Goal: Task Accomplishment & Management: Use online tool/utility

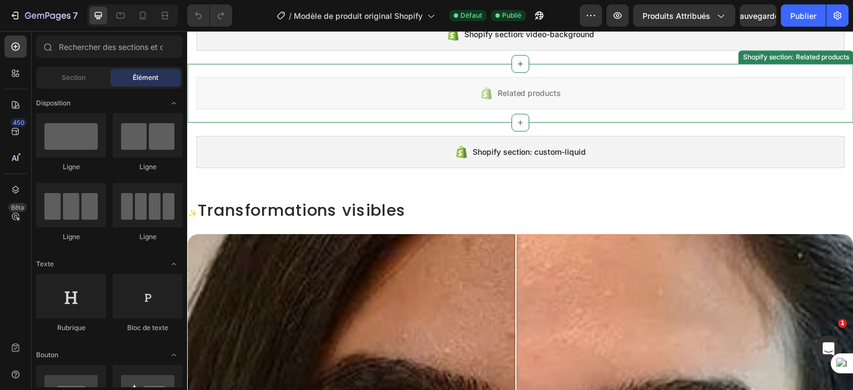
scroll to position [167, 0]
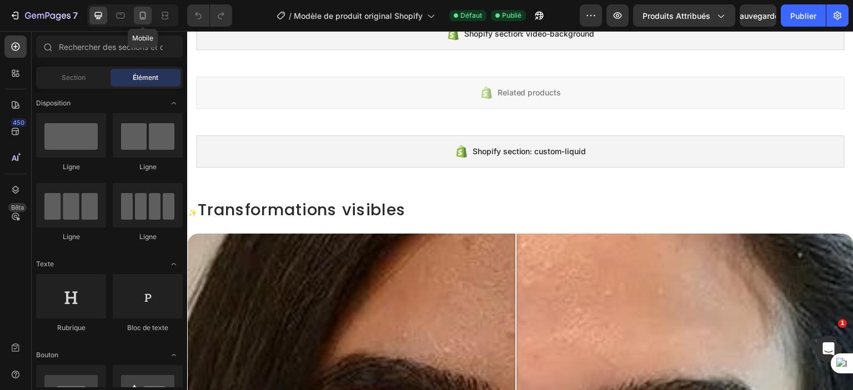
click at [144, 17] on icon at bounding box center [142, 15] width 11 height 11
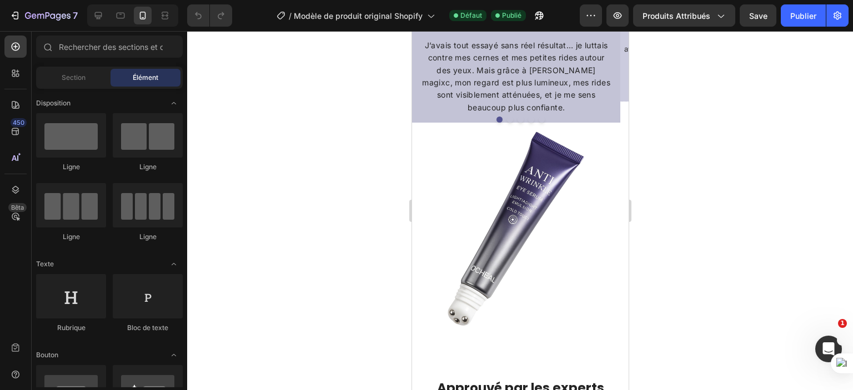
scroll to position [1277, 0]
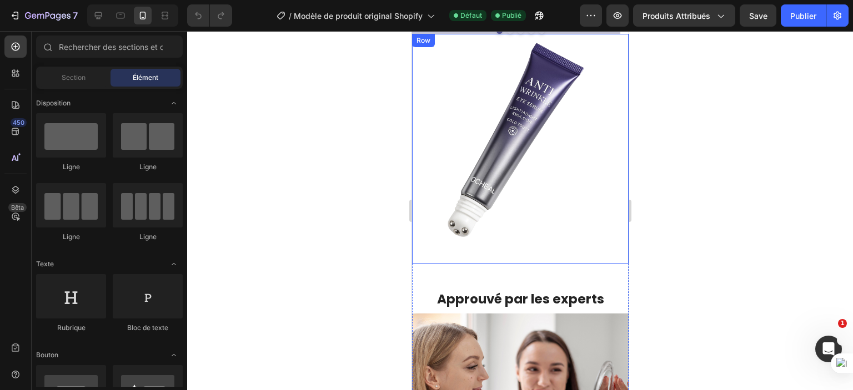
click at [613, 250] on div "Image" at bounding box center [519, 149] width 216 height 230
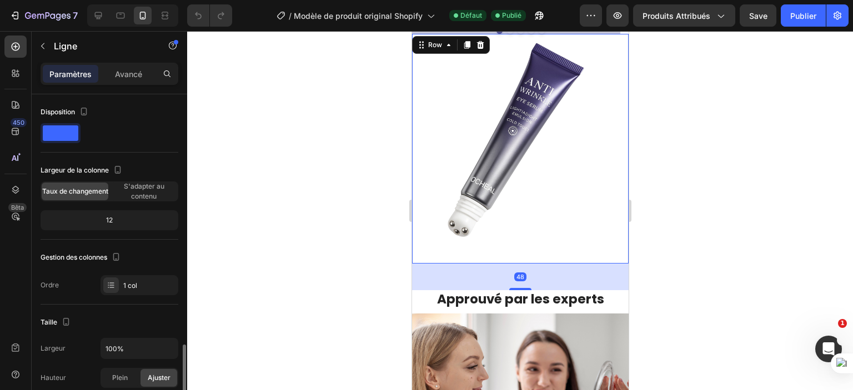
scroll to position [167, 0]
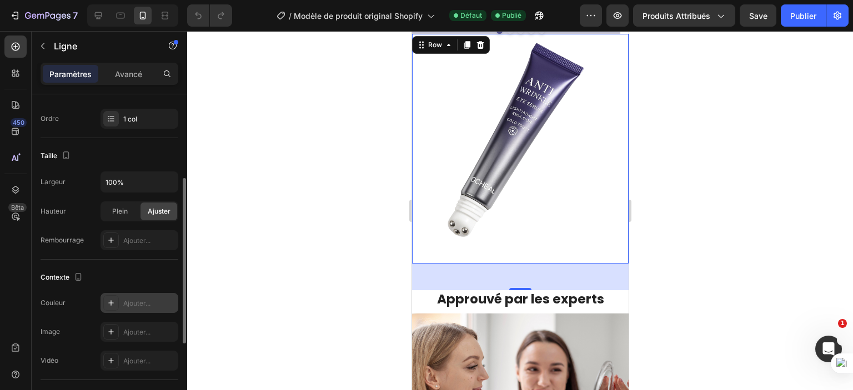
click at [140, 308] on div "Ajouter..." at bounding box center [139, 303] width 78 height 20
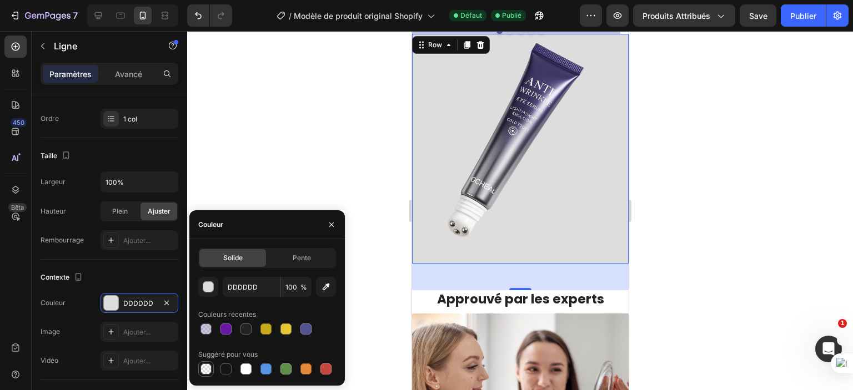
click at [208, 369] on div at bounding box center [205, 369] width 11 height 11
type input "000000"
type input "0"
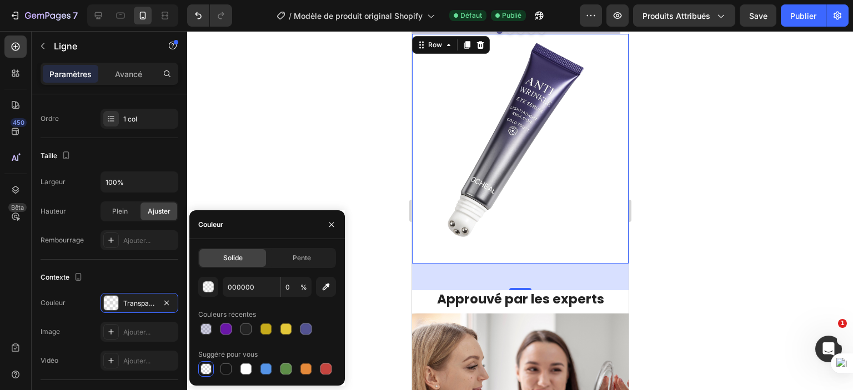
click at [266, 154] on div at bounding box center [520, 210] width 666 height 359
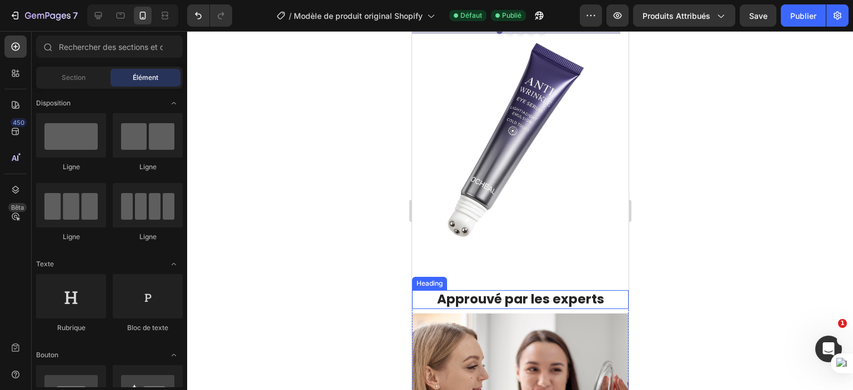
click at [420, 295] on h3 "Approuvé par les experts" at bounding box center [519, 299] width 216 height 19
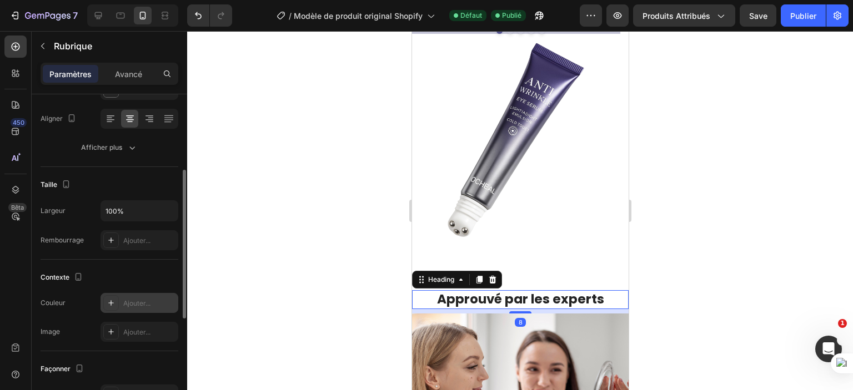
click at [123, 303] on font "Ajouter..." at bounding box center [136, 303] width 27 height 8
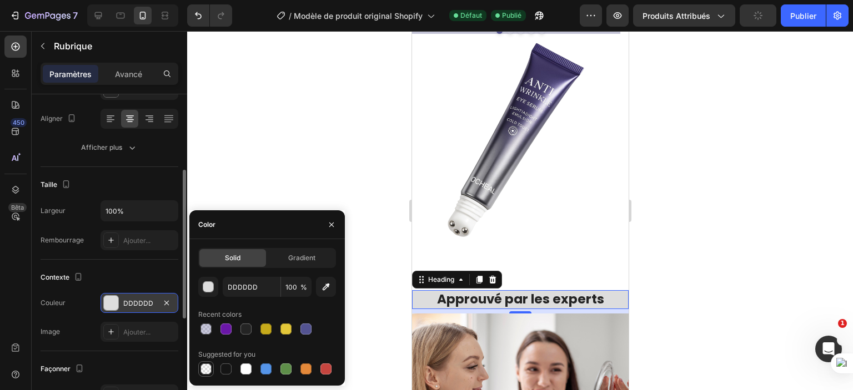
drag, startPoint x: 207, startPoint y: 371, endPoint x: 207, endPoint y: 362, distance: 8.9
click at [207, 369] on div at bounding box center [205, 369] width 11 height 11
type input "000000"
type input "0"
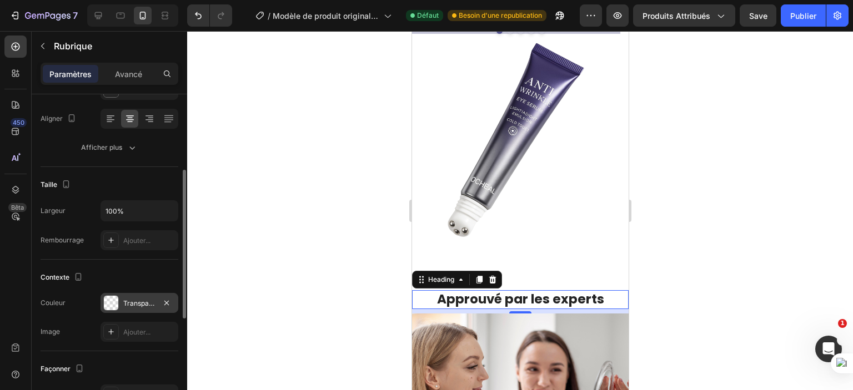
click at [251, 172] on div at bounding box center [520, 210] width 666 height 359
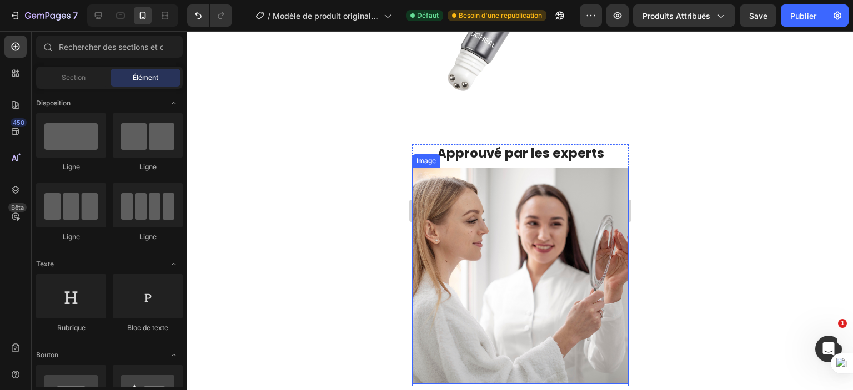
scroll to position [1499, 0]
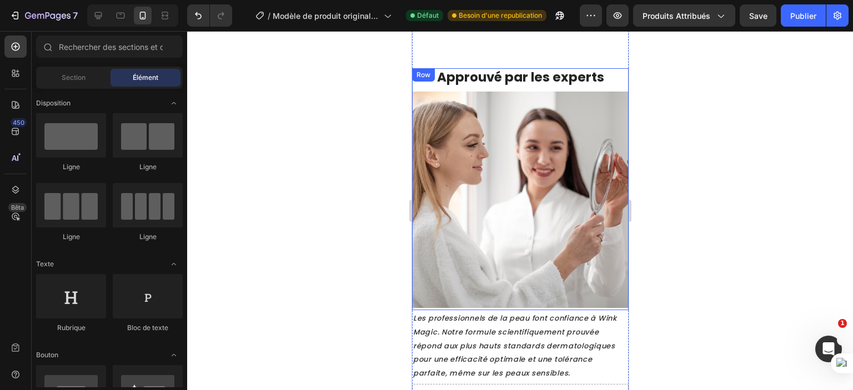
click at [613, 293] on div "Image" at bounding box center [519, 201] width 216 height 219
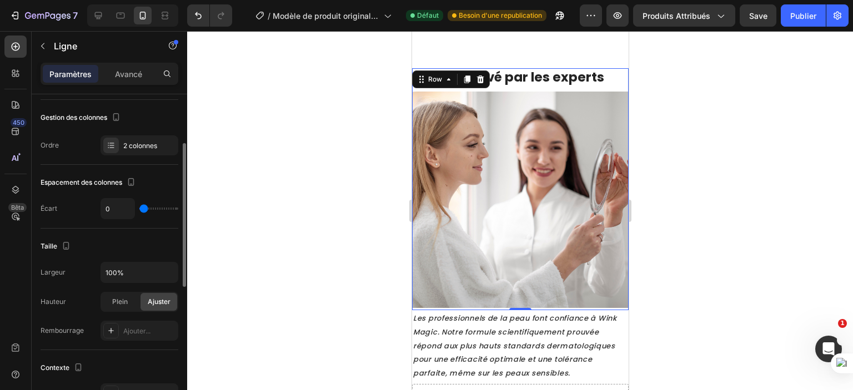
scroll to position [167, 0]
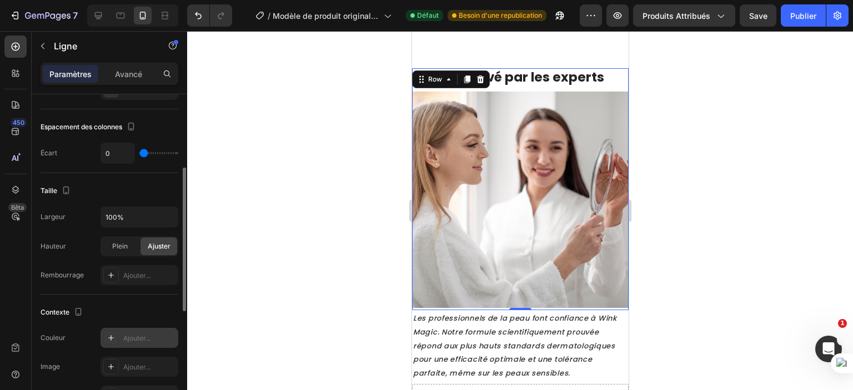
click at [122, 344] on div "Ajouter..." at bounding box center [139, 338] width 78 height 20
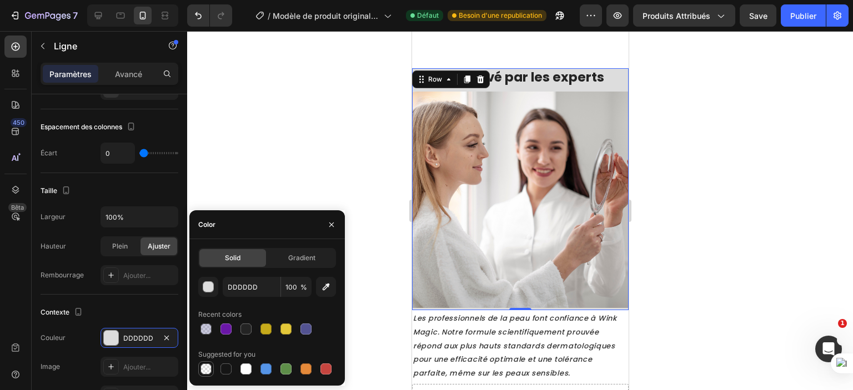
click at [205, 365] on div at bounding box center [205, 369] width 11 height 11
type input "000000"
type input "0"
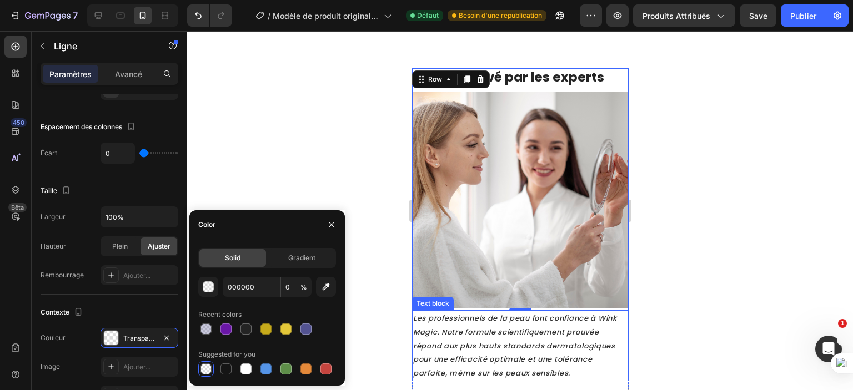
click at [606, 361] on p "Les professionnels de la peau font confiance à Wink Magic. Notre formule scient…" at bounding box center [519, 345] width 214 height 69
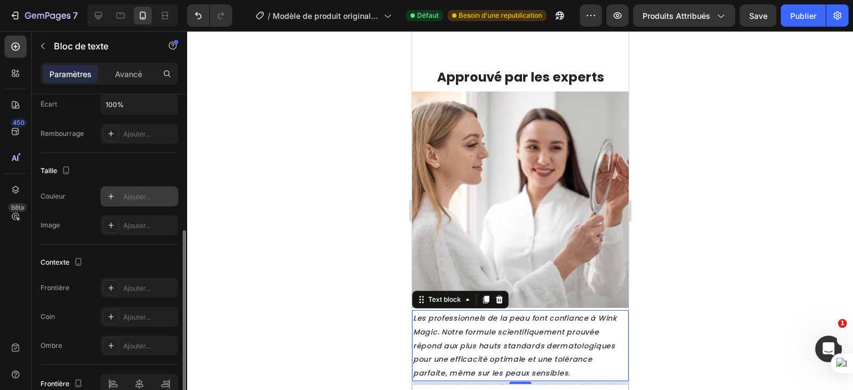
scroll to position [162, 0]
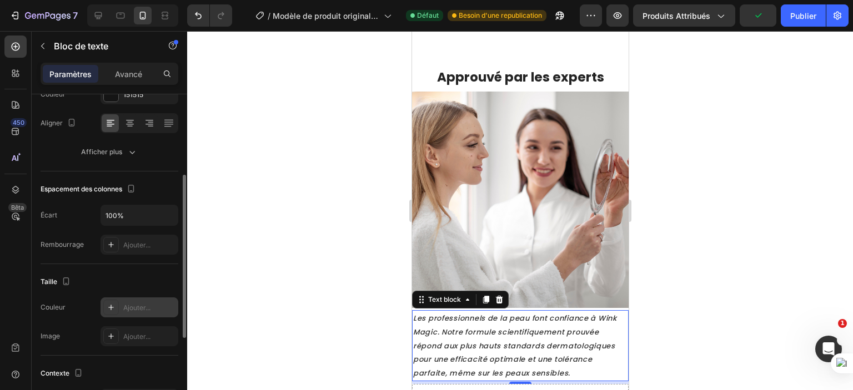
click at [138, 308] on font "Ajouter..." at bounding box center [136, 308] width 27 height 8
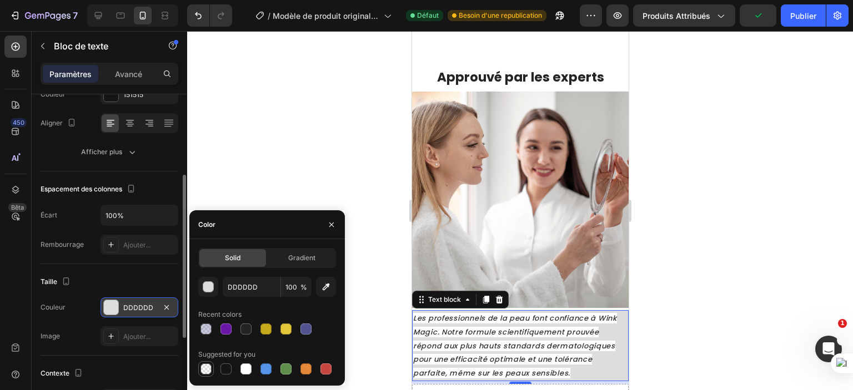
click at [201, 367] on div at bounding box center [205, 369] width 11 height 11
type input "000000"
type input "0"
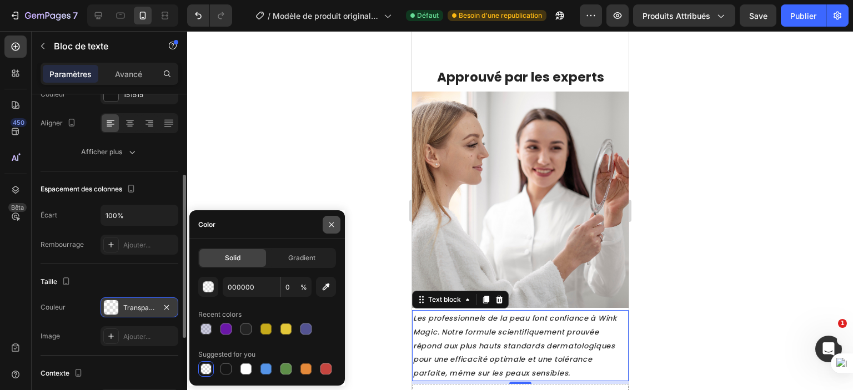
click at [325, 223] on button "button" at bounding box center [332, 225] width 18 height 18
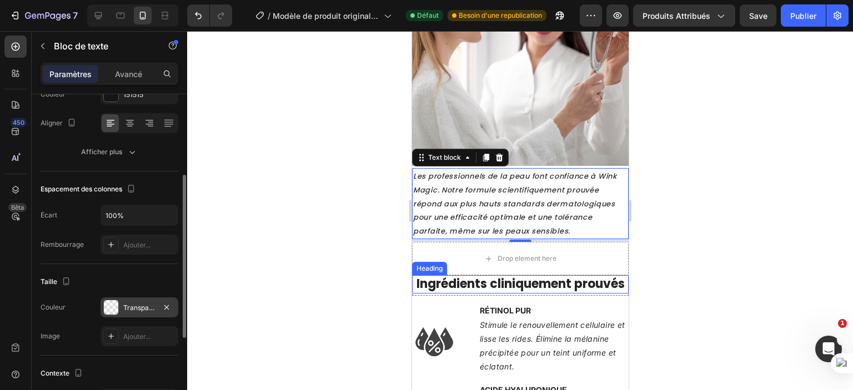
scroll to position [1721, 0]
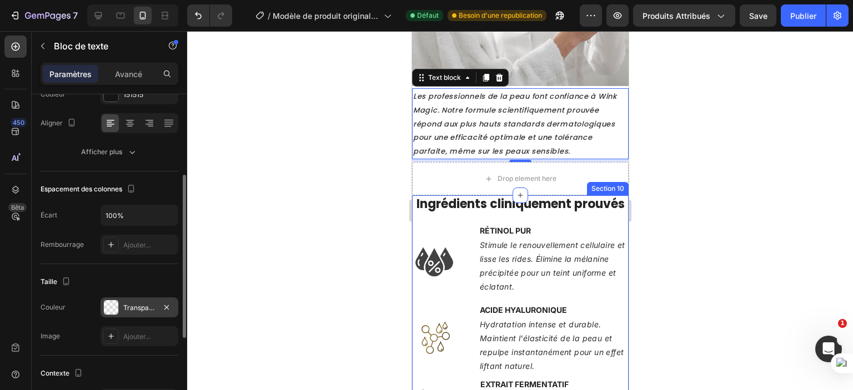
click at [605, 234] on div "Ingrédients cliniquement prouvés Heading Row Image 24/7 Friendly Support Text B…" at bounding box center [519, 359] width 216 height 328
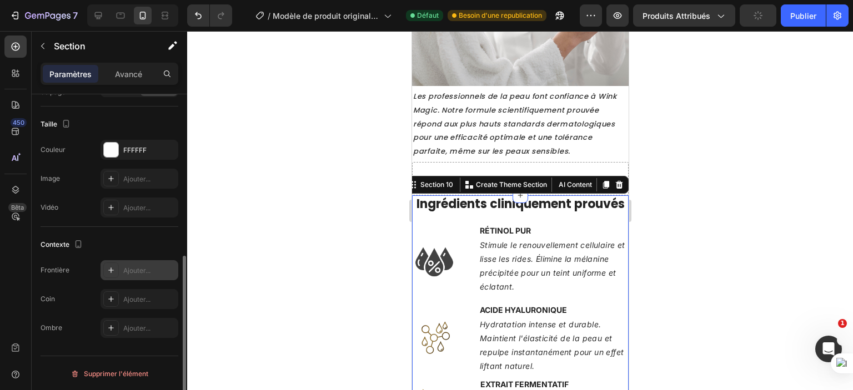
scroll to position [264, 0]
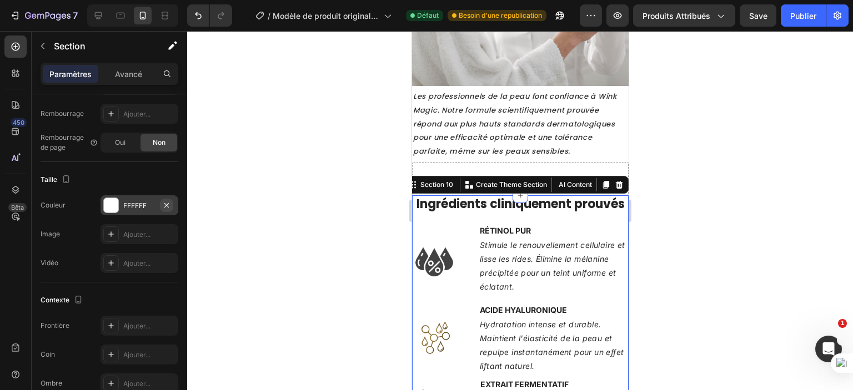
click at [169, 205] on icon "button" at bounding box center [166, 205] width 9 height 9
click at [127, 206] on div "Add..." at bounding box center [149, 206] width 52 height 10
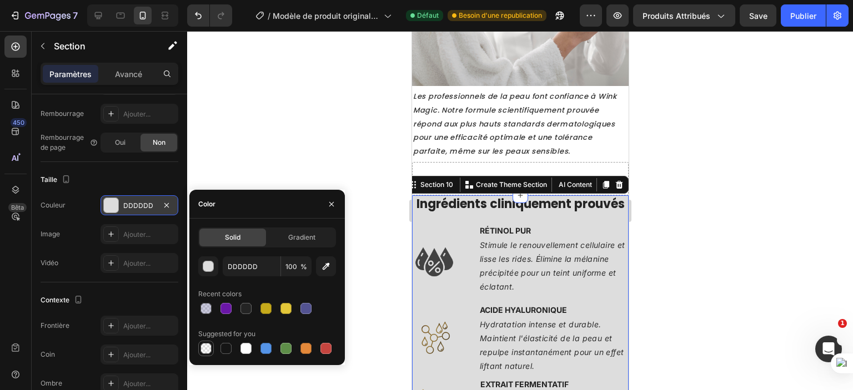
click at [204, 352] on div at bounding box center [205, 348] width 11 height 11
type input "000000"
type input "0"
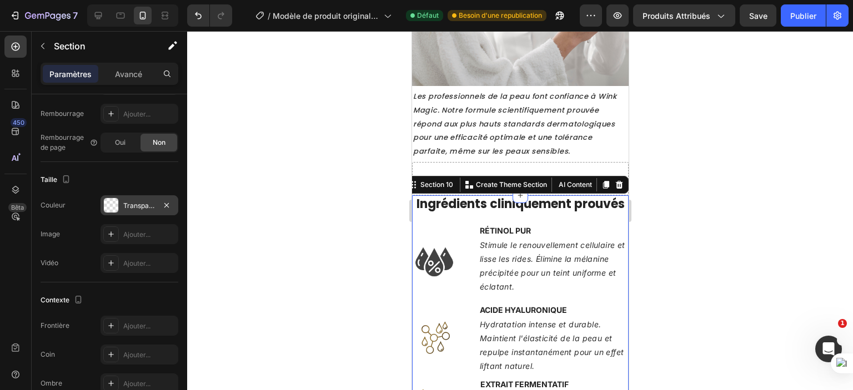
click at [286, 153] on div at bounding box center [520, 210] width 666 height 359
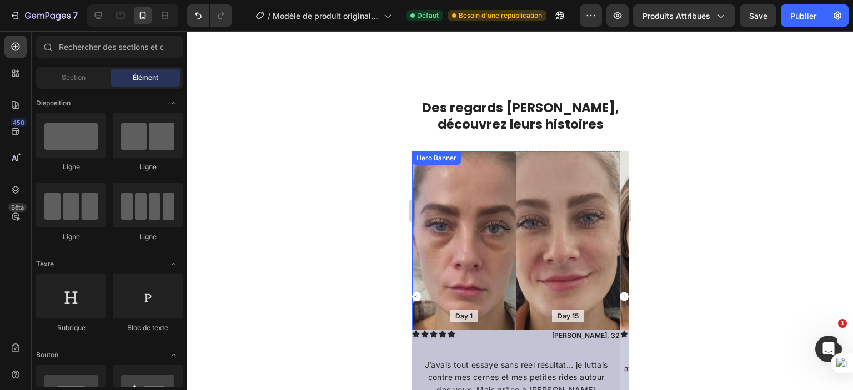
scroll to position [1189, 0]
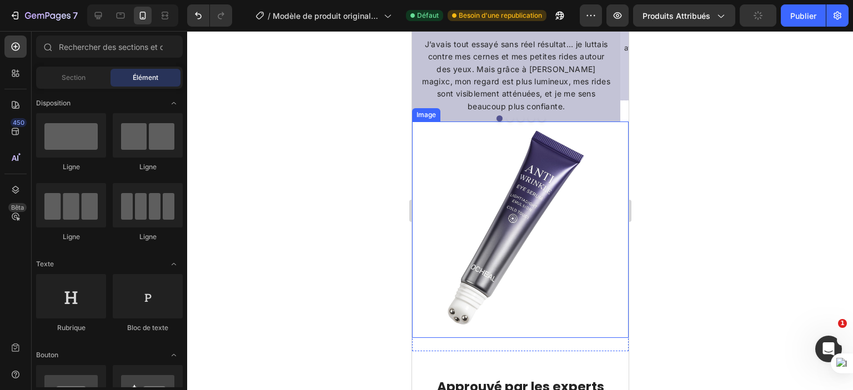
click at [503, 224] on img at bounding box center [519, 230] width 216 height 216
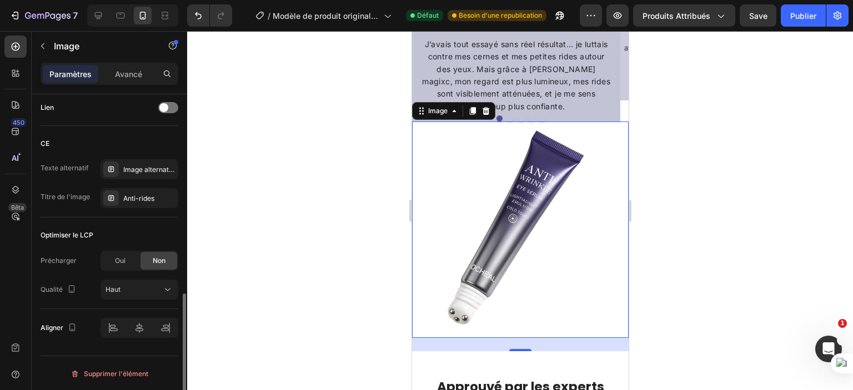
scroll to position [510, 0]
click at [610, 338] on div "24" at bounding box center [519, 344] width 216 height 13
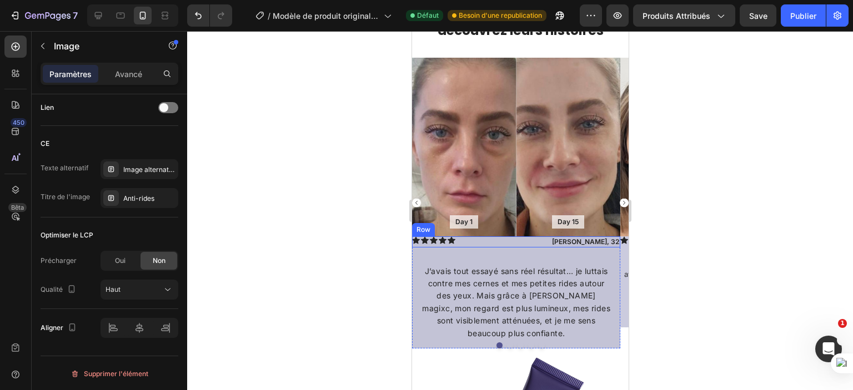
scroll to position [800, 0]
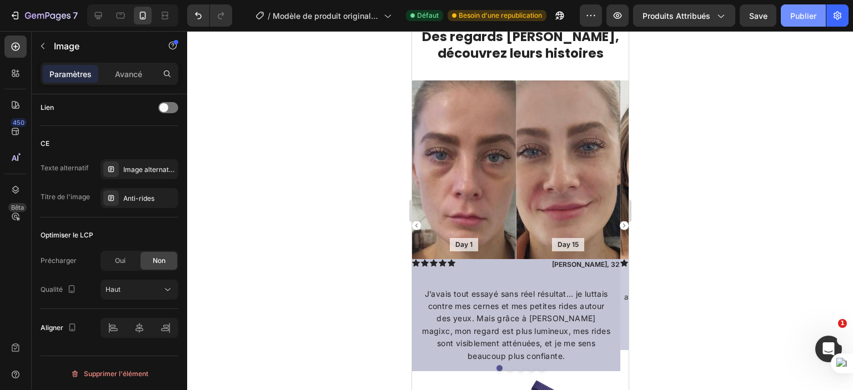
click at [797, 16] on font "Publier" at bounding box center [803, 15] width 26 height 9
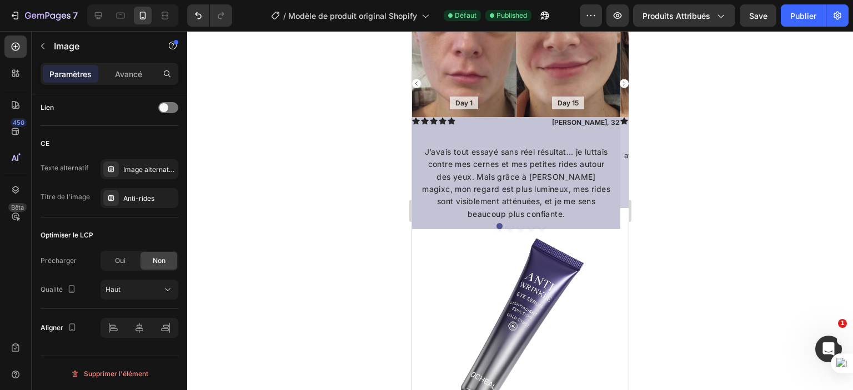
scroll to position [1106, 0]
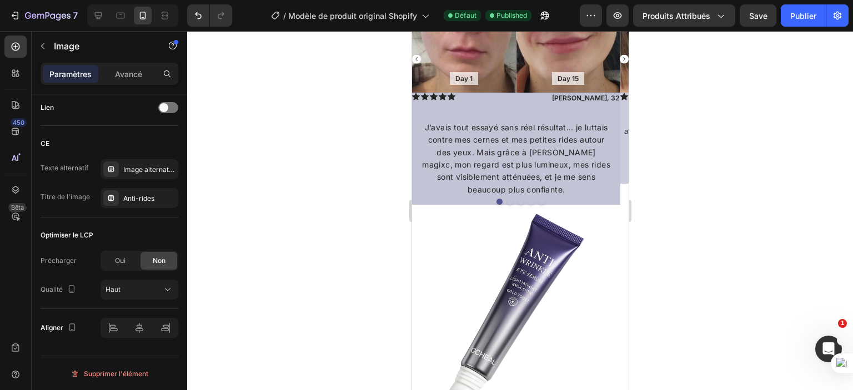
click at [577, 280] on img at bounding box center [519, 313] width 216 height 216
click at [511, 258] on img at bounding box center [519, 313] width 216 height 216
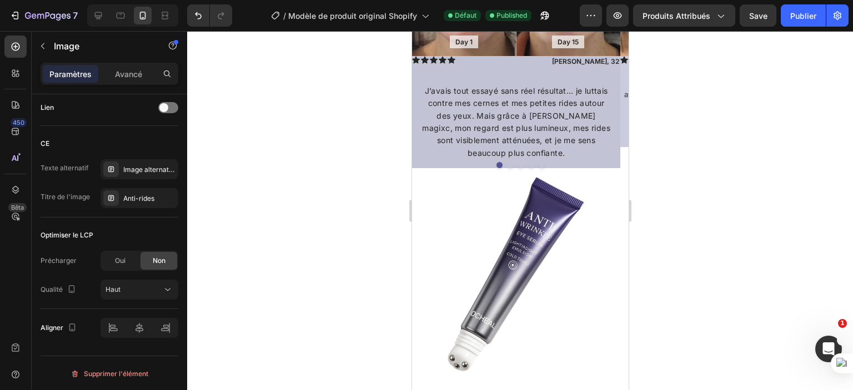
scroll to position [1161, 0]
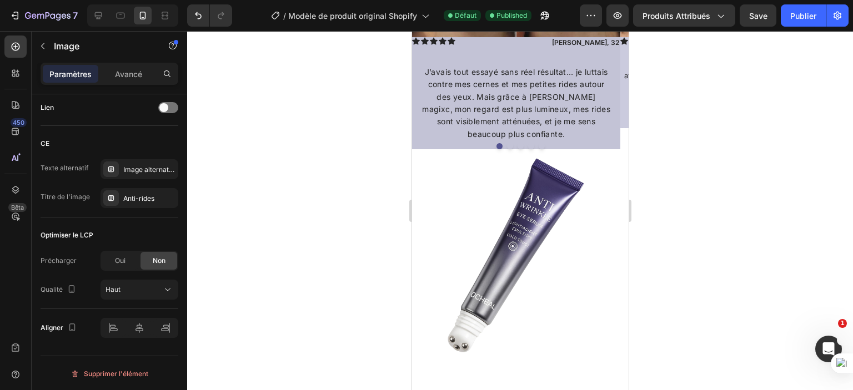
click at [482, 263] on img at bounding box center [519, 257] width 216 height 216
click at [38, 50] on icon "button" at bounding box center [42, 46] width 9 height 9
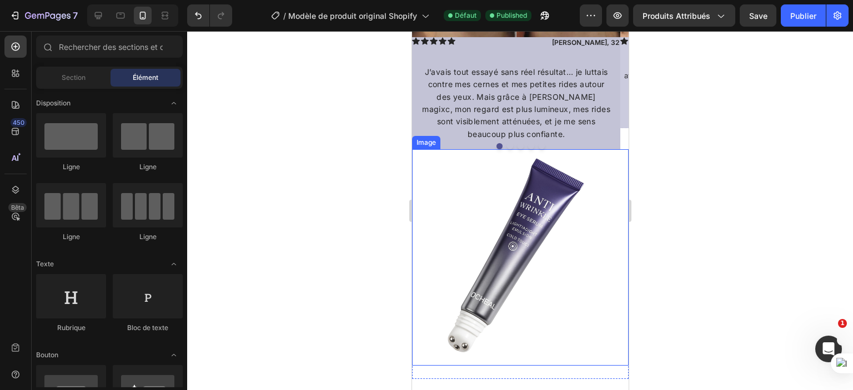
click at [516, 276] on img at bounding box center [519, 257] width 216 height 216
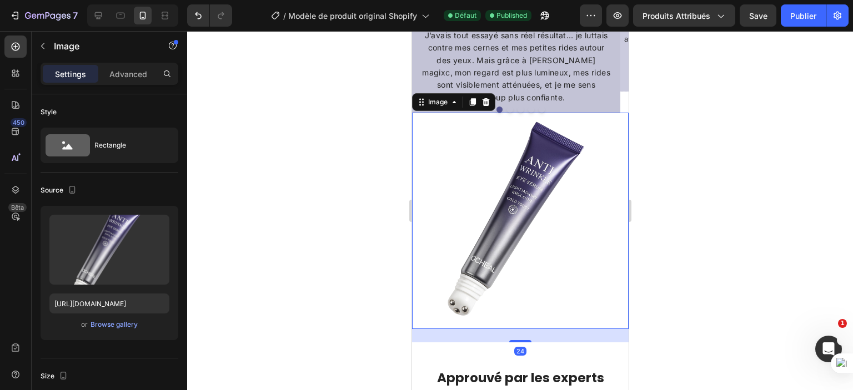
scroll to position [1217, 0]
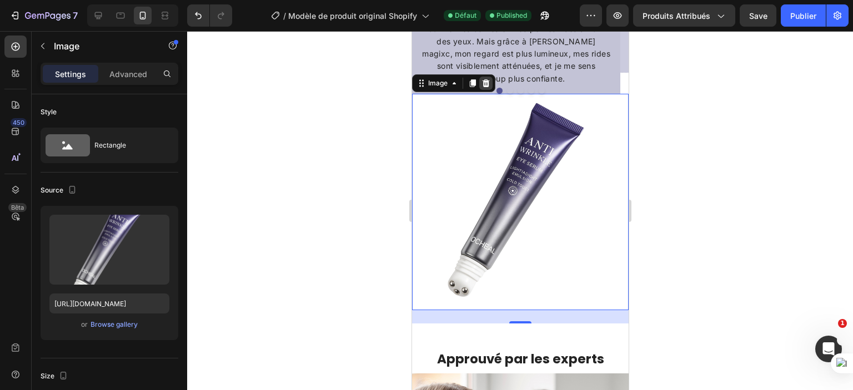
click at [485, 77] on div at bounding box center [485, 83] width 13 height 13
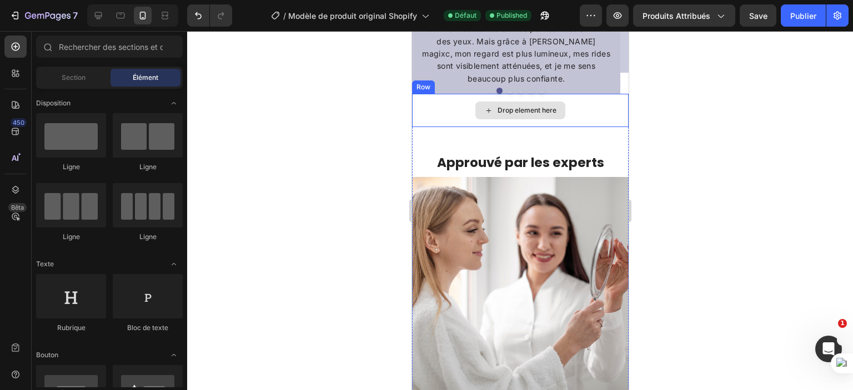
click at [594, 111] on div "Drop element here" at bounding box center [519, 110] width 216 height 33
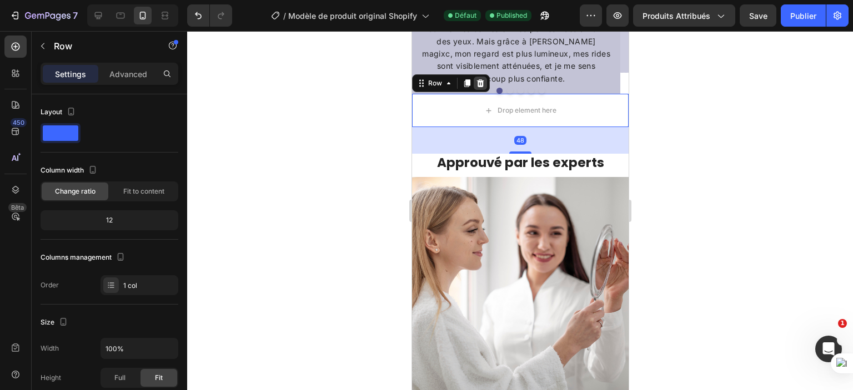
click at [480, 79] on icon at bounding box center [479, 83] width 7 height 8
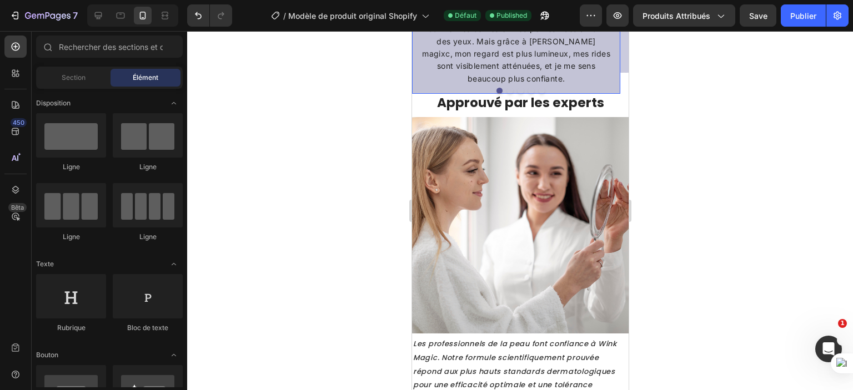
click at [573, 78] on p "J’avais tout essayé sans réel résultat… je luttais contre mes cernes et mes pet…" at bounding box center [515, 48] width 190 height 74
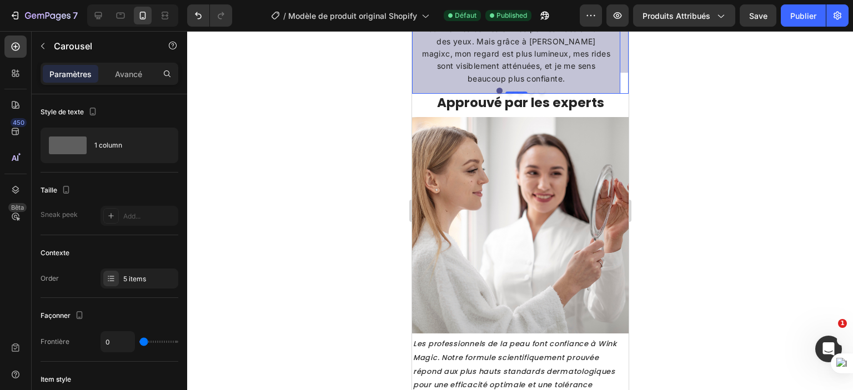
drag, startPoint x: 515, startPoint y: 91, endPoint x: 520, endPoint y: 83, distance: 9.6
click at [520, 77] on p "J’avais tout essayé sans réel résultat… je luttais contre mes cernes et mes pet…" at bounding box center [515, 48] width 190 height 74
click at [515, 84] on p "J’avais tout essayé sans réel résultat… je luttais contre mes cernes et mes pet…" at bounding box center [515, 48] width 190 height 74
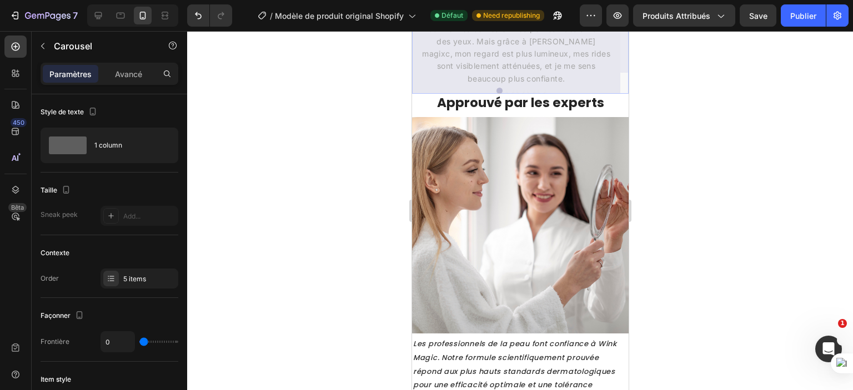
drag, startPoint x: 513, startPoint y: 93, endPoint x: 516, endPoint y: 109, distance: 16.3
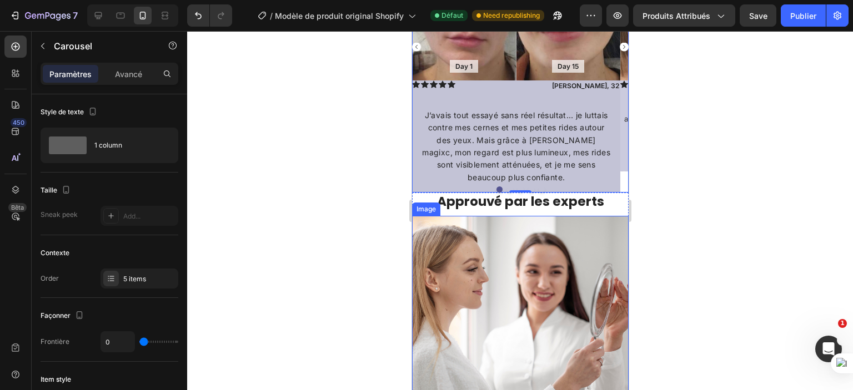
scroll to position [1106, 0]
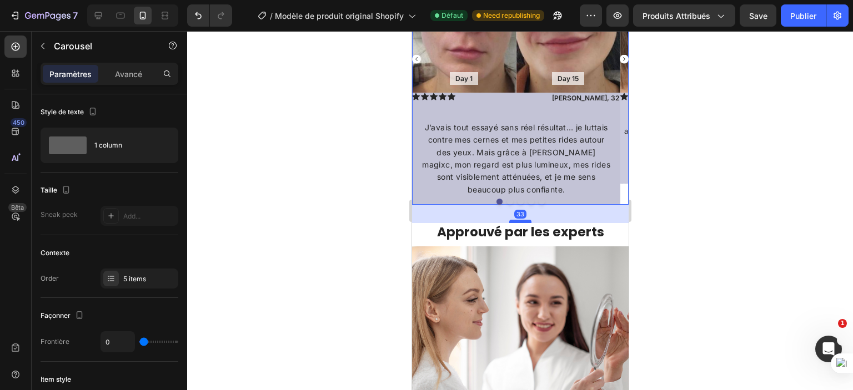
drag, startPoint x: 517, startPoint y: 203, endPoint x: 1050, endPoint y: 254, distance: 535.8
click at [512, 221] on div at bounding box center [519, 221] width 22 height 3
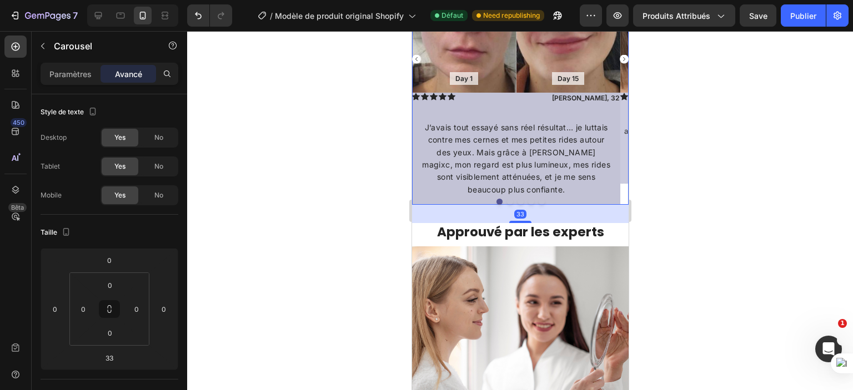
click at [702, 223] on div at bounding box center [520, 210] width 666 height 359
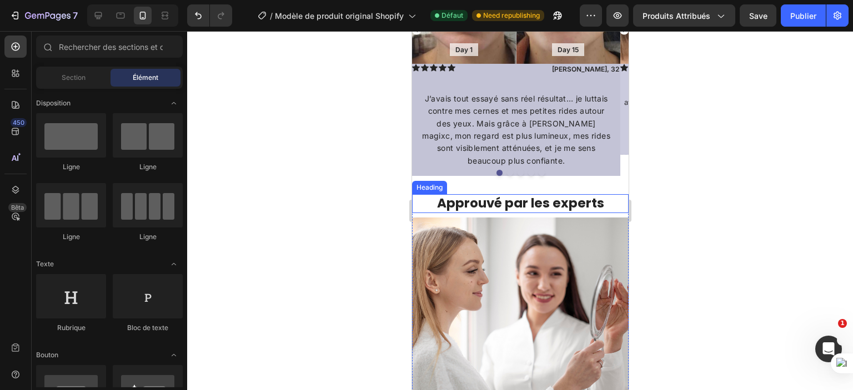
scroll to position [1161, 0]
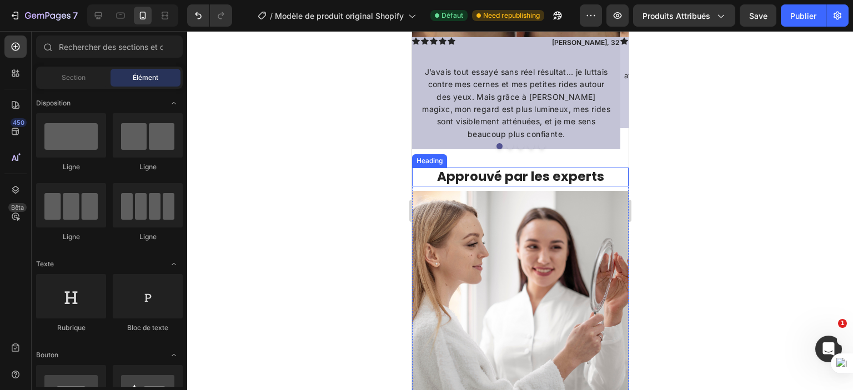
click at [608, 169] on h3 "Approuvé par les experts" at bounding box center [519, 177] width 216 height 19
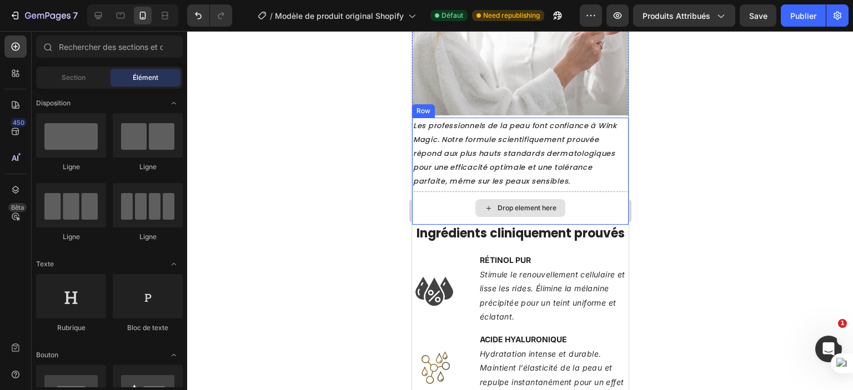
scroll to position [1181, 0]
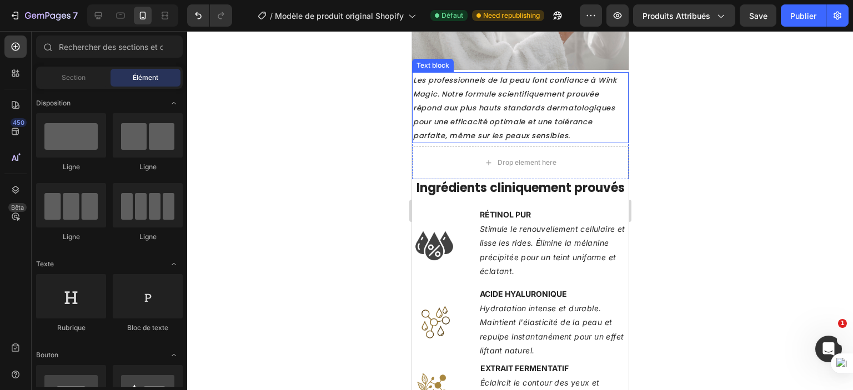
click at [505, 107] on p "Les professionnels de la peau font confiance à Wink Magic. Notre formule scient…" at bounding box center [519, 107] width 214 height 69
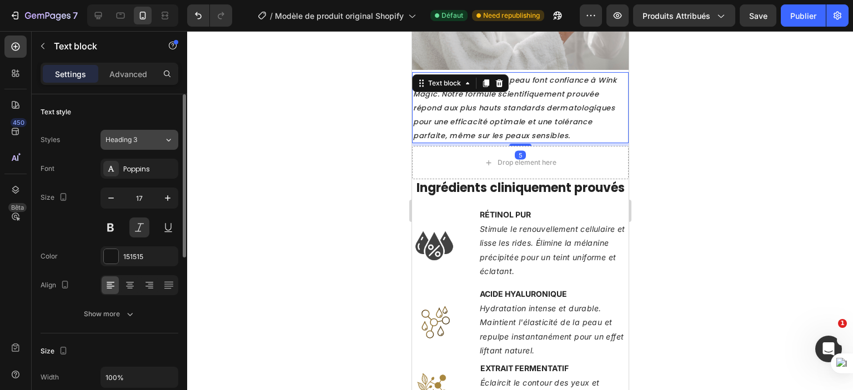
click at [128, 139] on span "Heading 3" at bounding box center [121, 140] width 32 height 10
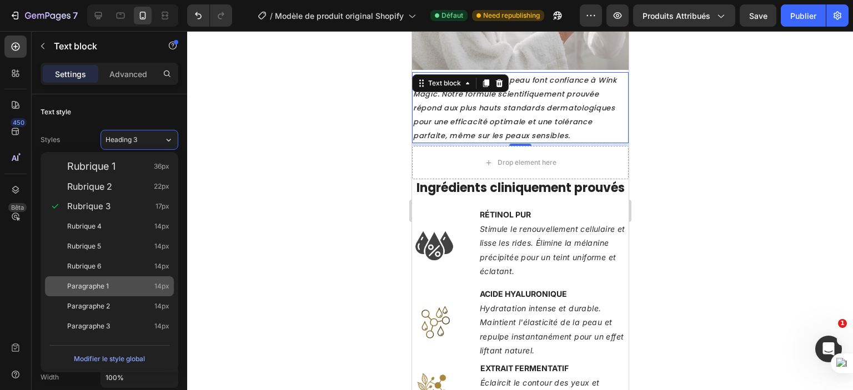
click at [106, 290] on span "Paragraphe 1" at bounding box center [88, 286] width 42 height 11
type input "14"
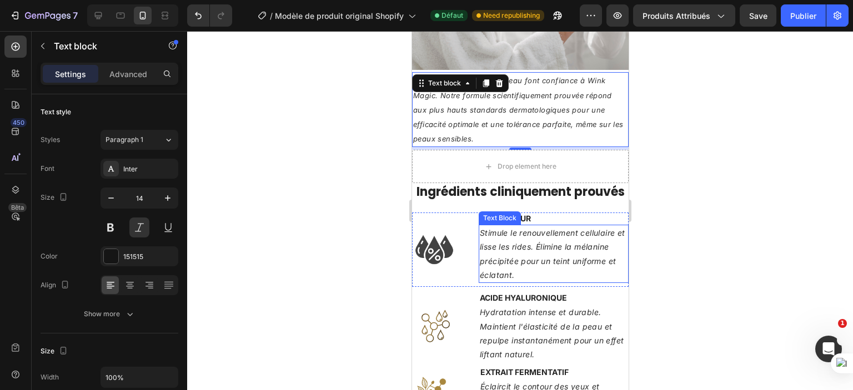
click at [547, 261] on p "Stimule le renouvellement cellulaire et lisse les rides. Élimine la mélanine pr…" at bounding box center [553, 254] width 148 height 56
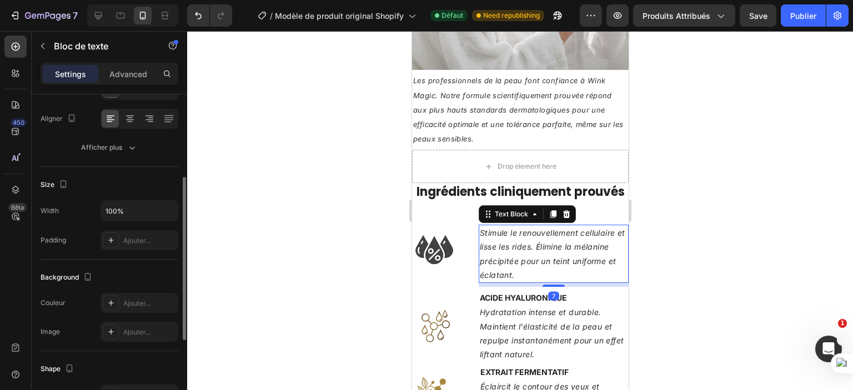
scroll to position [0, 0]
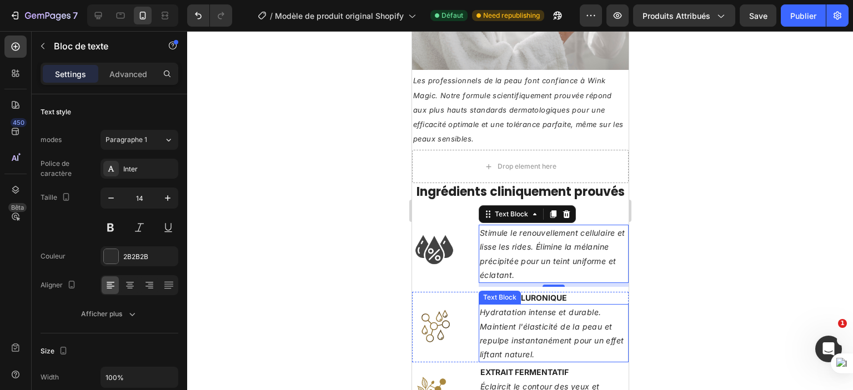
click at [531, 330] on icon "Hydratation intense et durable. Maintient l'élasticité de la peau et repulpe in…" at bounding box center [551, 334] width 144 height 52
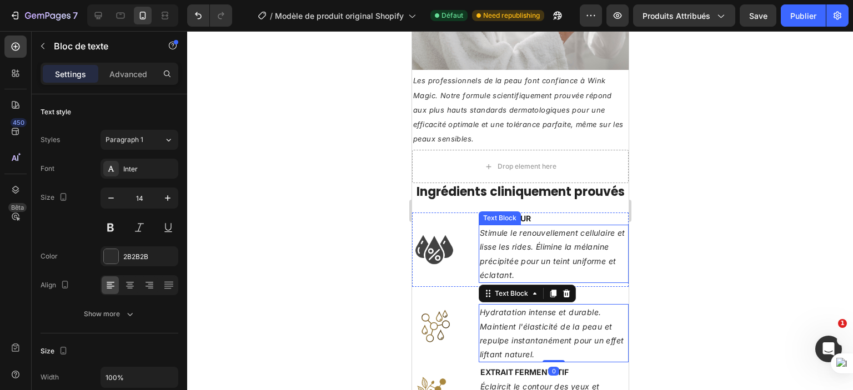
click at [547, 251] on icon "Stimule le renouvellement cellulaire et lisse les rides. Élimine la mélanine pr…" at bounding box center [551, 254] width 145 height 52
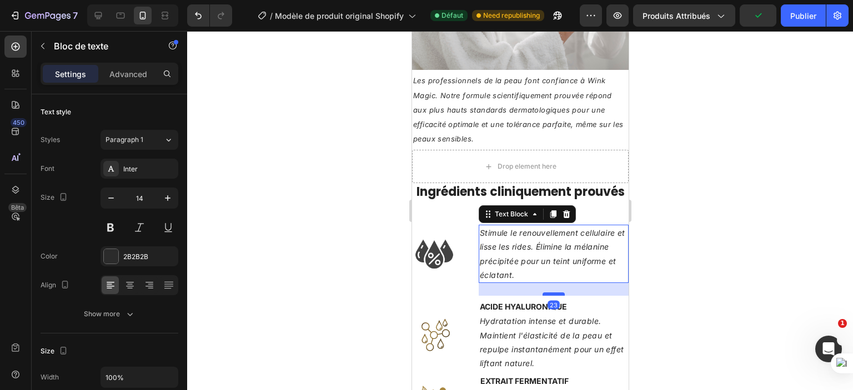
drag, startPoint x: 546, startPoint y: 293, endPoint x: 547, endPoint y: 304, distance: 11.1
click at [547, 296] on div at bounding box center [553, 294] width 22 height 3
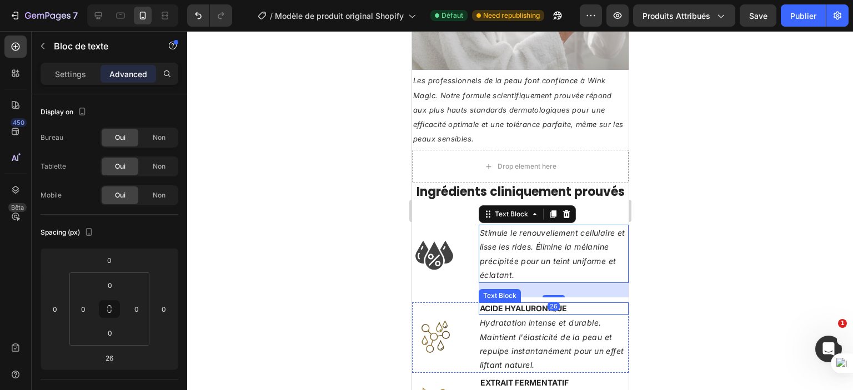
scroll to position [1236, 0]
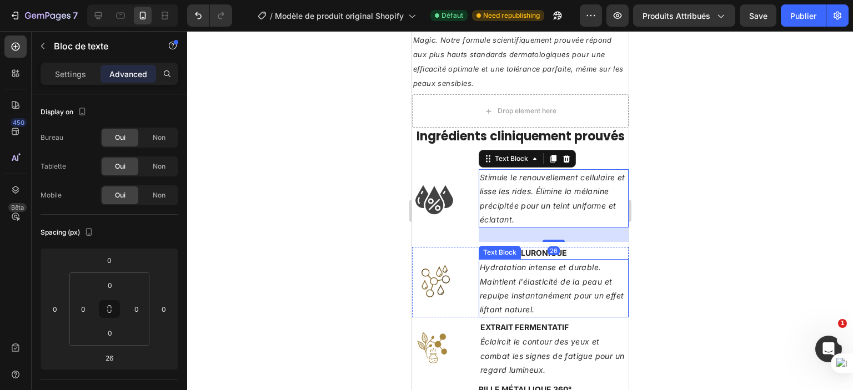
click at [545, 306] on icon "Hydratation intense et durable. Maintient l'élasticité de la peau et repulpe in…" at bounding box center [551, 289] width 144 height 52
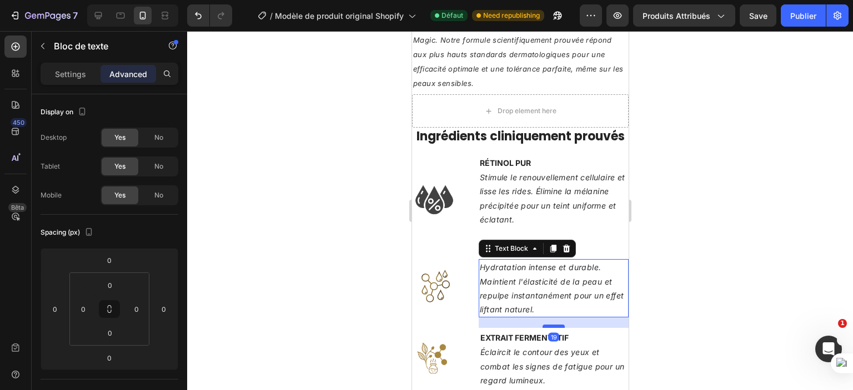
drag, startPoint x: 550, startPoint y: 323, endPoint x: 549, endPoint y: 334, distance: 10.6
click at [549, 328] on div at bounding box center [553, 326] width 22 height 3
type input "19"
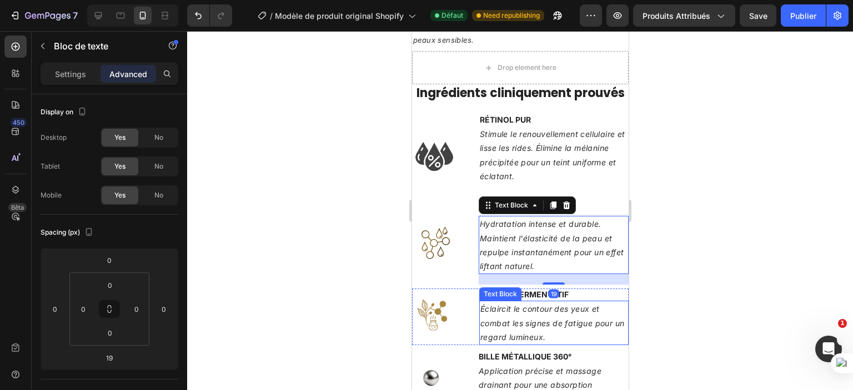
scroll to position [1347, 0]
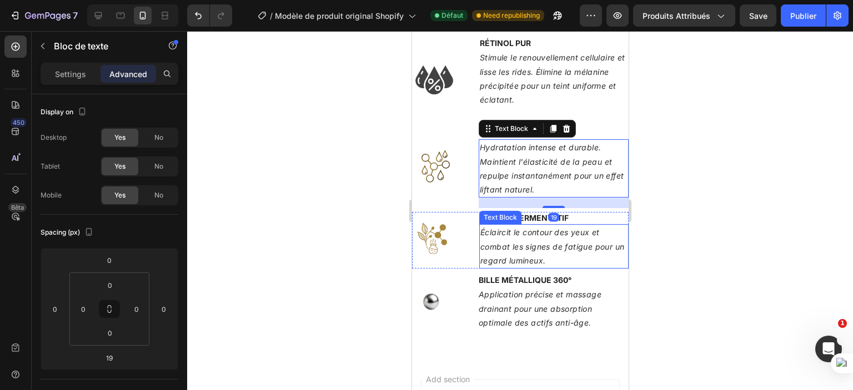
click at [571, 268] on p "Éclaircit le contour des yeux et combat les signes de fatigue pour un regard lu…" at bounding box center [553, 246] width 147 height 42
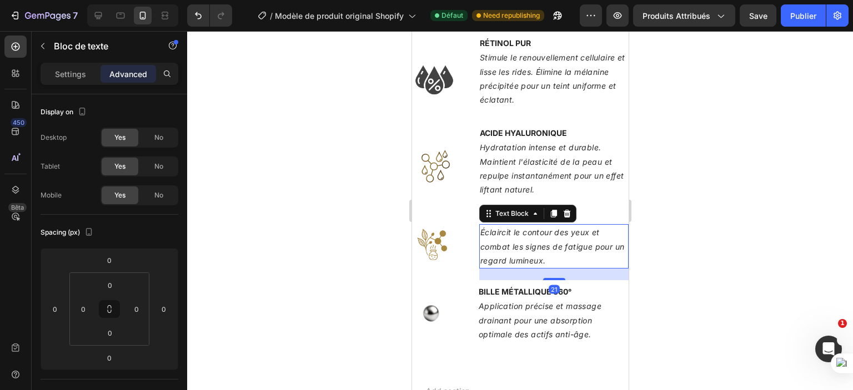
drag, startPoint x: 553, startPoint y: 283, endPoint x: 552, endPoint y: 295, distance: 11.7
click at [552, 280] on div at bounding box center [553, 279] width 22 height 2
type input "21"
click at [731, 301] on div at bounding box center [520, 210] width 666 height 359
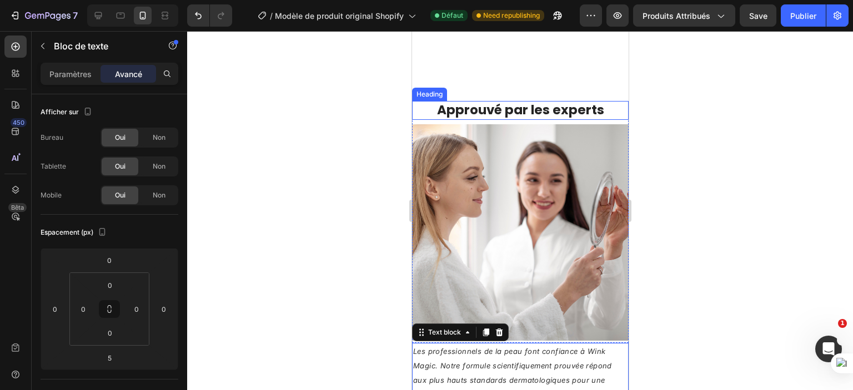
scroll to position [1236, 0]
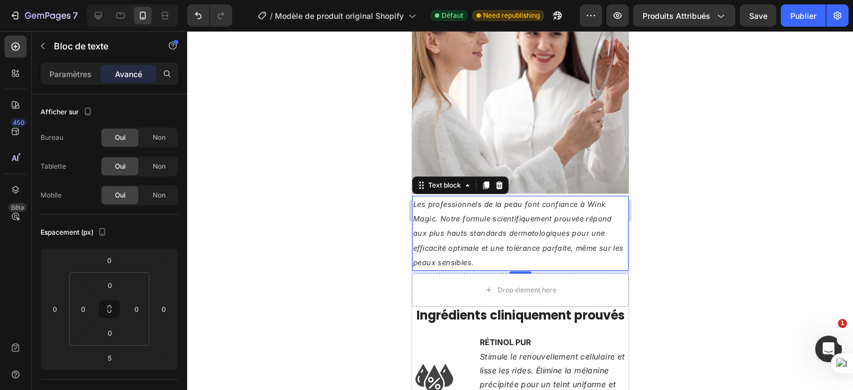
click at [498, 246] on p "Les professionnels de la peau font confiance à Wink Magic. Notre formule scient…" at bounding box center [519, 233] width 214 height 73
click at [40, 48] on icon "button" at bounding box center [42, 46] width 9 height 9
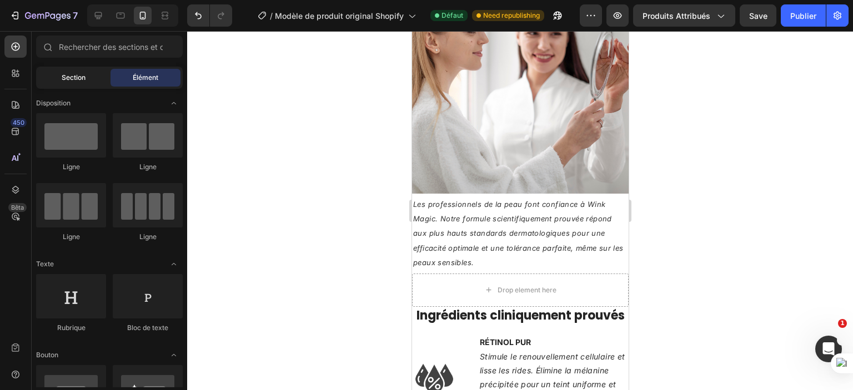
click at [84, 77] on font "Section" at bounding box center [74, 77] width 24 height 8
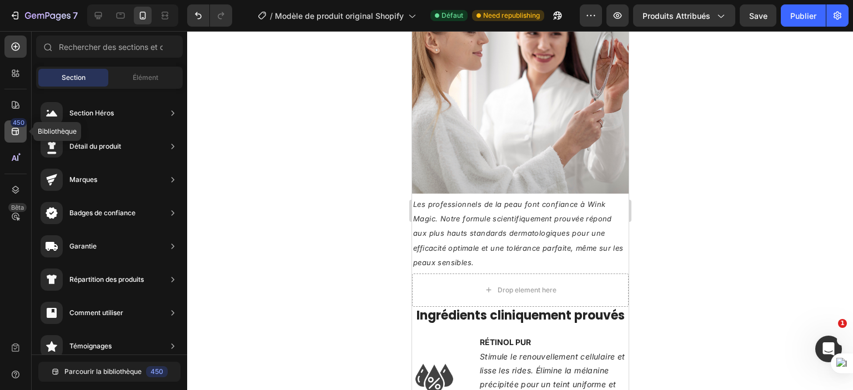
click at [9, 124] on div "450" at bounding box center [15, 131] width 22 height 22
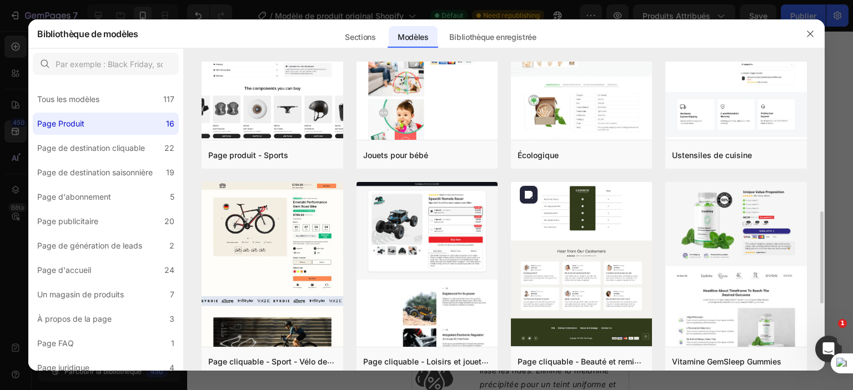
scroll to position [555, 0]
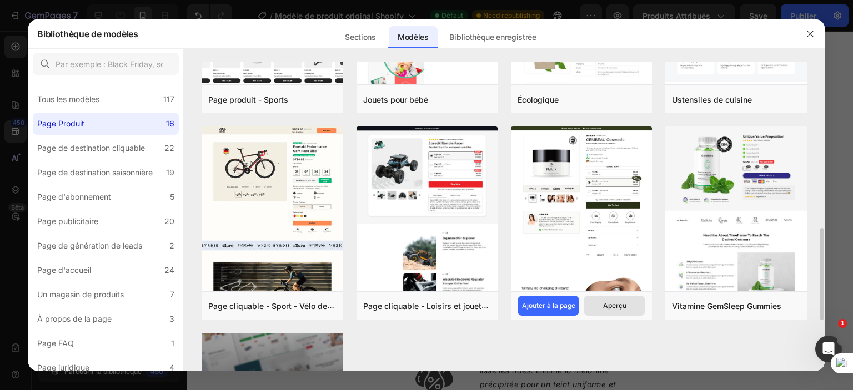
click at [596, 303] on button "Aperçu" at bounding box center [614, 306] width 62 height 20
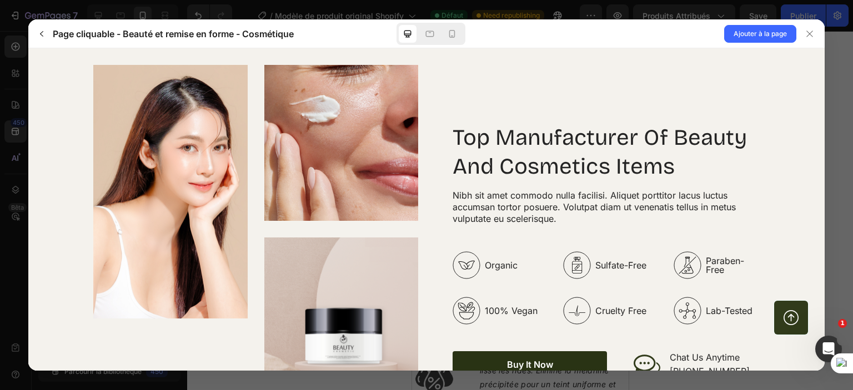
scroll to position [1554, 0]
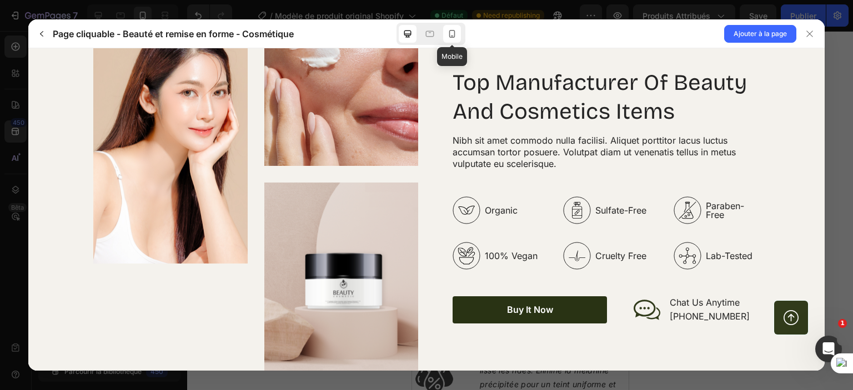
drag, startPoint x: 451, startPoint y: 37, endPoint x: 155, endPoint y: 5, distance: 297.6
click at [451, 37] on icon at bounding box center [451, 33] width 11 height 11
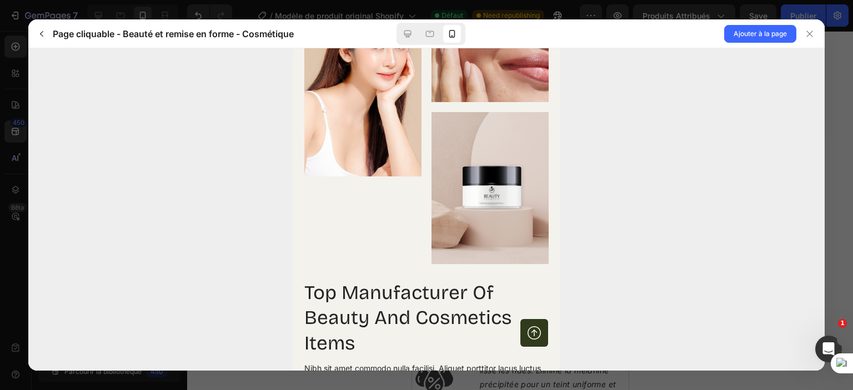
scroll to position [2012, 0]
click at [810, 31] on icon at bounding box center [809, 33] width 9 height 9
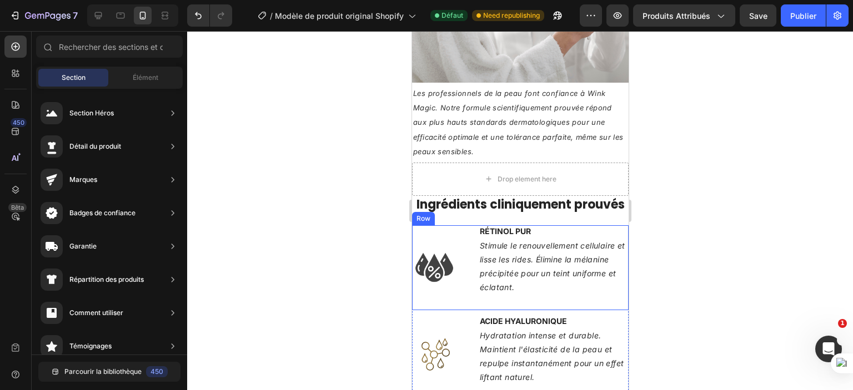
scroll to position [1292, 0]
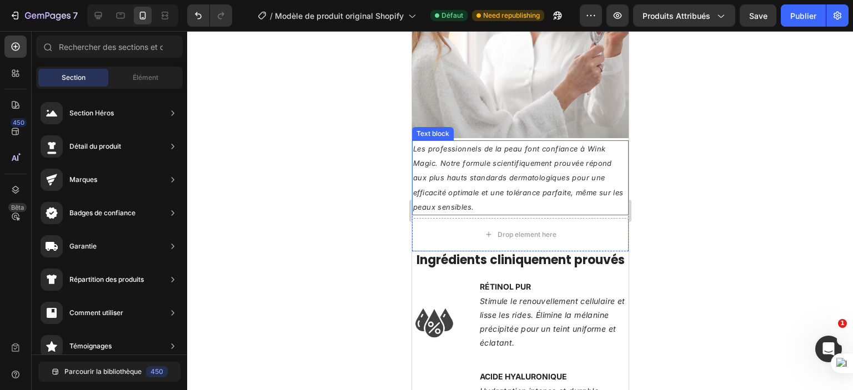
click at [478, 162] on p "Les professionnels de la peau font confiance à Wink Magic. Notre formule scient…" at bounding box center [519, 178] width 214 height 73
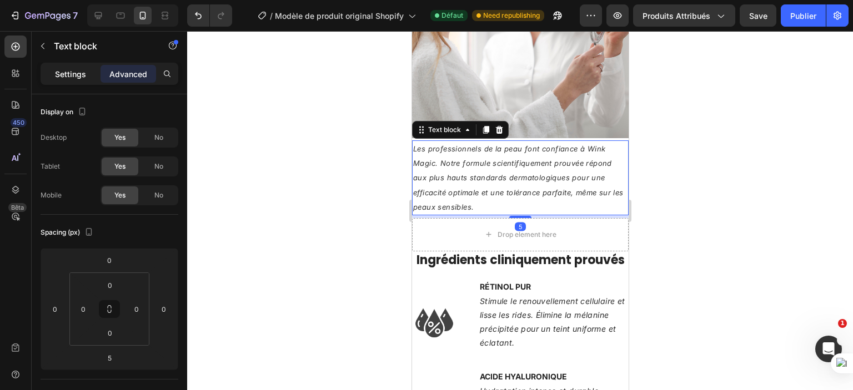
click at [61, 69] on p "Settings" at bounding box center [70, 74] width 31 height 12
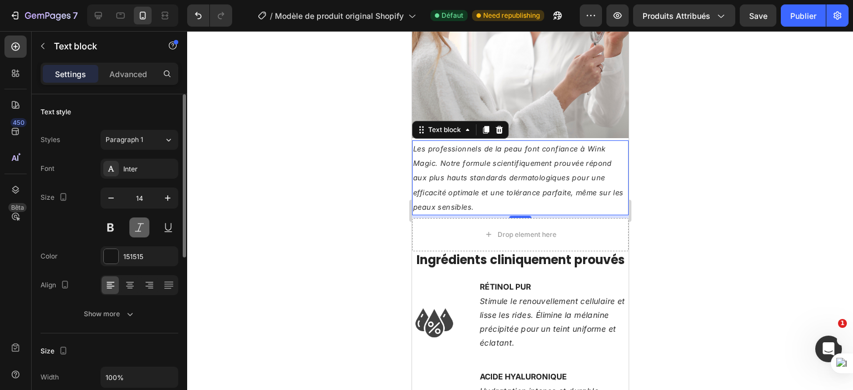
click at [135, 231] on button at bounding box center [139, 228] width 20 height 20
click at [169, 195] on icon "button" at bounding box center [167, 198] width 11 height 11
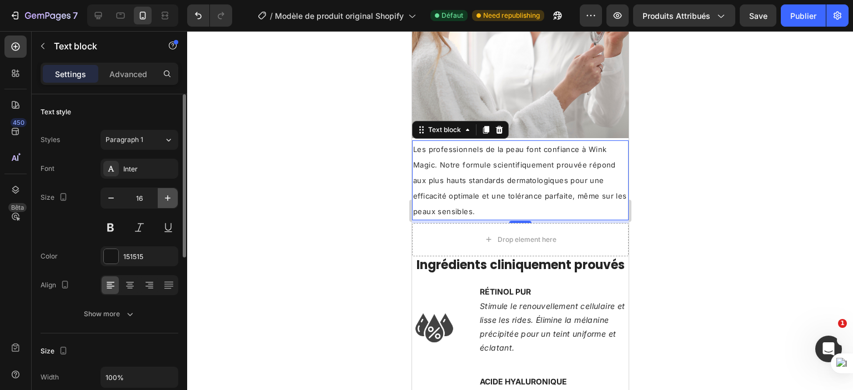
click at [169, 195] on icon "button" at bounding box center [167, 198] width 11 height 11
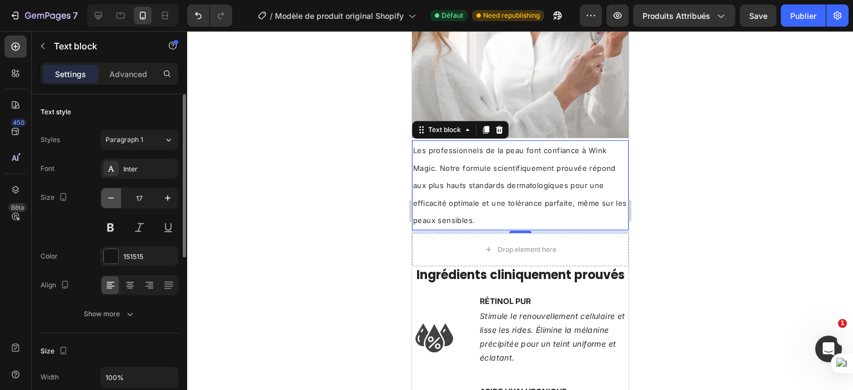
click at [110, 195] on icon "button" at bounding box center [110, 198] width 11 height 11
type input "15"
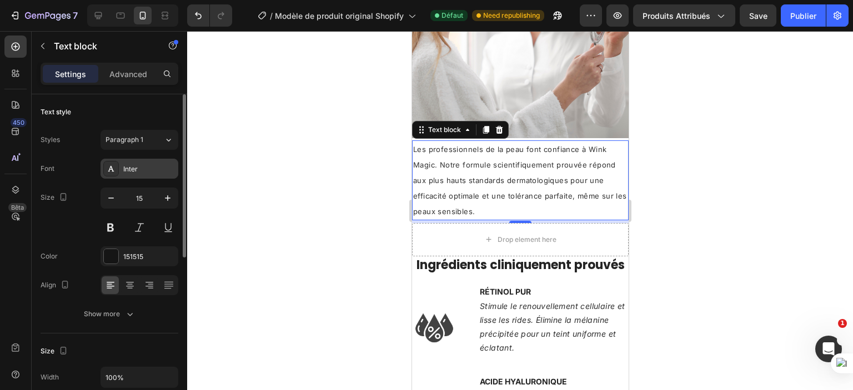
click at [135, 165] on div "Inter" at bounding box center [149, 169] width 52 height 10
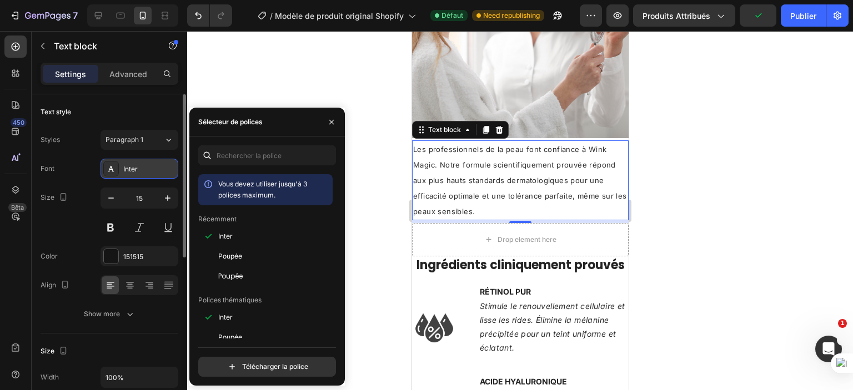
click at [135, 165] on div "Inter" at bounding box center [149, 169] width 52 height 10
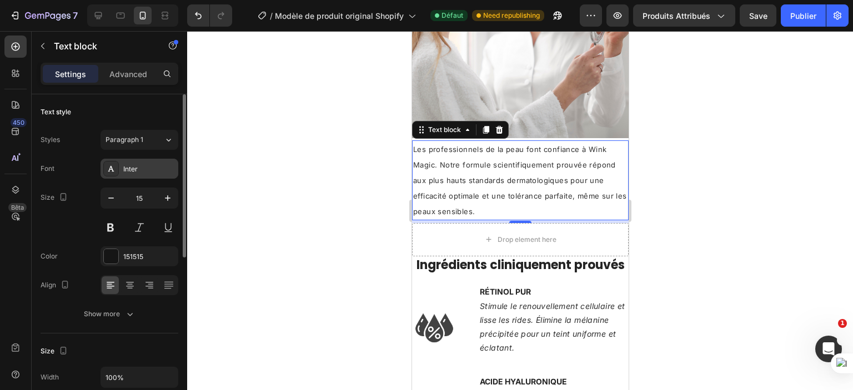
click at [135, 165] on div "Inter" at bounding box center [149, 169] width 52 height 10
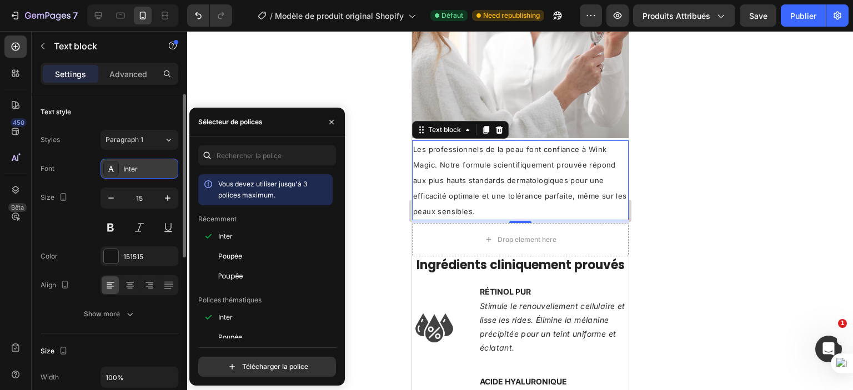
click at [135, 165] on div "Inter" at bounding box center [149, 169] width 52 height 10
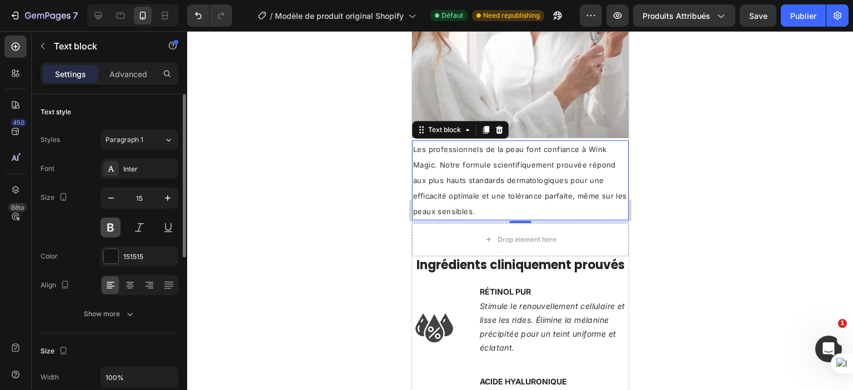
click at [115, 233] on button at bounding box center [110, 228] width 20 height 20
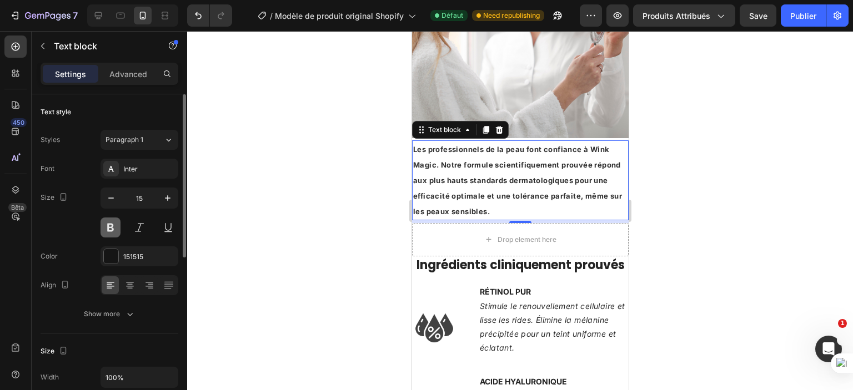
click at [115, 231] on button at bounding box center [110, 228] width 20 height 20
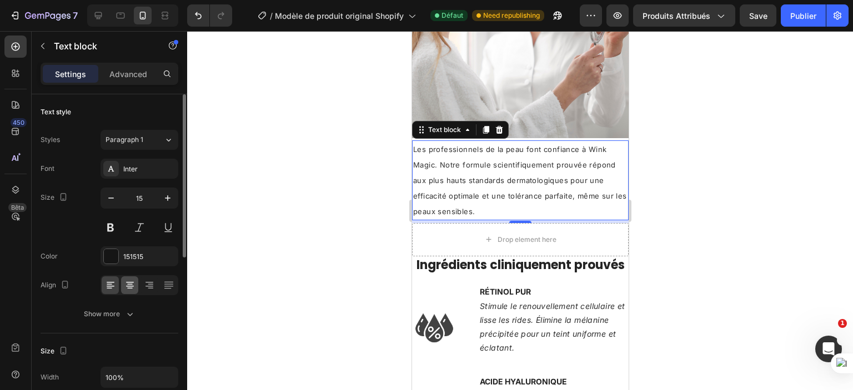
click at [122, 293] on div at bounding box center [129, 285] width 17 height 18
click at [111, 288] on icon at bounding box center [110, 285] width 11 height 11
click at [124, 309] on icon "button" at bounding box center [129, 314] width 11 height 11
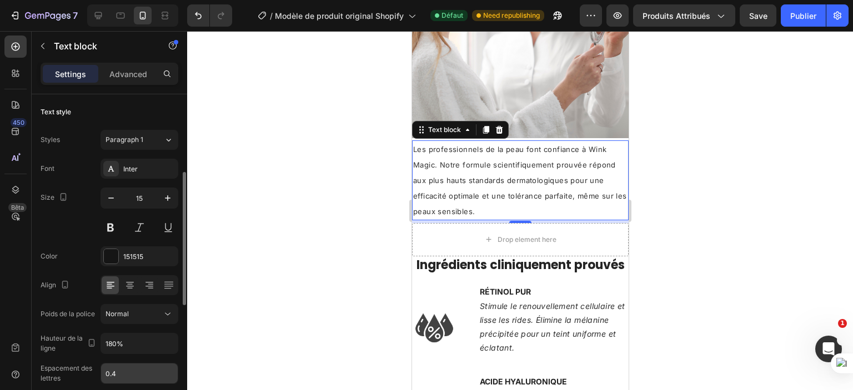
scroll to position [111, 0]
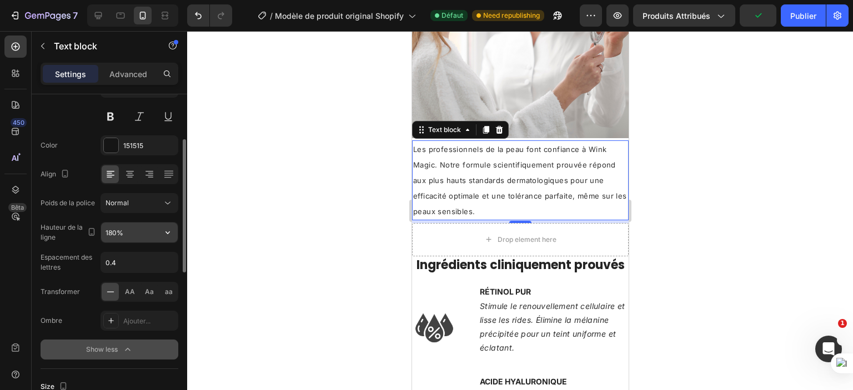
click at [132, 232] on input "180%" at bounding box center [139, 233] width 77 height 20
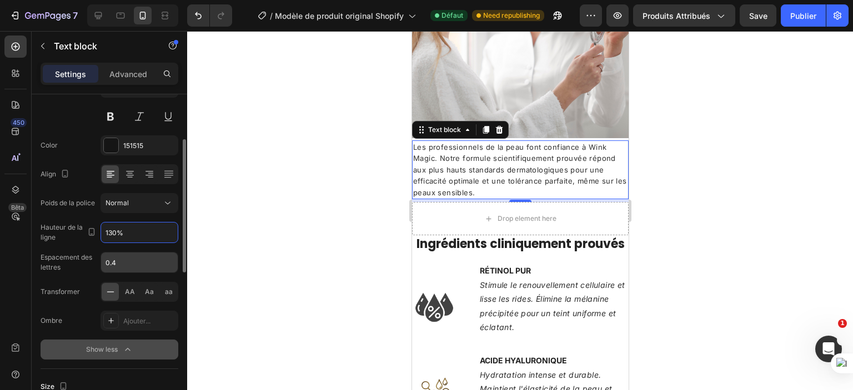
type input "130%"
click at [131, 268] on input "0.4" at bounding box center [139, 263] width 77 height 20
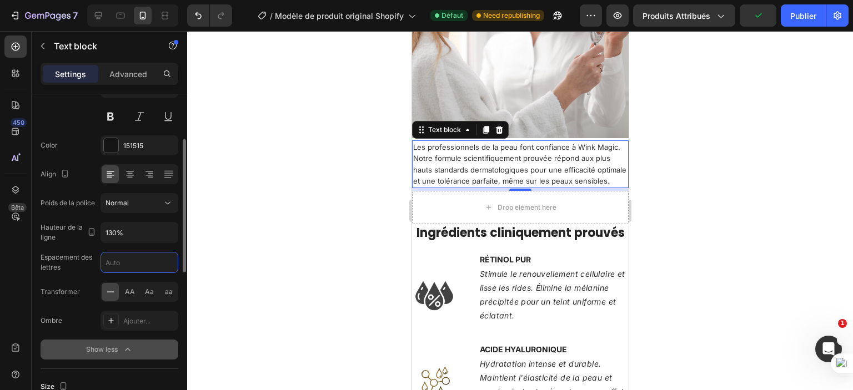
scroll to position [56, 0]
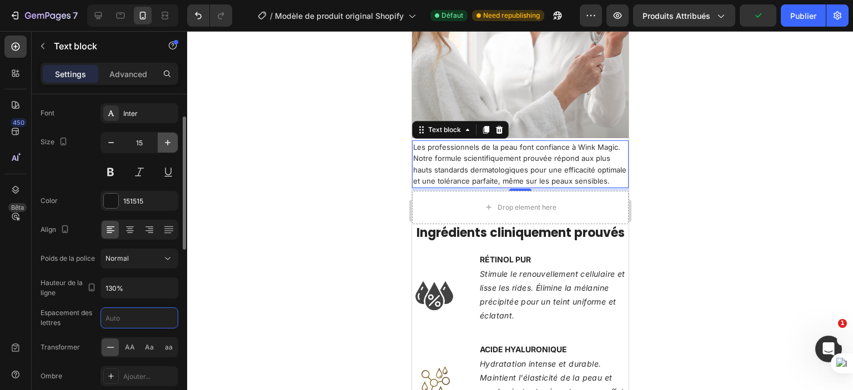
click at [168, 139] on icon "button" at bounding box center [167, 142] width 11 height 11
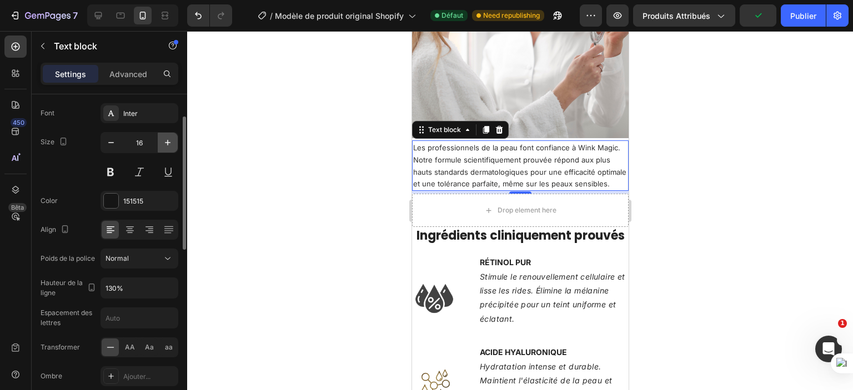
click at [168, 139] on icon "button" at bounding box center [167, 142] width 11 height 11
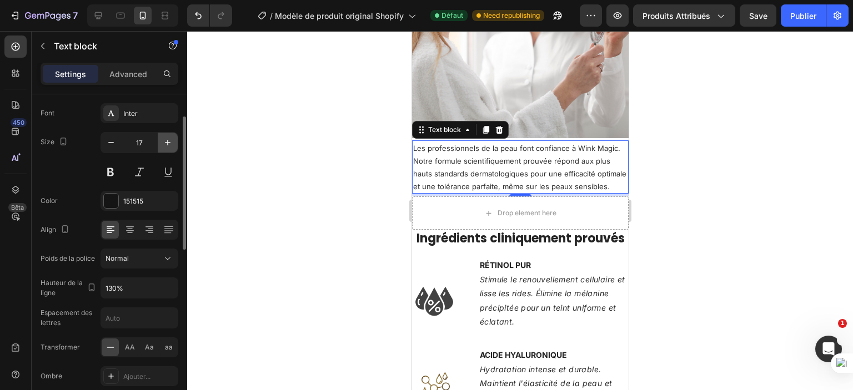
click at [167, 139] on icon "button" at bounding box center [167, 142] width 11 height 11
type input "18"
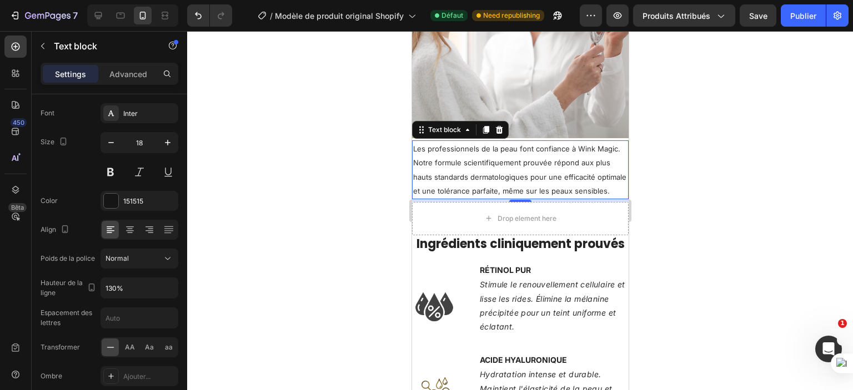
click at [235, 250] on div at bounding box center [520, 210] width 666 height 359
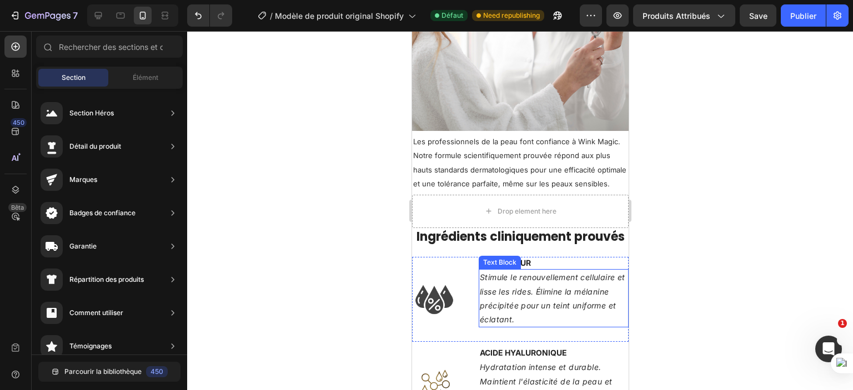
scroll to position [1347, 0]
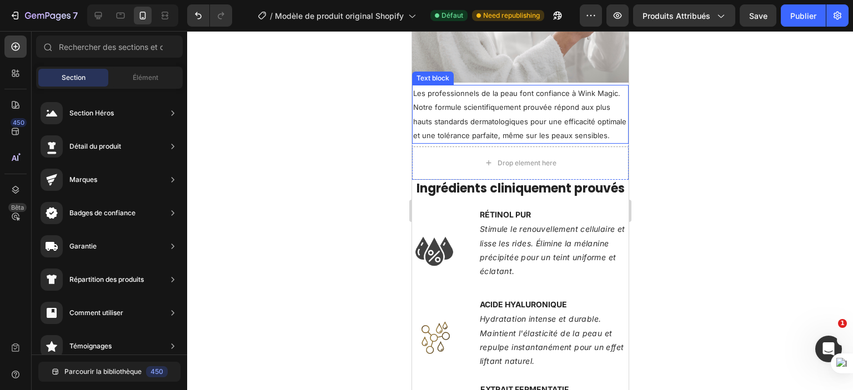
click at [474, 95] on span "Les professionnels de la peau font confiance à Wink Magic. Notre formule scient…" at bounding box center [518, 114] width 213 height 51
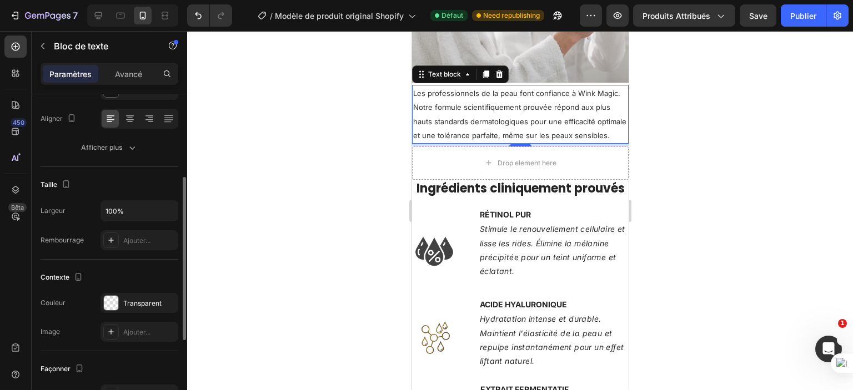
scroll to position [222, 0]
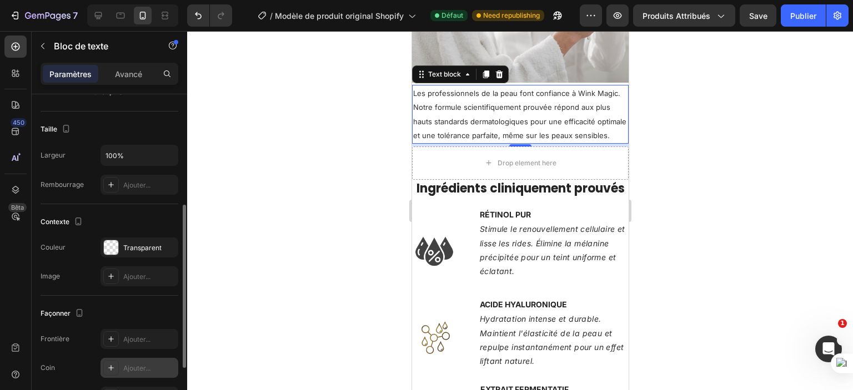
click at [143, 364] on font "Ajouter..." at bounding box center [136, 368] width 27 height 8
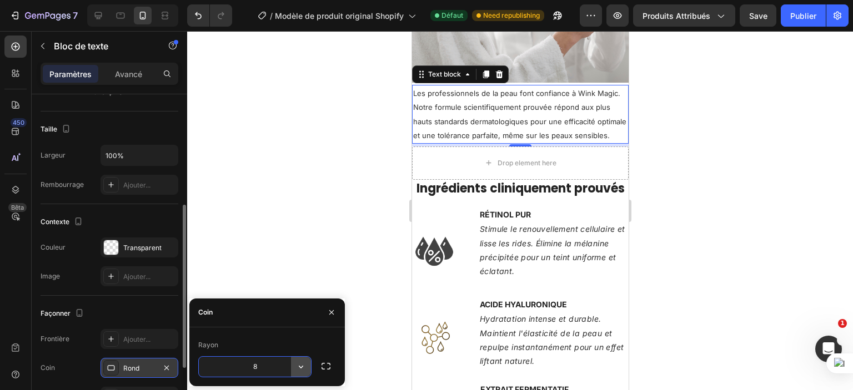
click at [299, 370] on icon "button" at bounding box center [300, 366] width 11 height 11
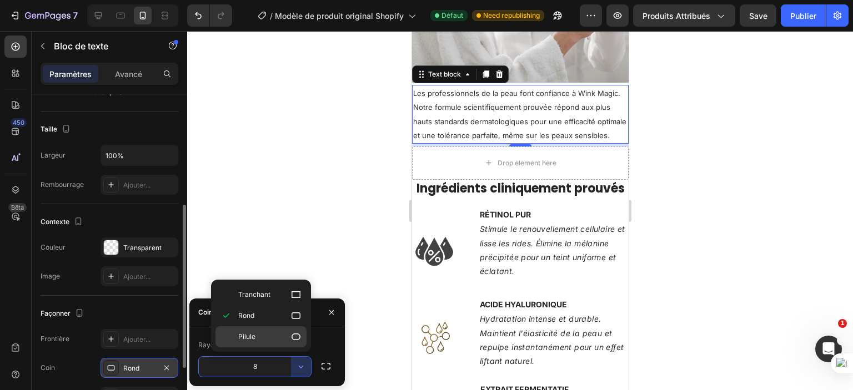
click at [291, 335] on icon at bounding box center [295, 336] width 11 height 11
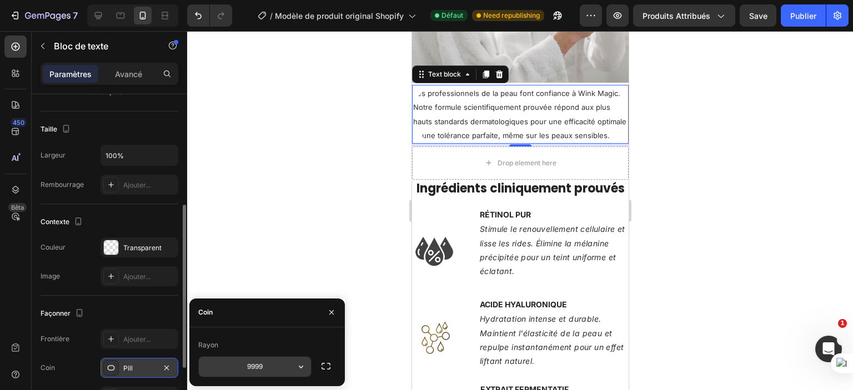
click at [296, 369] on icon "button" at bounding box center [300, 366] width 11 height 11
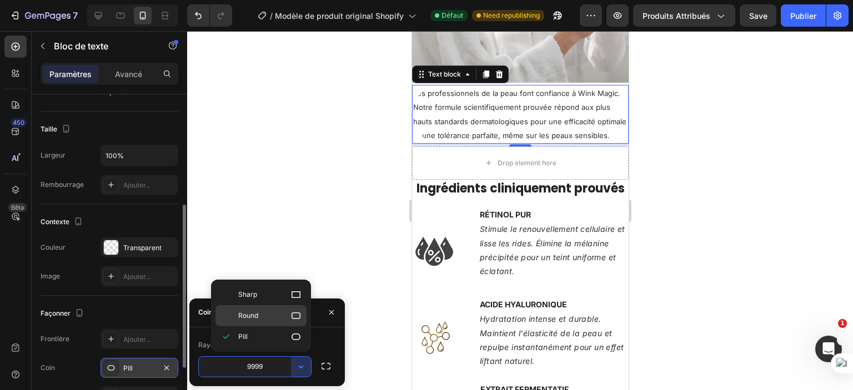
click at [299, 313] on icon at bounding box center [295, 316] width 9 height 7
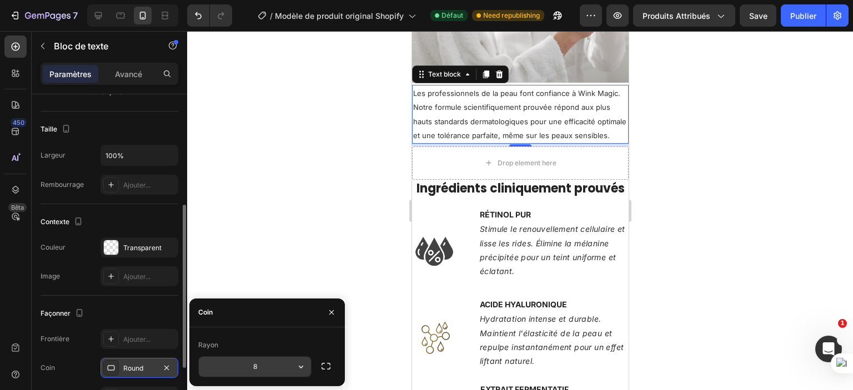
click at [304, 364] on icon "button" at bounding box center [300, 366] width 11 height 11
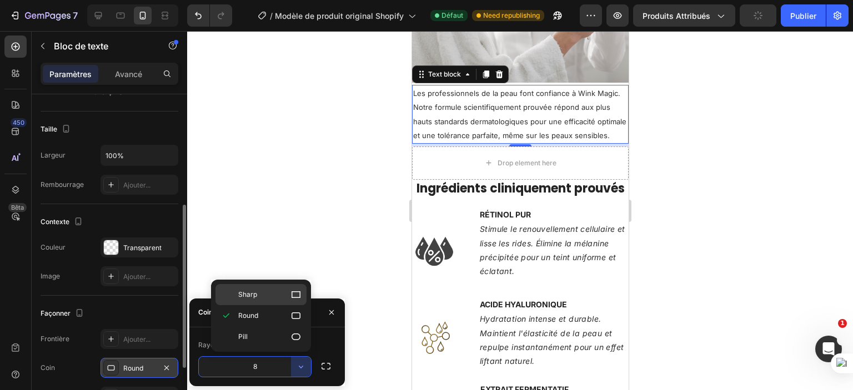
click at [296, 292] on icon at bounding box center [295, 294] width 11 height 11
type input "0"
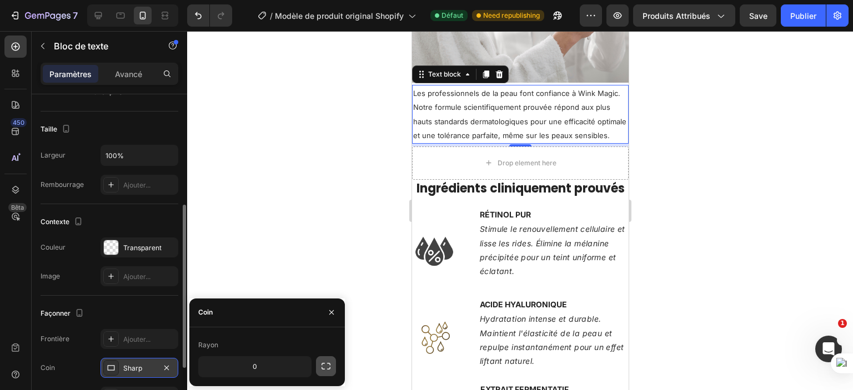
click at [323, 366] on icon "button" at bounding box center [325, 366] width 11 height 11
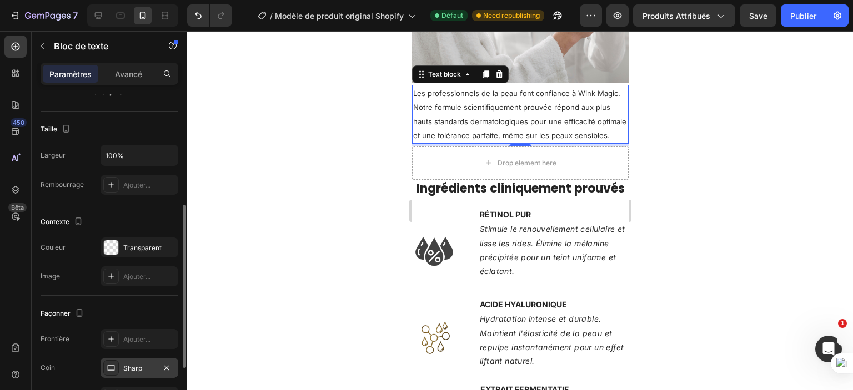
click at [129, 310] on div "Façonner" at bounding box center [110, 314] width 138 height 18
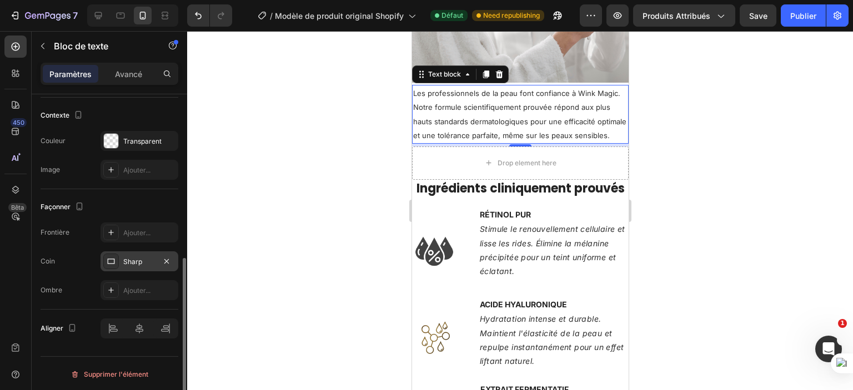
scroll to position [162, 0]
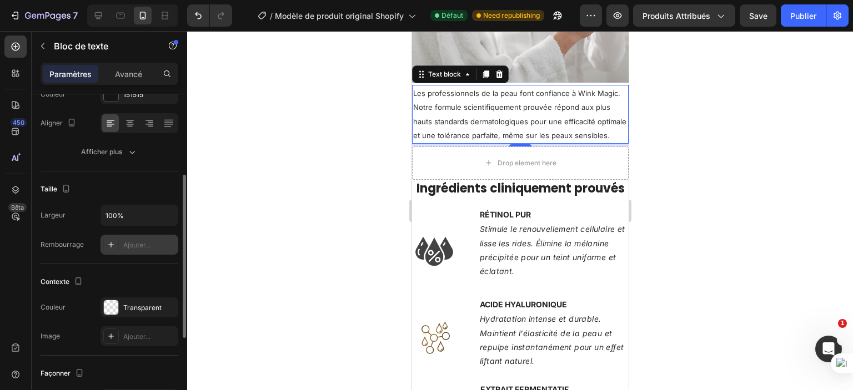
click at [148, 243] on font "Ajouter..." at bounding box center [136, 245] width 27 height 8
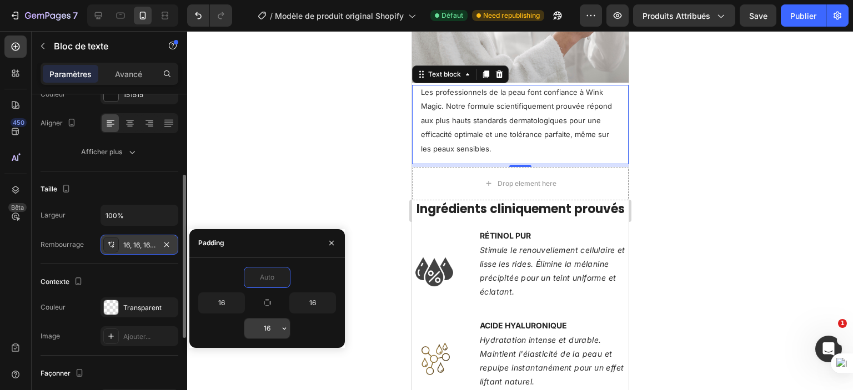
click at [272, 325] on input "16" at bounding box center [267, 329] width 46 height 20
type input "0"
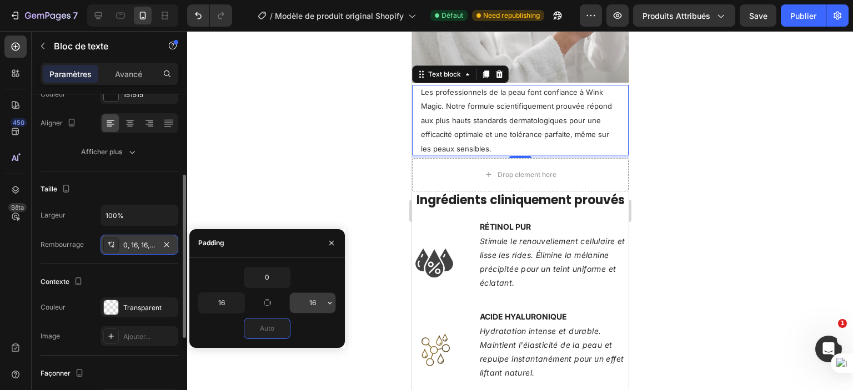
type input "0"
click at [330, 299] on icon "button" at bounding box center [329, 303] width 9 height 9
click at [320, 299] on input "16" at bounding box center [313, 303] width 46 height 20
click at [229, 301] on input "16" at bounding box center [222, 303] width 46 height 20
type input "0"
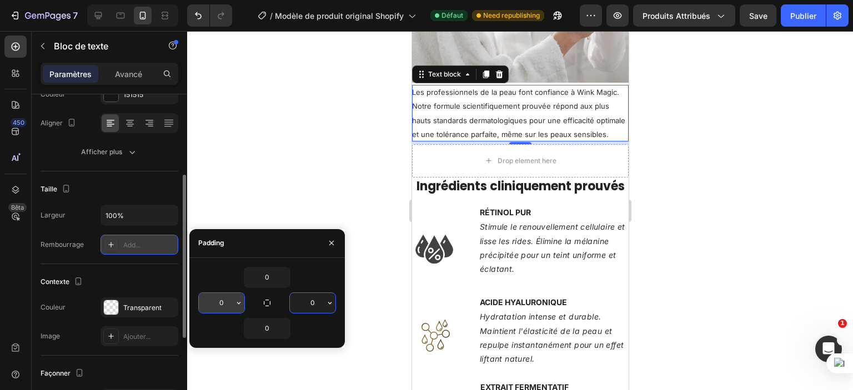
click at [224, 301] on input "0" at bounding box center [222, 303] width 46 height 20
type input "A"
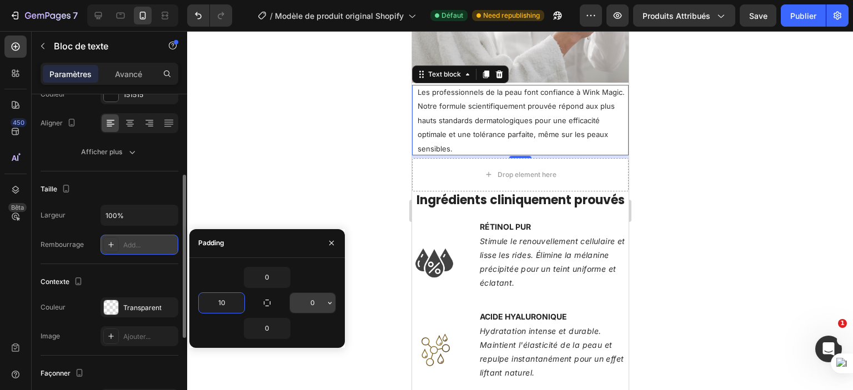
type input "10"
click at [301, 302] on input "0" at bounding box center [313, 303] width 46 height 20
type input "5"
click at [153, 271] on div "Contexte Les changements peuvent être masqués par la vidéo. Couleur Transparent…" at bounding box center [110, 310] width 138 height 92
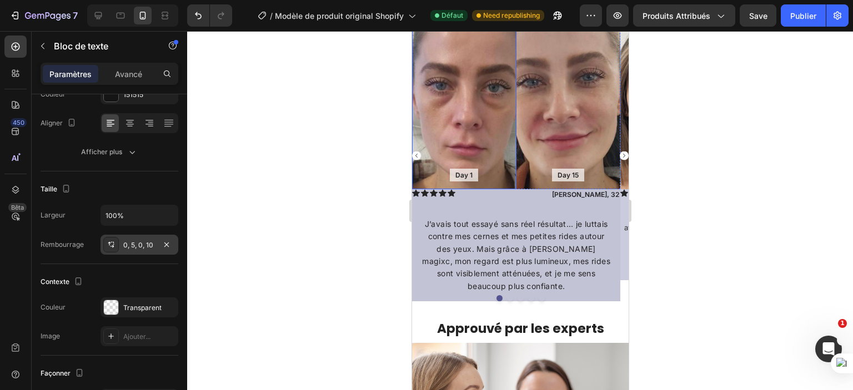
scroll to position [1011, 0]
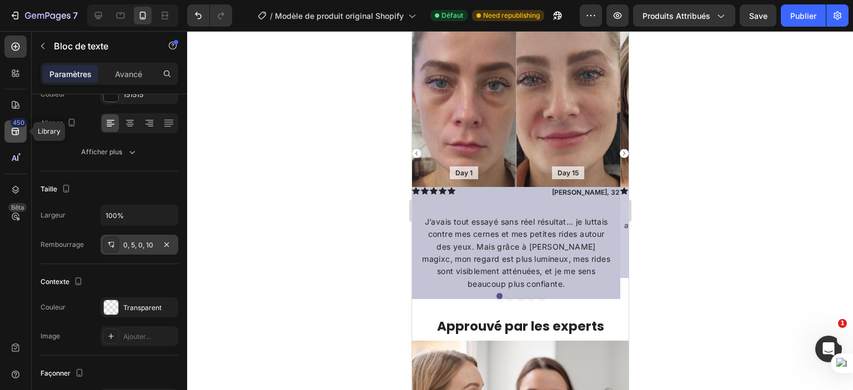
click at [8, 126] on div "450" at bounding box center [15, 131] width 22 height 22
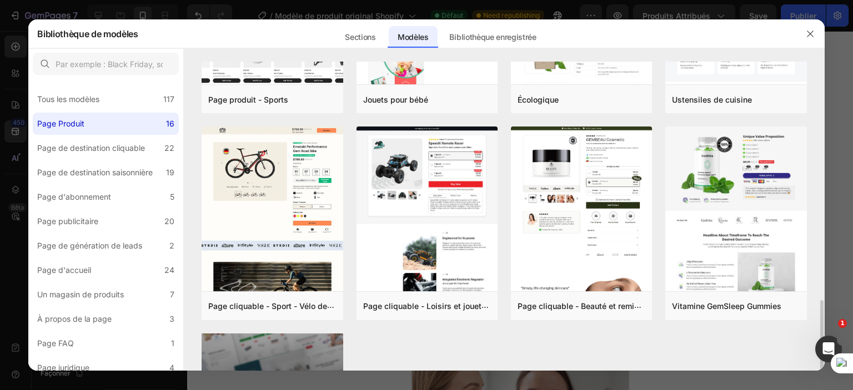
scroll to position [666, 0]
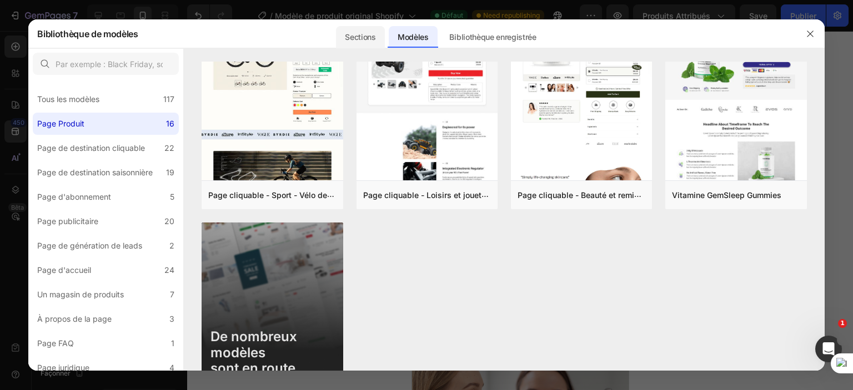
click at [369, 36] on font "Sections" at bounding box center [360, 36] width 31 height 9
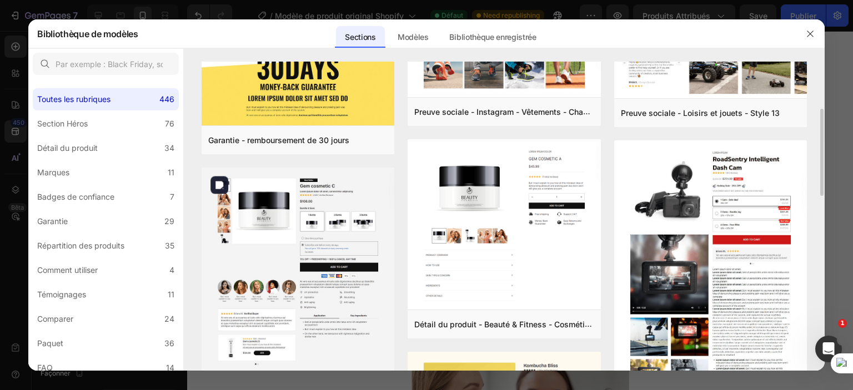
scroll to position [222, 0]
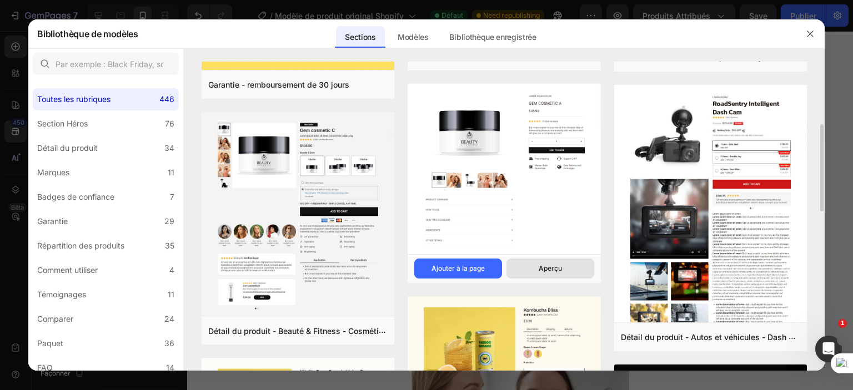
click at [534, 269] on button "Aperçu" at bounding box center [550, 269] width 88 height 20
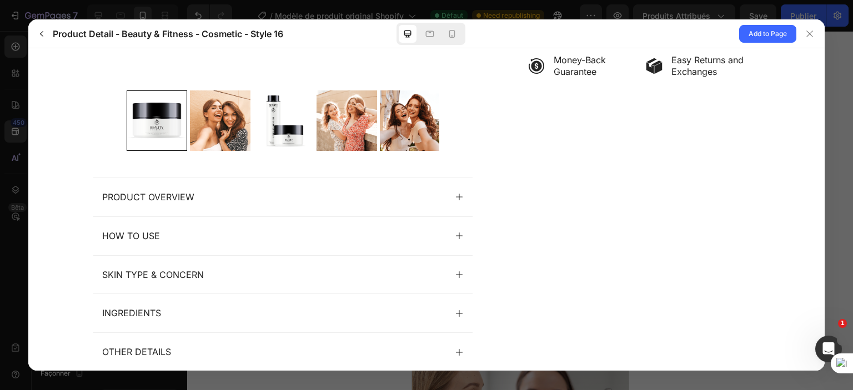
scroll to position [377, 0]
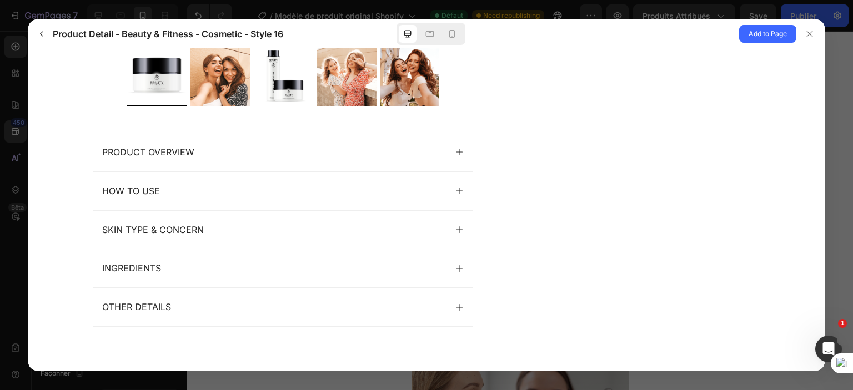
click at [385, 152] on div "Product Overview" at bounding box center [274, 153] width 344 height 12
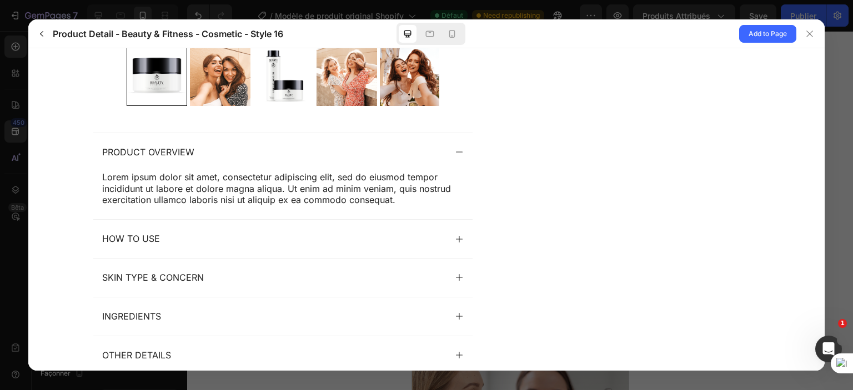
click at [385, 152] on div "Product Overview" at bounding box center [274, 153] width 344 height 12
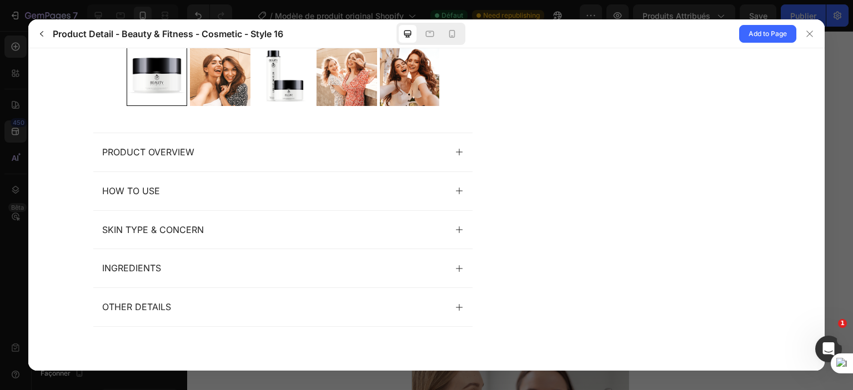
click at [384, 180] on div "How to Use" at bounding box center [282, 191] width 379 height 38
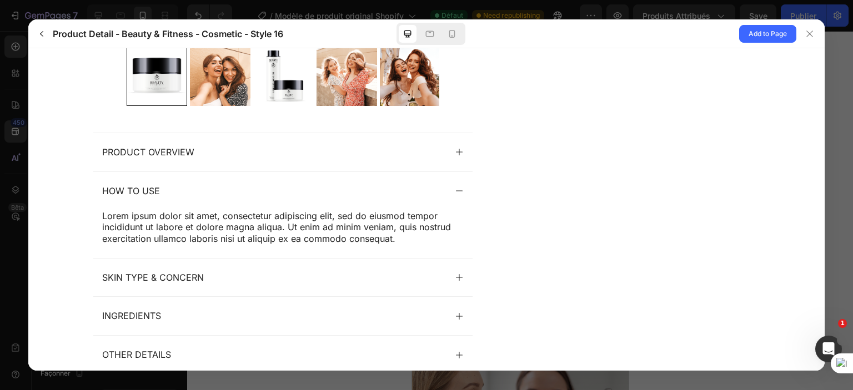
click at [384, 180] on div "How to Use" at bounding box center [282, 191] width 379 height 38
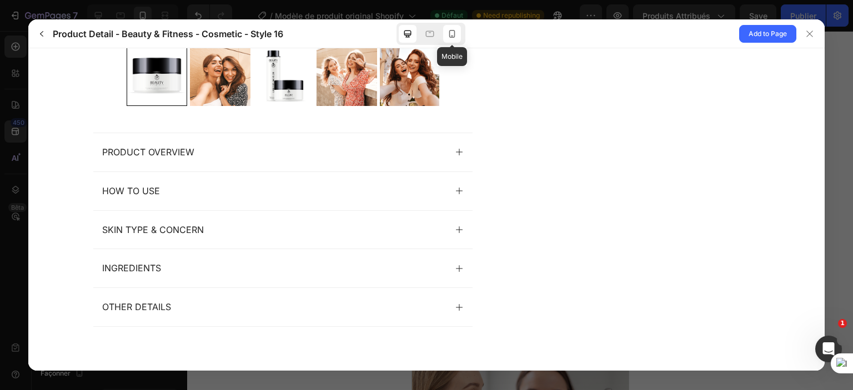
click at [452, 29] on icon at bounding box center [451, 33] width 11 height 11
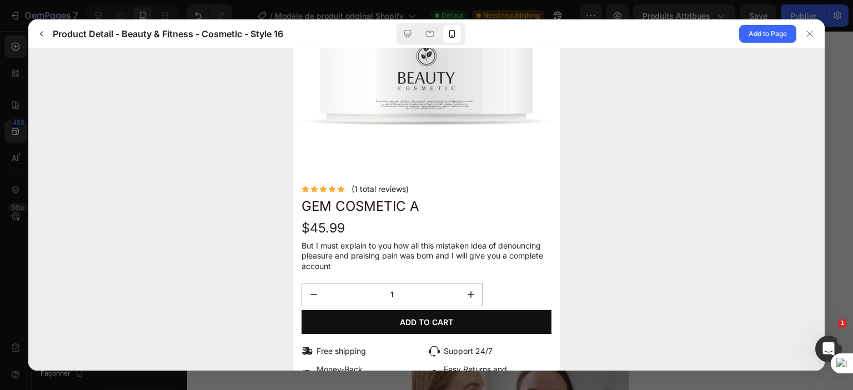
scroll to position [169, 0]
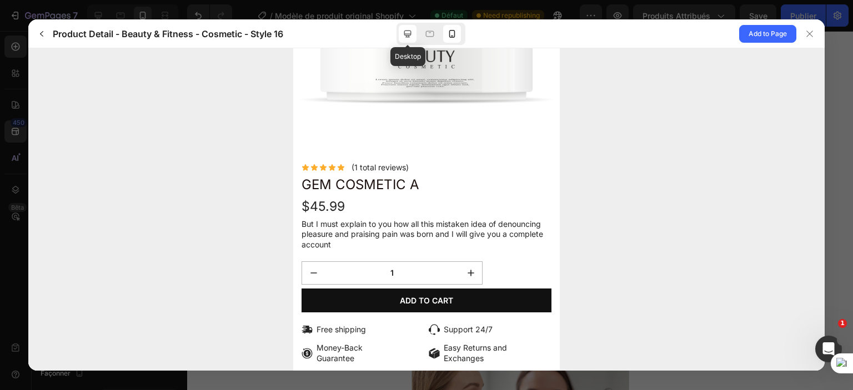
click at [407, 37] on icon at bounding box center [407, 33] width 7 height 7
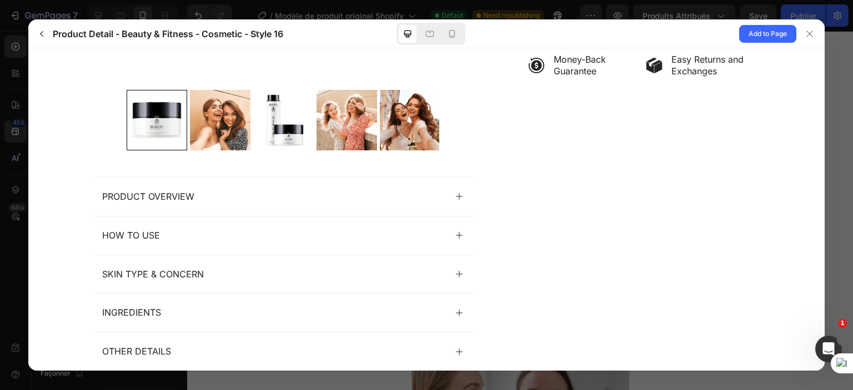
scroll to position [377, 0]
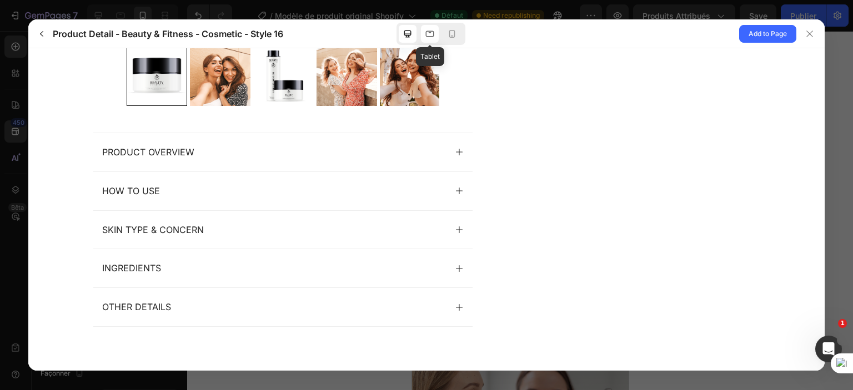
click at [431, 34] on icon at bounding box center [429, 33] width 11 height 11
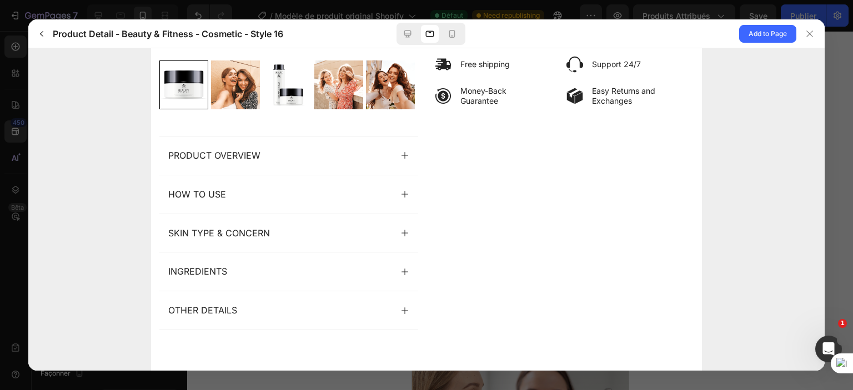
scroll to position [308, 0]
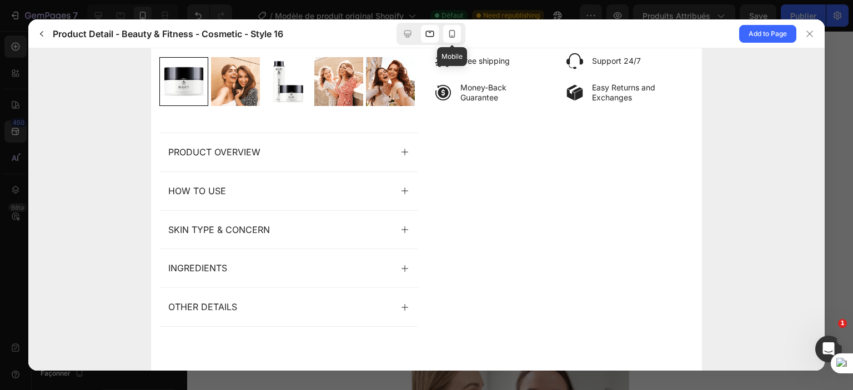
click at [454, 33] on icon at bounding box center [451, 33] width 11 height 11
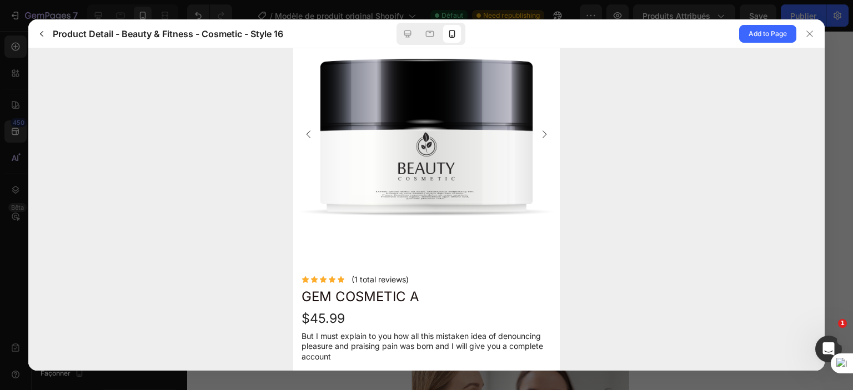
scroll to position [56, 0]
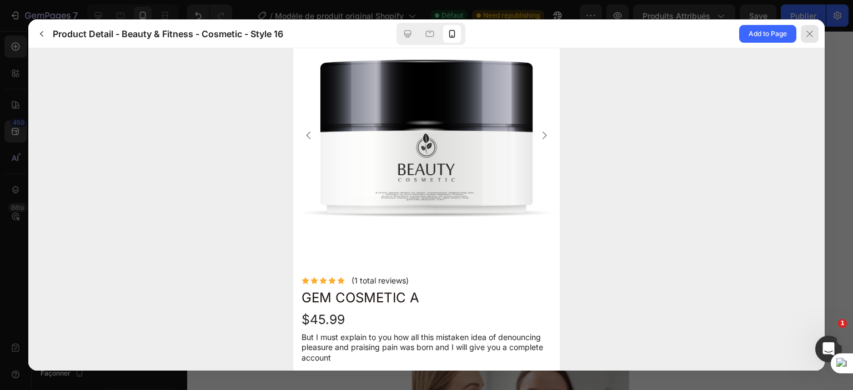
click at [813, 30] on div at bounding box center [809, 34] width 18 height 18
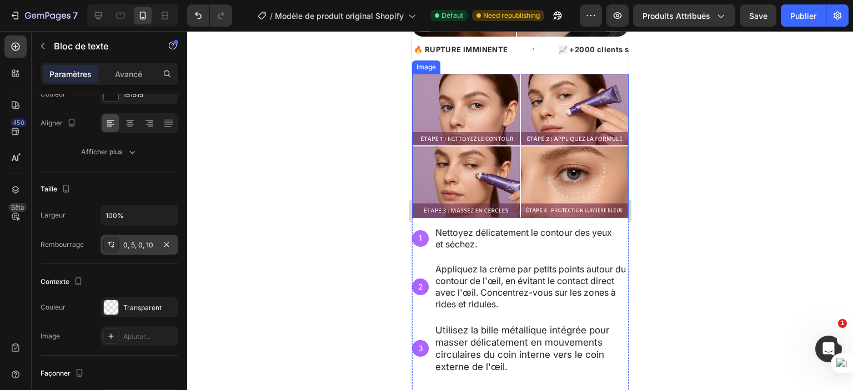
scroll to position [500, 0]
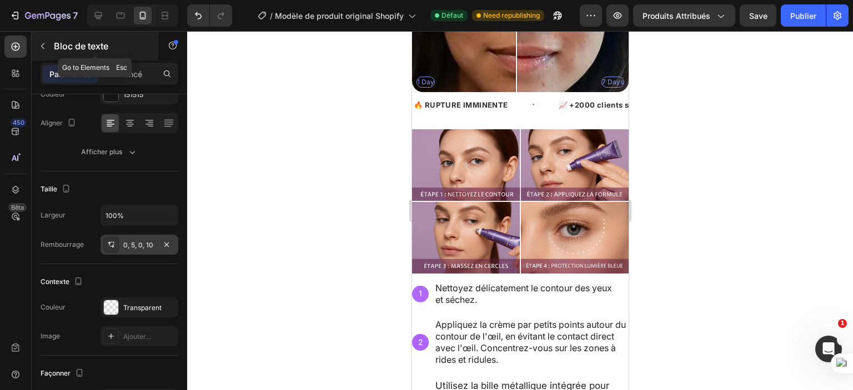
click at [53, 55] on div "Bloc de texte" at bounding box center [95, 46] width 127 height 29
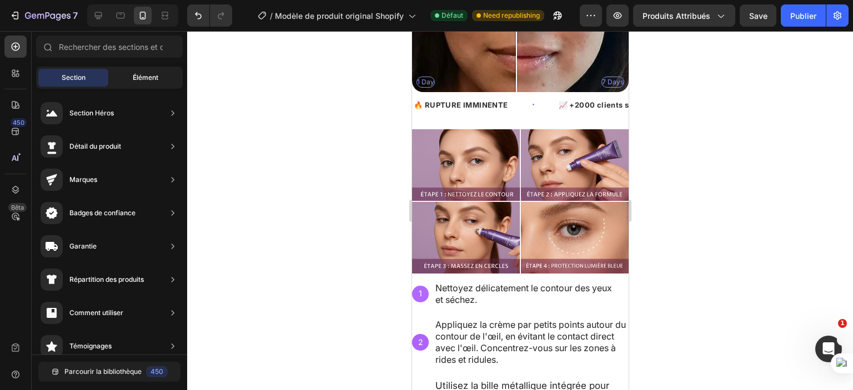
click at [120, 72] on div "Élément" at bounding box center [145, 78] width 70 height 18
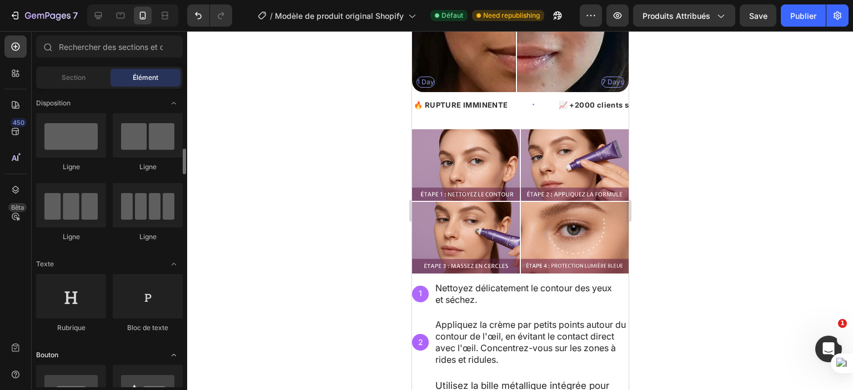
scroll to position [56, 0]
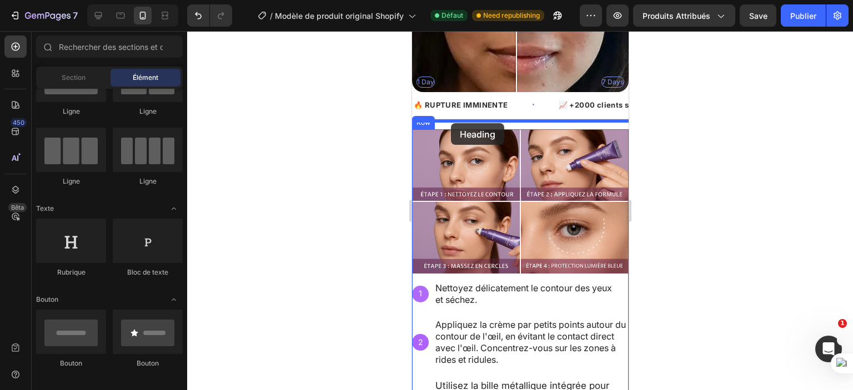
drag, startPoint x: 480, startPoint y: 281, endPoint x: 450, endPoint y: 123, distance: 160.9
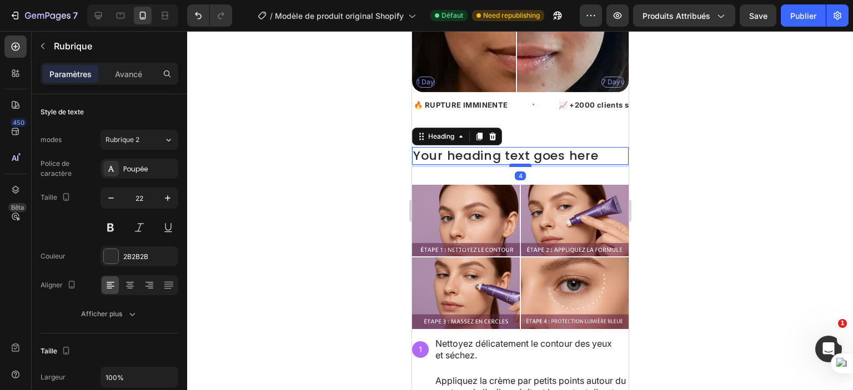
click at [519, 164] on div at bounding box center [519, 165] width 22 height 3
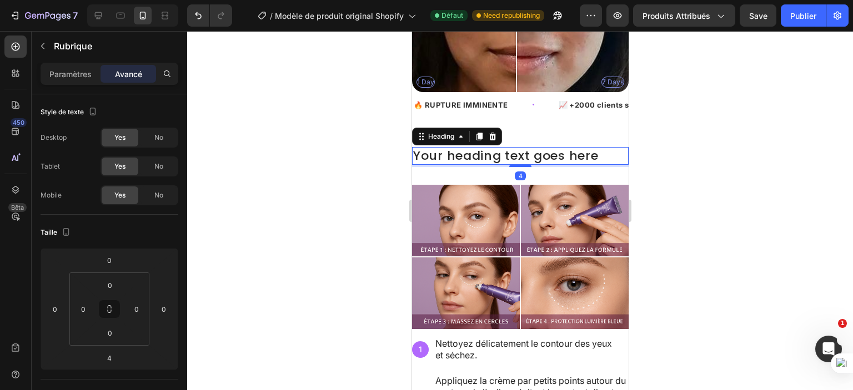
click at [480, 151] on h2 "Your heading text goes here" at bounding box center [519, 156] width 216 height 18
click at [480, 148] on p "Your heading text goes here" at bounding box center [519, 156] width 214 height 16
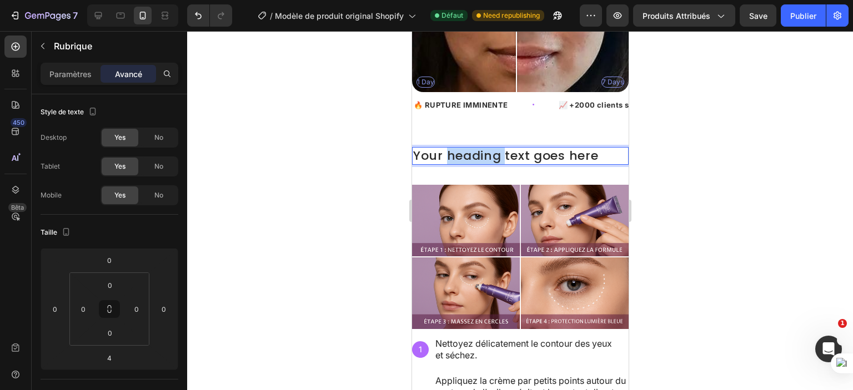
click at [480, 148] on p "Your heading text goes here" at bounding box center [519, 156] width 214 height 16
click at [480, 148] on p "Adoptez la routine" at bounding box center [519, 156] width 214 height 16
click at [567, 148] on p "Adoptez VOTRE routine" at bounding box center [519, 156] width 214 height 16
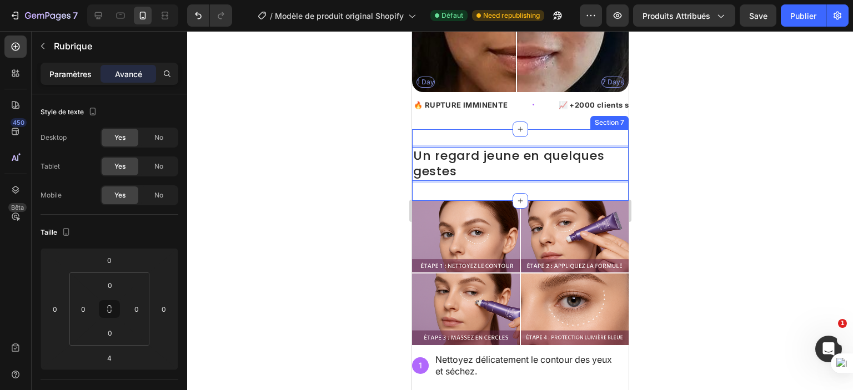
click at [80, 77] on font "Paramètres" at bounding box center [70, 73] width 42 height 9
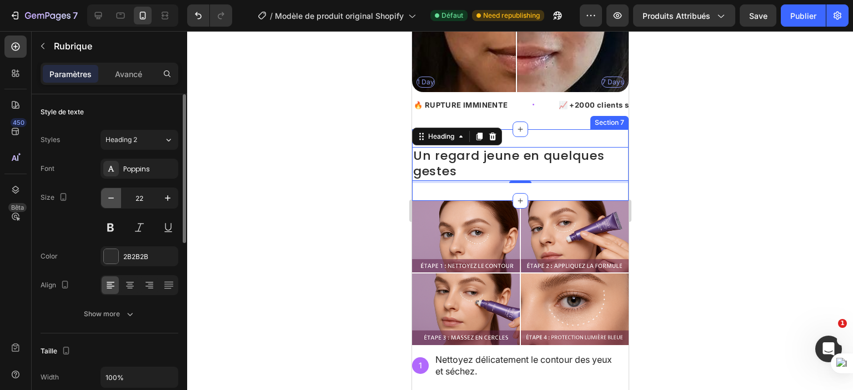
click at [108, 197] on icon "button" at bounding box center [110, 198] width 11 height 11
type input "21"
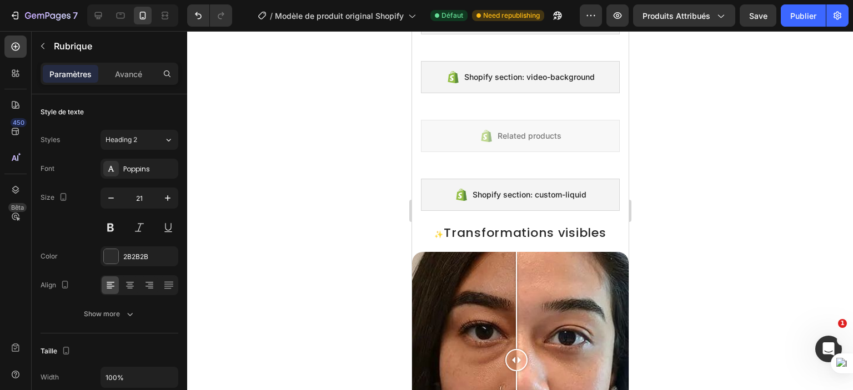
scroll to position [162, 0]
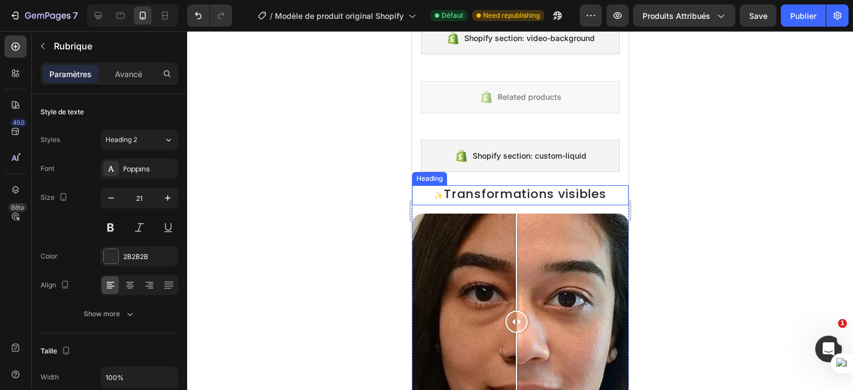
click at [507, 195] on h2 "✨ Transformations visibles" at bounding box center [519, 195] width 216 height 20
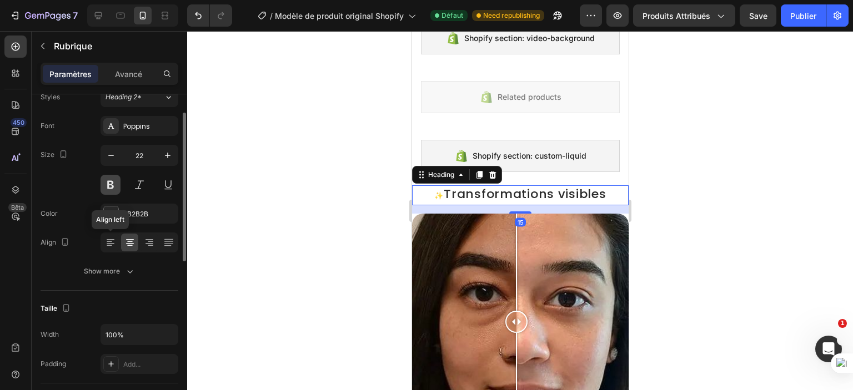
scroll to position [42, 0]
click at [113, 177] on button at bounding box center [110, 185] width 20 height 20
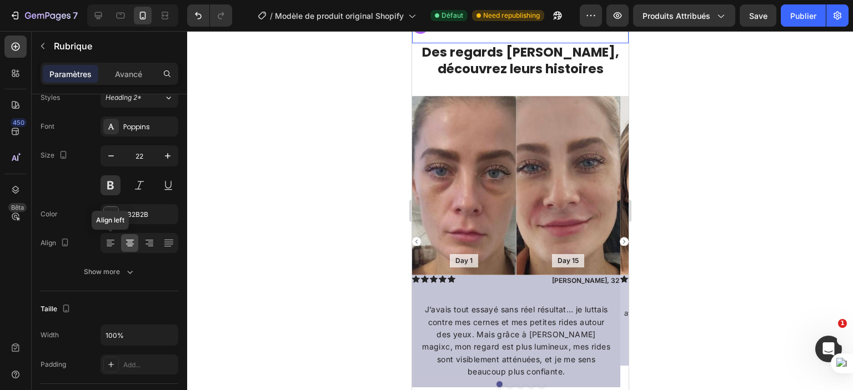
scroll to position [795, 0]
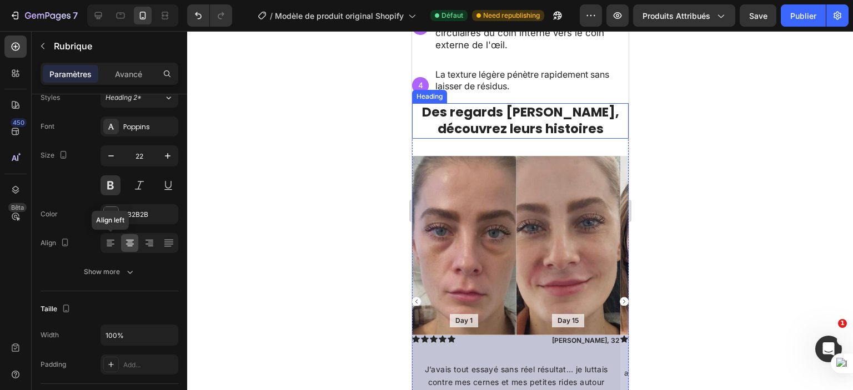
click at [506, 138] on strong "Des regards [PERSON_NAME], découvrez leurs histoires" at bounding box center [519, 120] width 197 height 34
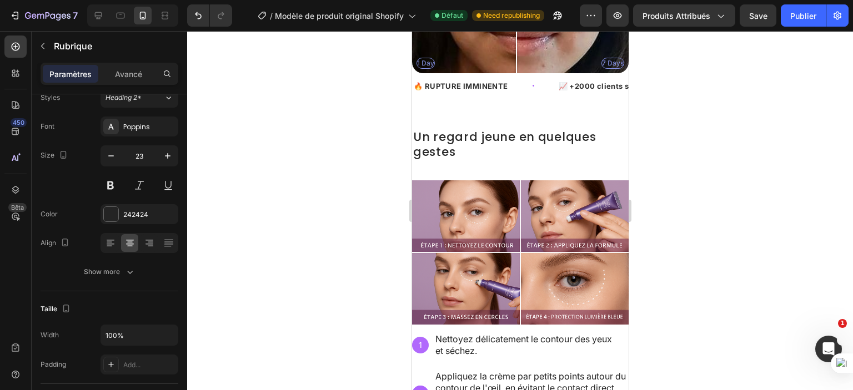
scroll to position [519, 0]
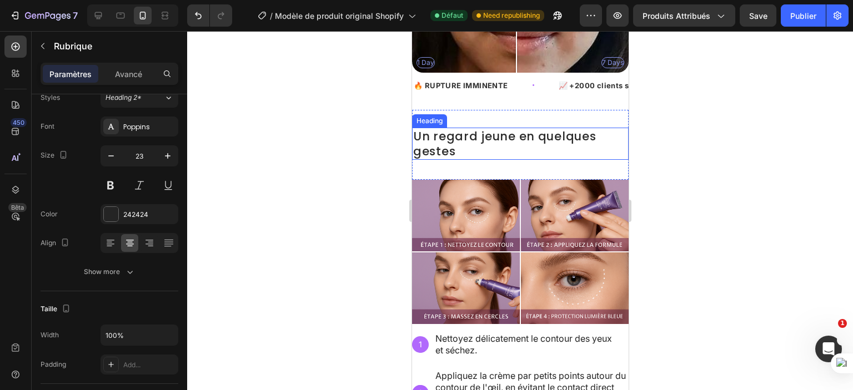
click at [471, 129] on h2 "Un regard jeune en quelques gestes" at bounding box center [519, 144] width 216 height 33
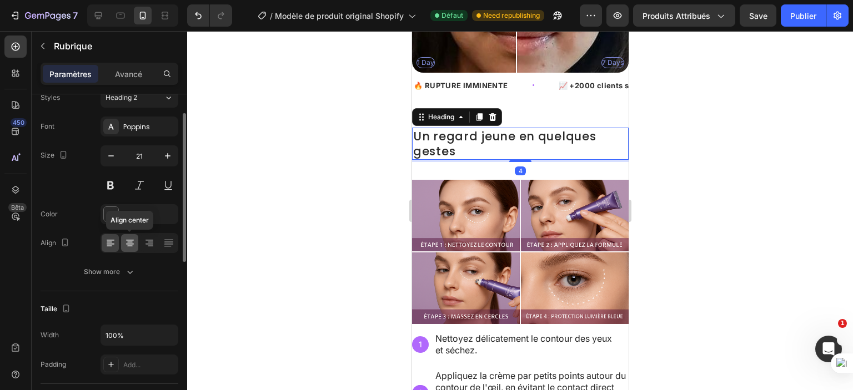
click at [127, 245] on icon at bounding box center [129, 243] width 11 height 11
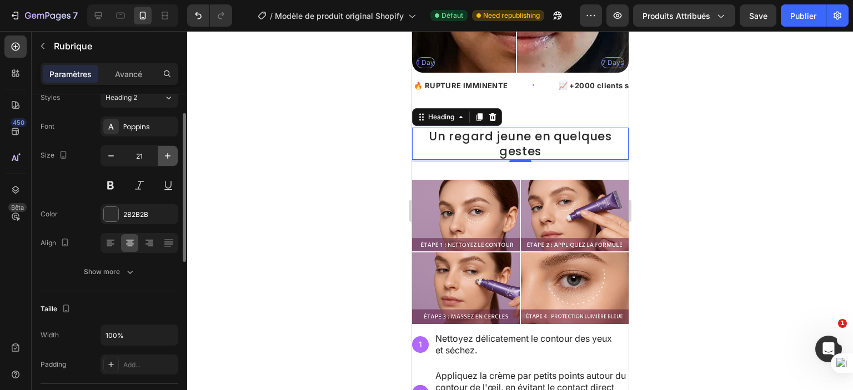
click at [164, 154] on icon "button" at bounding box center [167, 155] width 11 height 11
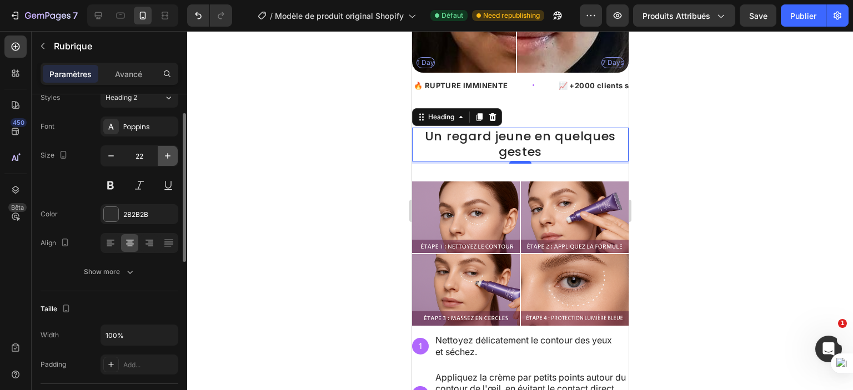
click at [164, 154] on icon "button" at bounding box center [167, 155] width 11 height 11
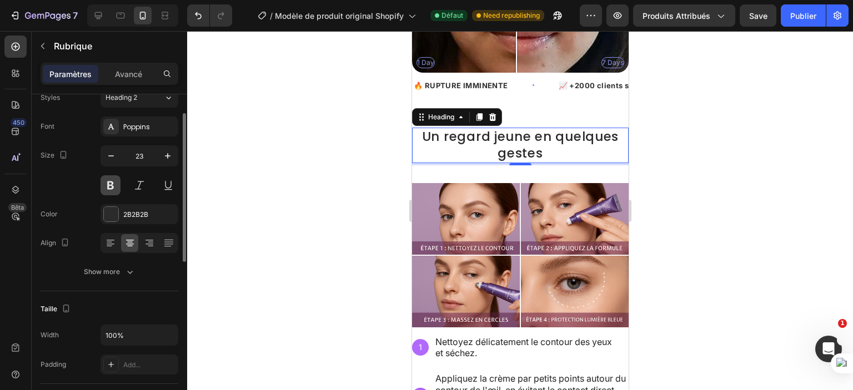
click at [103, 184] on button at bounding box center [110, 185] width 20 height 20
click at [109, 159] on icon "button" at bounding box center [110, 155] width 11 height 11
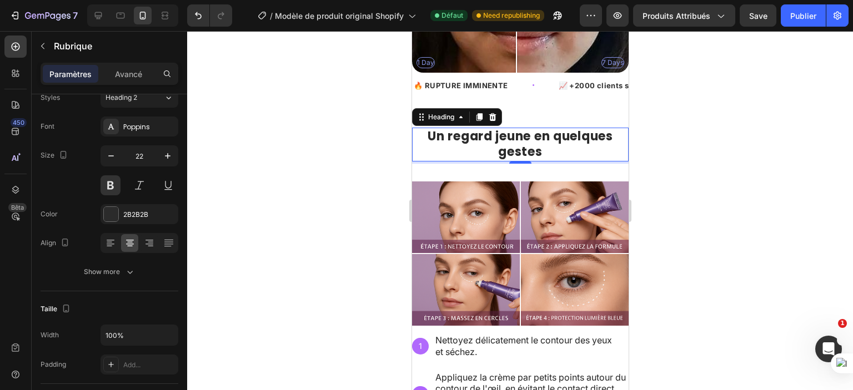
click at [547, 140] on h2 "Un regard jeune en quelques gestes" at bounding box center [519, 145] width 216 height 34
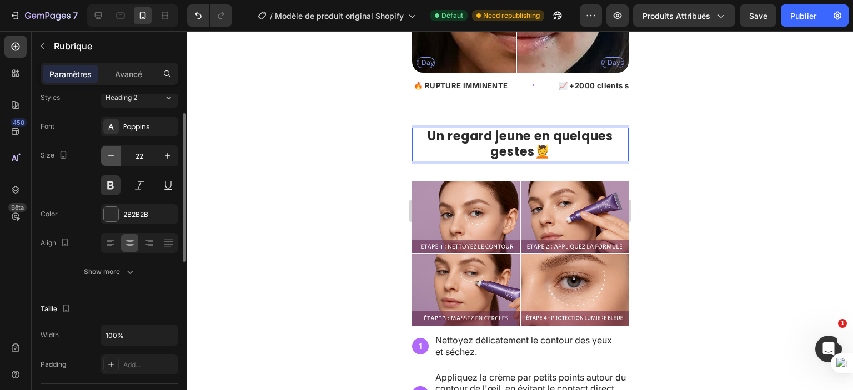
click at [106, 159] on icon "button" at bounding box center [110, 155] width 11 height 11
type input "21"
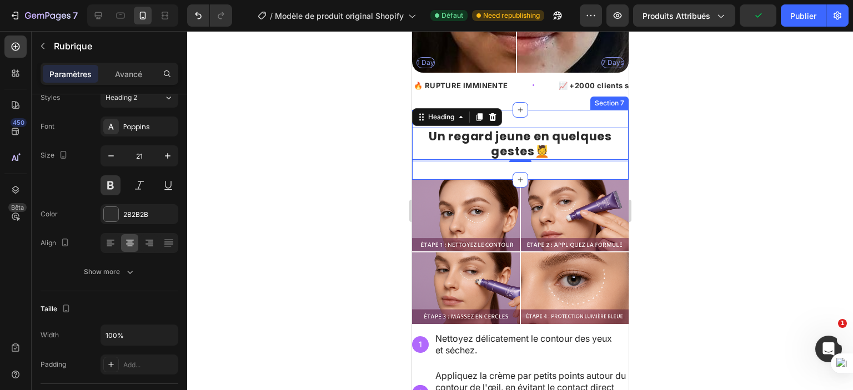
click at [527, 160] on div "Un regard jeune en quelques gestes💆 Heading 4 Section 7" at bounding box center [519, 145] width 216 height 70
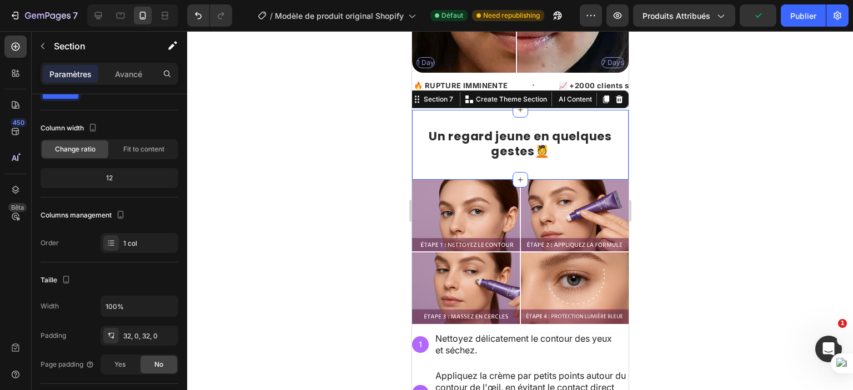
scroll to position [0, 0]
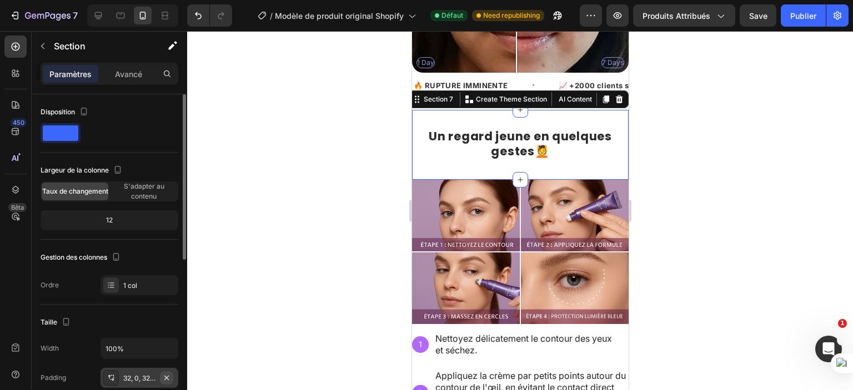
click at [171, 375] on icon "button" at bounding box center [166, 378] width 9 height 9
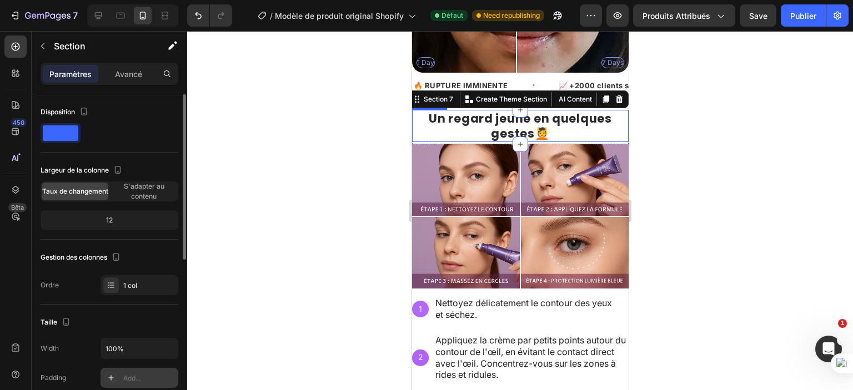
click at [450, 119] on p "Un regard jeune en quelques gestes💆" at bounding box center [519, 126] width 214 height 31
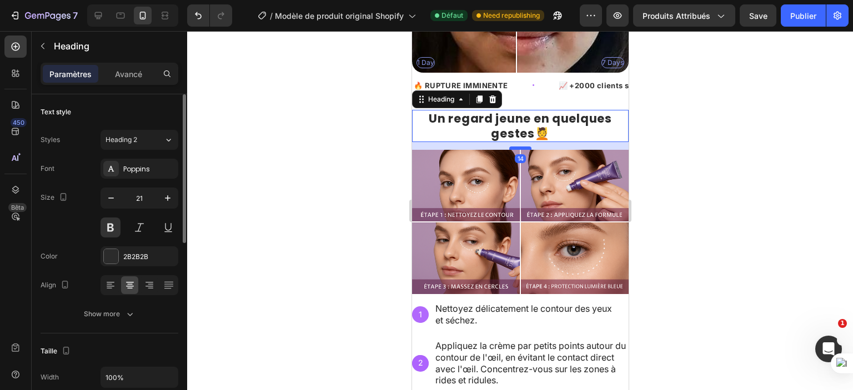
drag, startPoint x: 517, startPoint y: 135, endPoint x: 516, endPoint y: 140, distance: 5.6
click at [516, 147] on div at bounding box center [519, 148] width 22 height 3
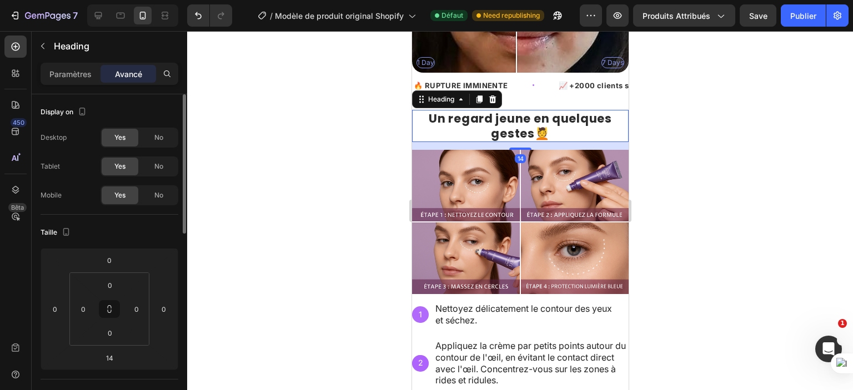
click at [724, 134] on div at bounding box center [520, 210] width 666 height 359
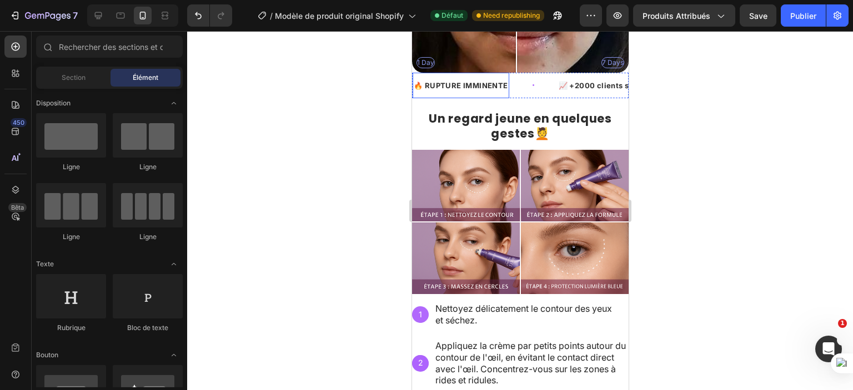
click at [487, 81] on span "🔥 RUPTURE IMMINENTE" at bounding box center [460, 85] width 94 height 9
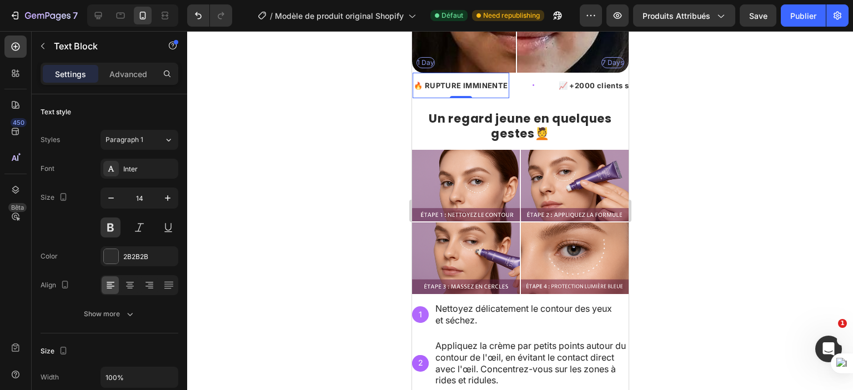
click at [487, 81] on span "🔥 RUPTURE IMMINENTE" at bounding box center [460, 85] width 94 height 9
click at [346, 130] on div at bounding box center [520, 210] width 666 height 359
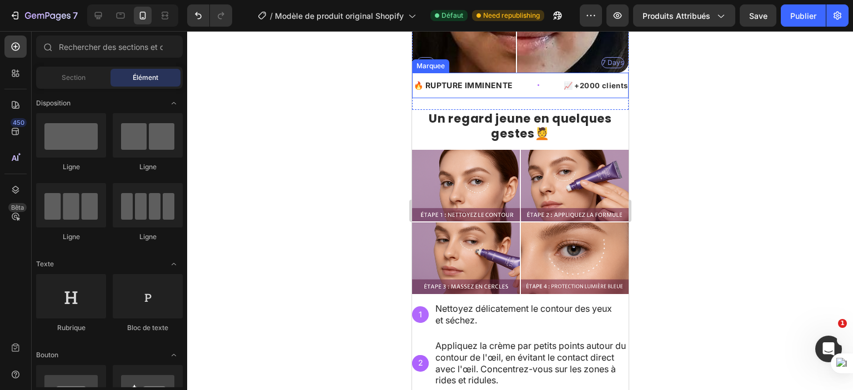
click at [526, 79] on div "🔥 RUPTURE IMMINENTE Text Block" at bounding box center [487, 85] width 150 height 25
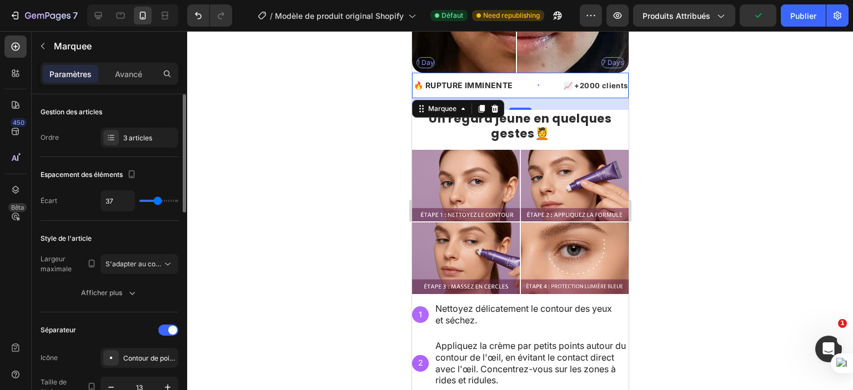
type input "31"
type input "18"
type input "7"
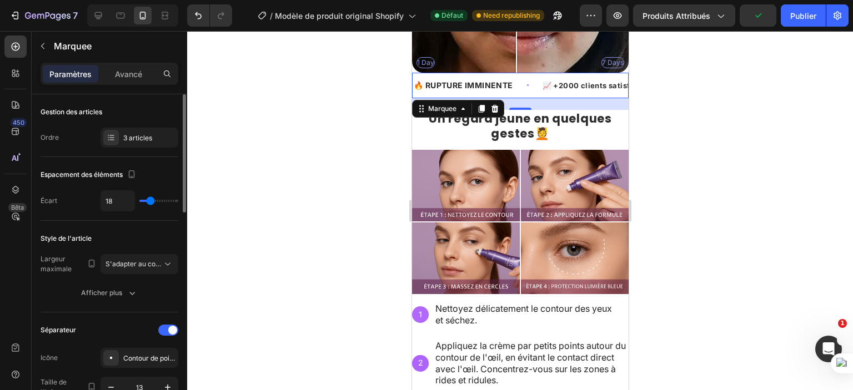
type input "7"
type input "6"
type input "7"
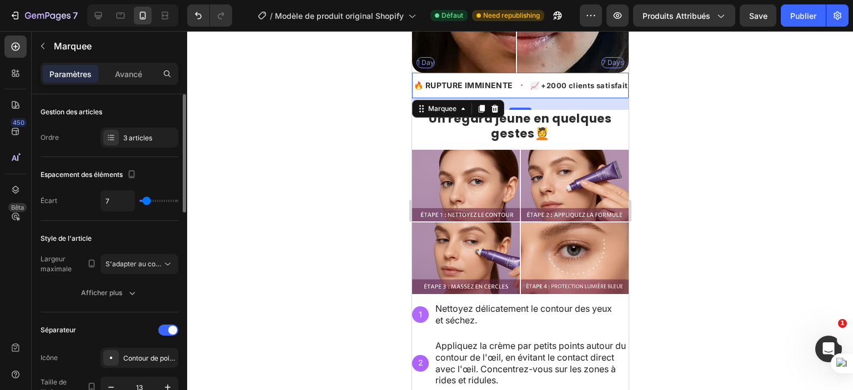
type input "9"
type input "10"
drag, startPoint x: 159, startPoint y: 200, endPoint x: 147, endPoint y: 200, distance: 12.2
type input "10"
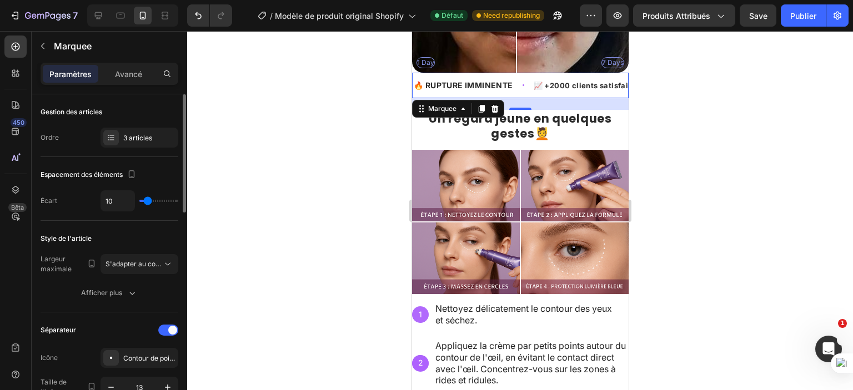
click at [147, 200] on input "range" at bounding box center [158, 201] width 39 height 2
click at [450, 78] on p "🔥 RUPTURE IMMINENTE" at bounding box center [462, 85] width 99 height 14
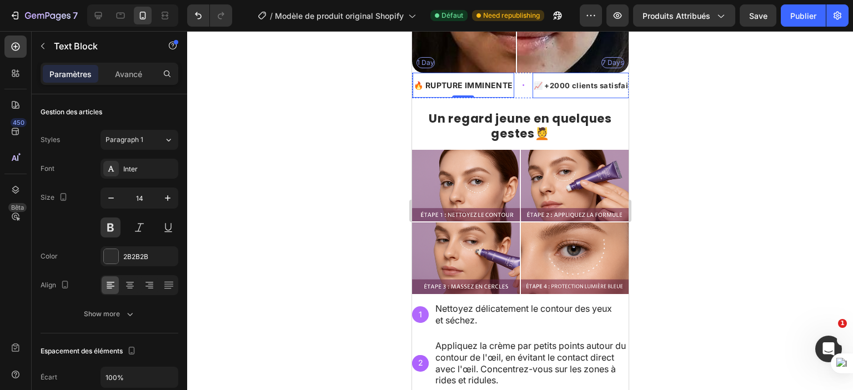
click at [571, 81] on span "📈 +2000 clients satisfaits ce mois-ci" at bounding box center [605, 85] width 144 height 9
click at [486, 78] on p "🔥 RUPTURE IMMINENTE" at bounding box center [462, 85] width 99 height 14
click at [564, 81] on span "📈 +2000 clients satisfaits ce mois-ci" at bounding box center [605, 85] width 144 height 9
click at [586, 81] on span "📈 +2000 clients satisfaits ce mois-ci" at bounding box center [605, 85] width 144 height 9
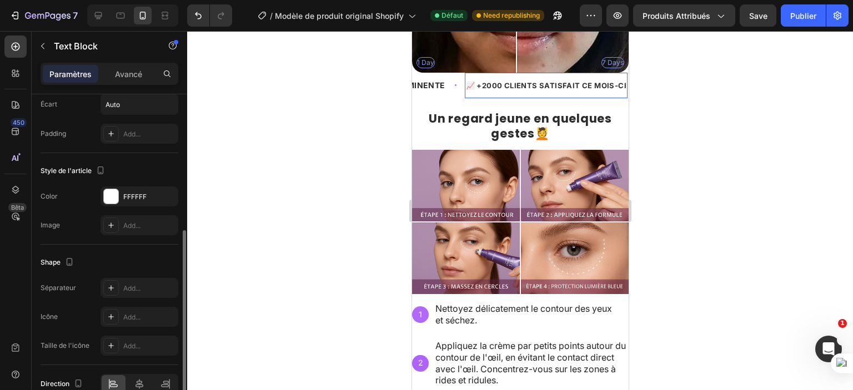
scroll to position [162, 0]
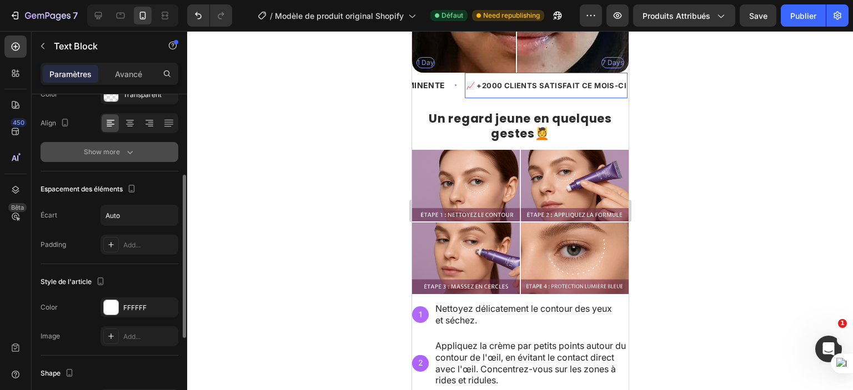
click at [113, 152] on div "Show more" at bounding box center [110, 152] width 52 height 11
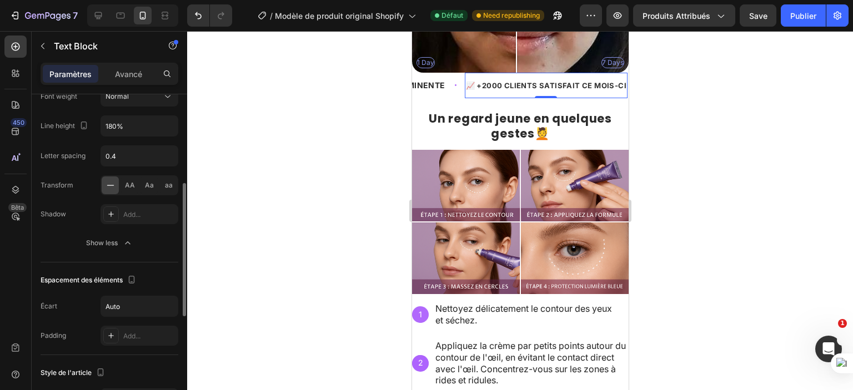
scroll to position [329, 0]
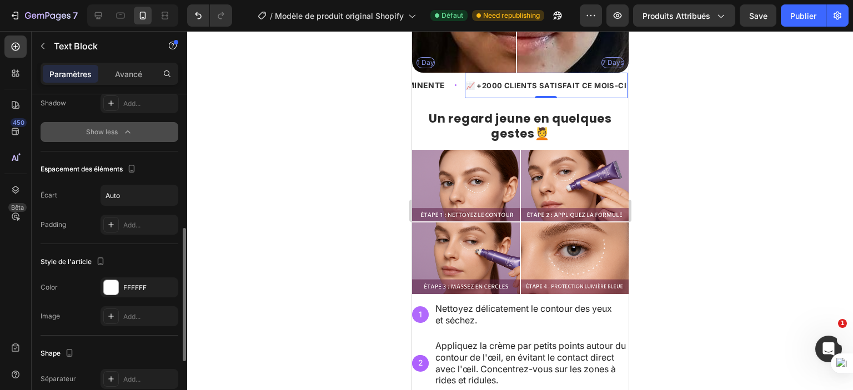
click at [118, 123] on button "Show less" at bounding box center [110, 132] width 138 height 20
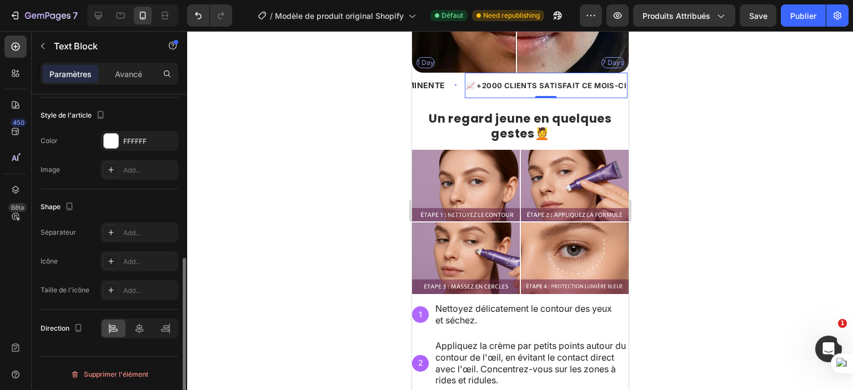
scroll to position [273, 0]
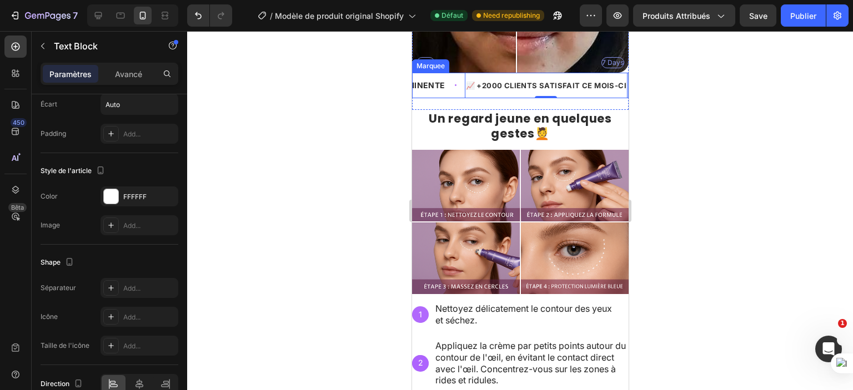
click at [447, 86] on div "🔥 RUPTURE IMMINENTE Text Block" at bounding box center [404, 85] width 120 height 25
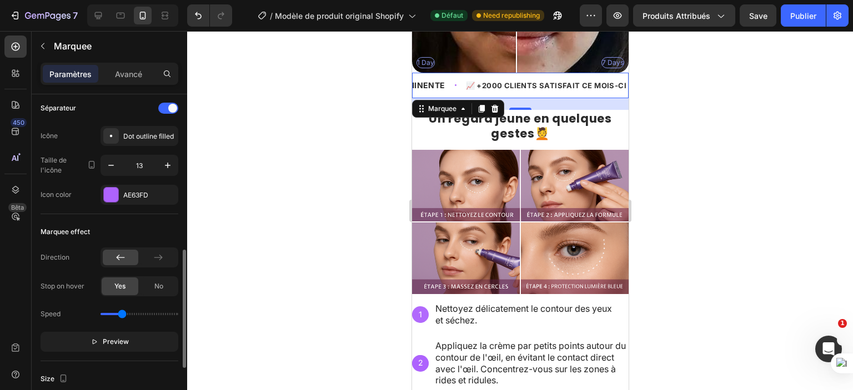
scroll to position [333, 0]
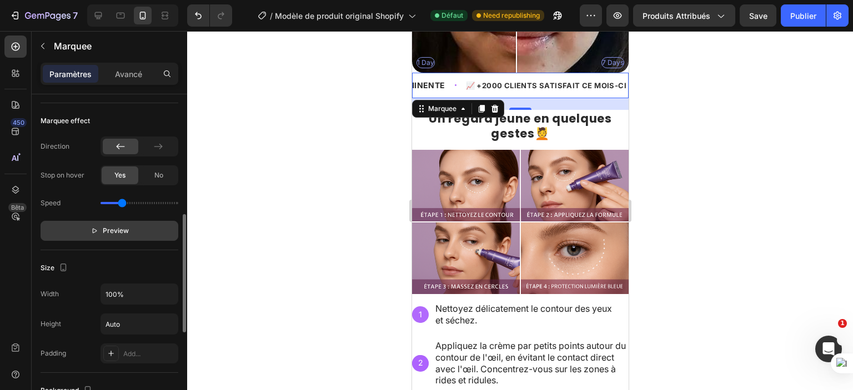
click at [118, 230] on span "Preview" at bounding box center [116, 230] width 26 height 11
click at [118, 230] on font "Pause" at bounding box center [115, 230] width 19 height 8
click at [118, 230] on span "Preview" at bounding box center [116, 230] width 26 height 11
click at [713, 79] on p "🚚Livraison gratuite" at bounding box center [753, 85] width 81 height 14
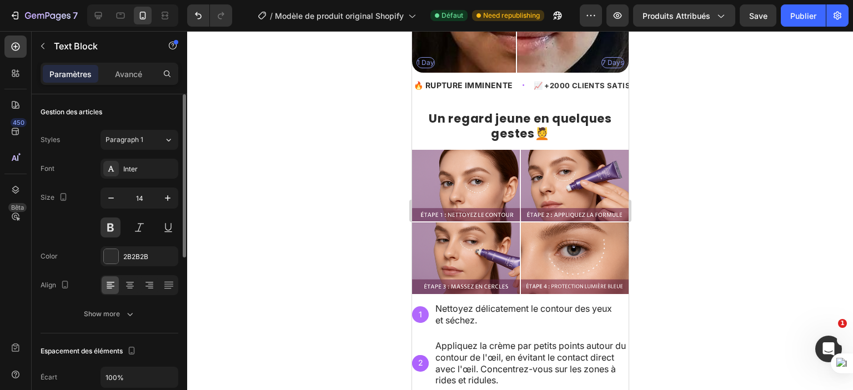
click at [713, 78] on p "🚚Livraison gratuite" at bounding box center [753, 85] width 81 height 14
click at [712, 78] on p "🚚Livraison gratuite" at bounding box center [752, 85] width 81 height 14
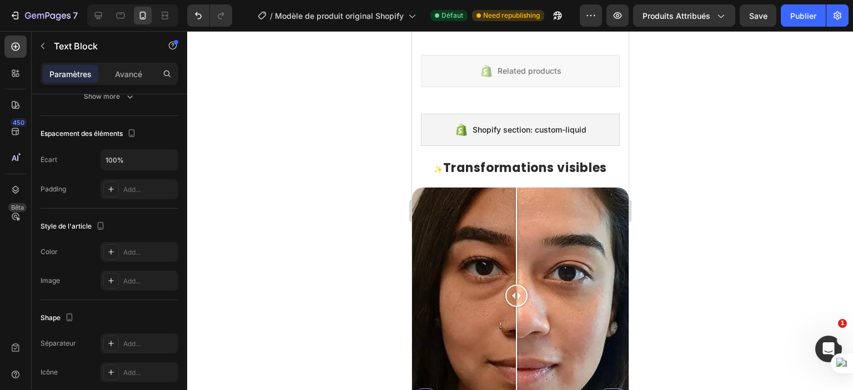
scroll to position [196, 0]
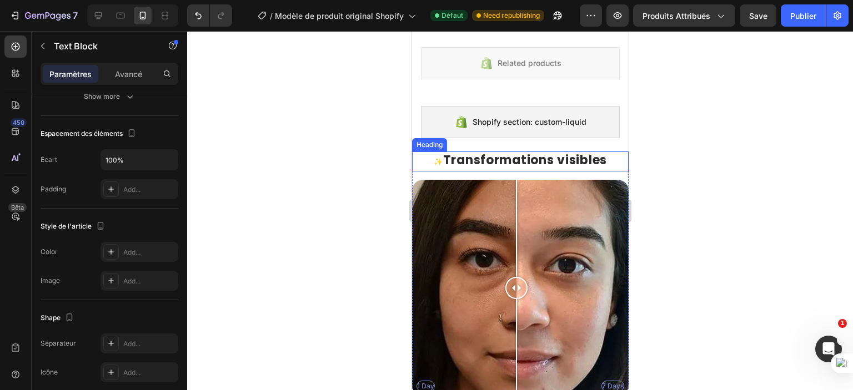
click at [522, 157] on h2 "✨ Transformations visibles" at bounding box center [519, 162] width 216 height 20
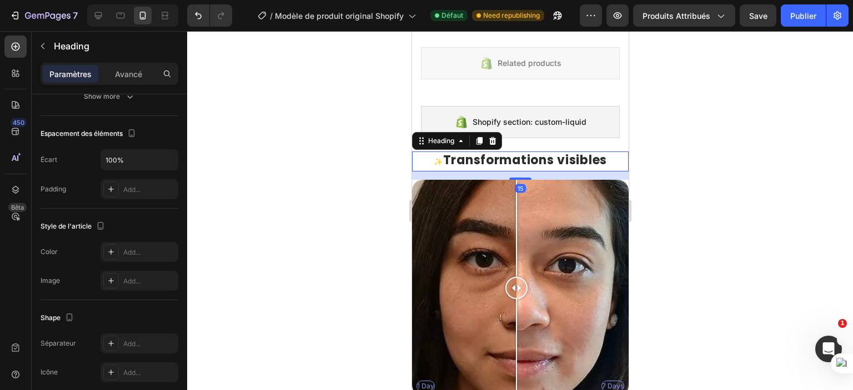
scroll to position [0, 0]
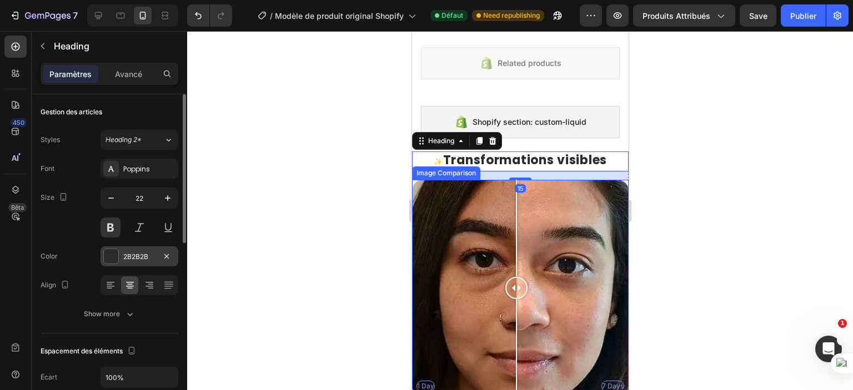
click at [122, 263] on div "2B2B2B" at bounding box center [139, 256] width 78 height 20
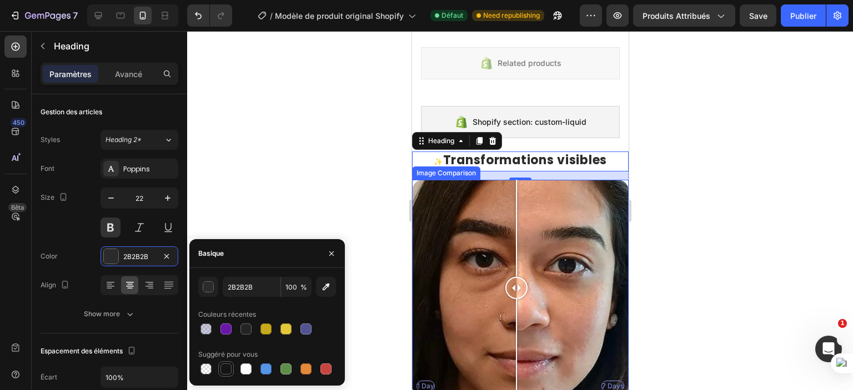
click at [228, 366] on div at bounding box center [225, 369] width 11 height 11
type input "151515"
click at [520, 180] on div at bounding box center [519, 288] width 22 height 216
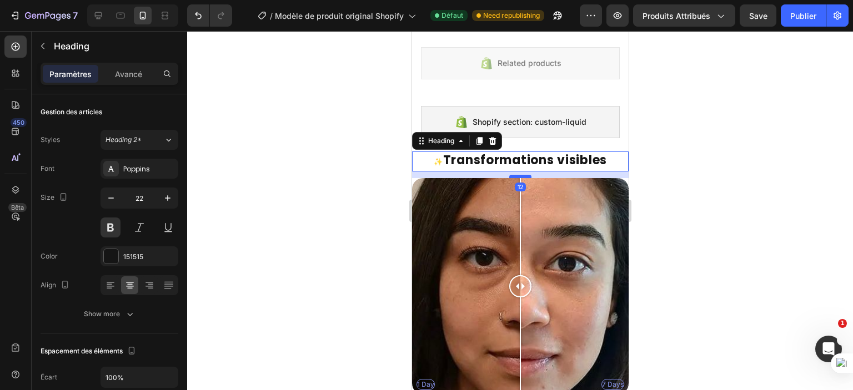
click at [518, 175] on div at bounding box center [519, 176] width 22 height 3
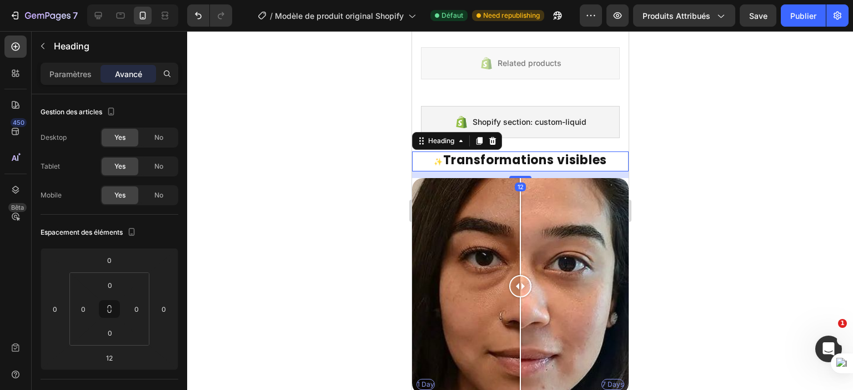
click at [723, 170] on div at bounding box center [520, 210] width 666 height 359
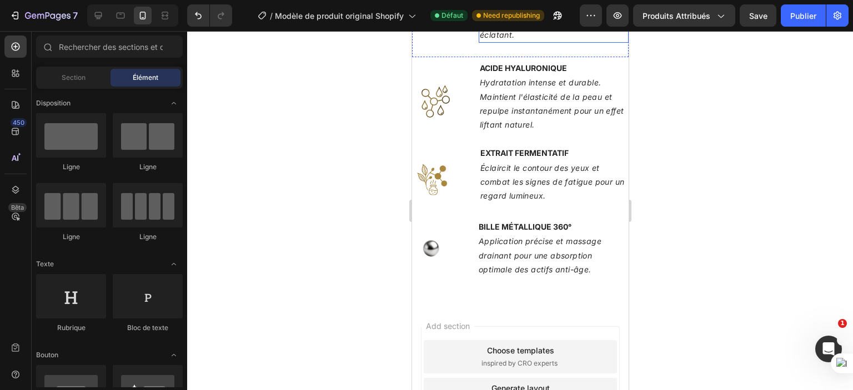
scroll to position [1557, 0]
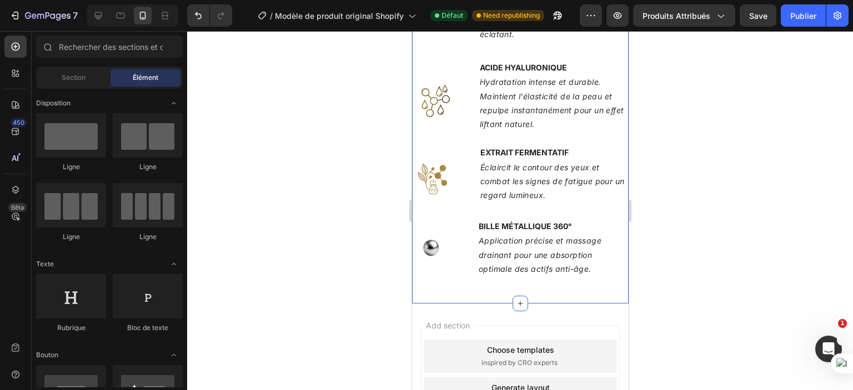
click at [547, 188] on div "Ingrédients cliniquement prouvés Heading Row Image 24/7 Friendly Support Text B…" at bounding box center [519, 123] width 216 height 361
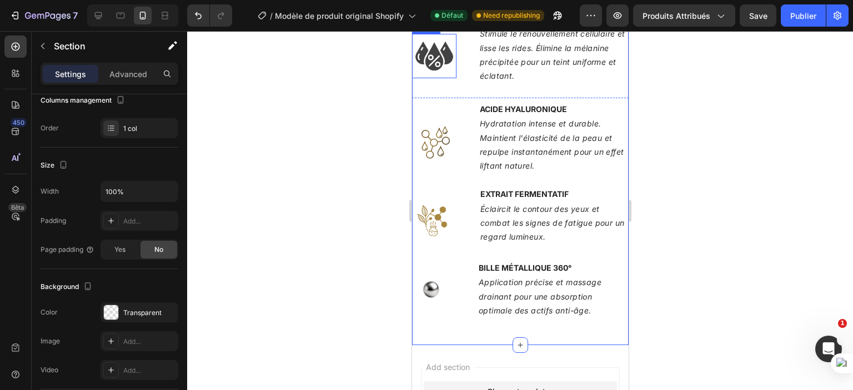
scroll to position [1522, 0]
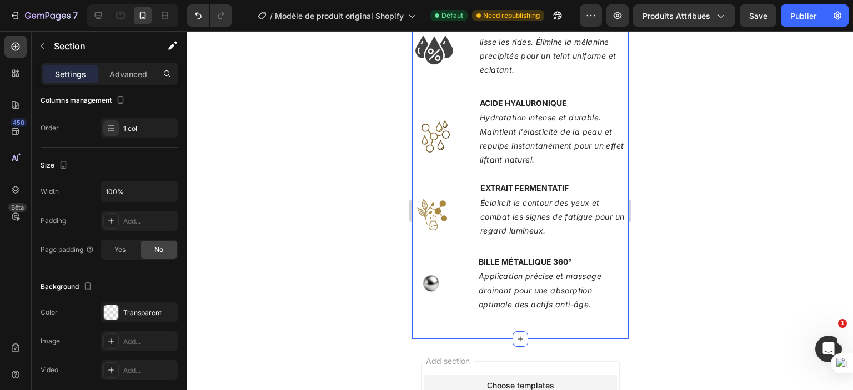
click at [431, 72] on img at bounding box center [433, 50] width 44 height 44
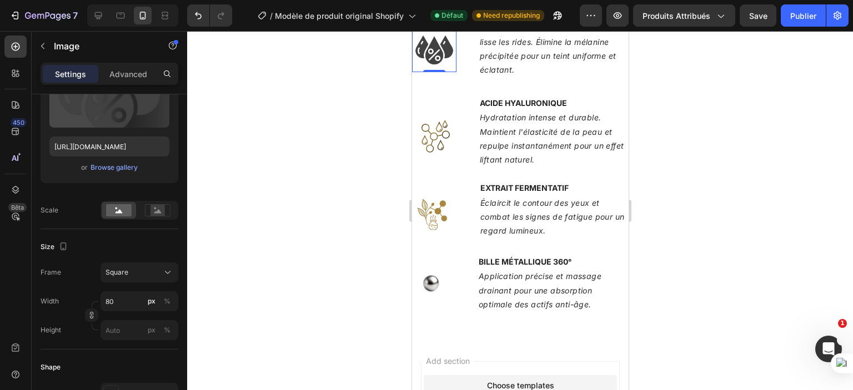
scroll to position [0, 0]
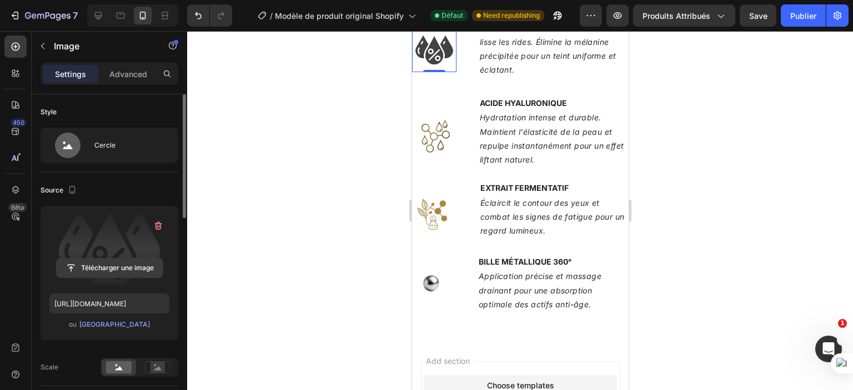
click at [117, 265] on input "file" at bounding box center [110, 268] width 106 height 19
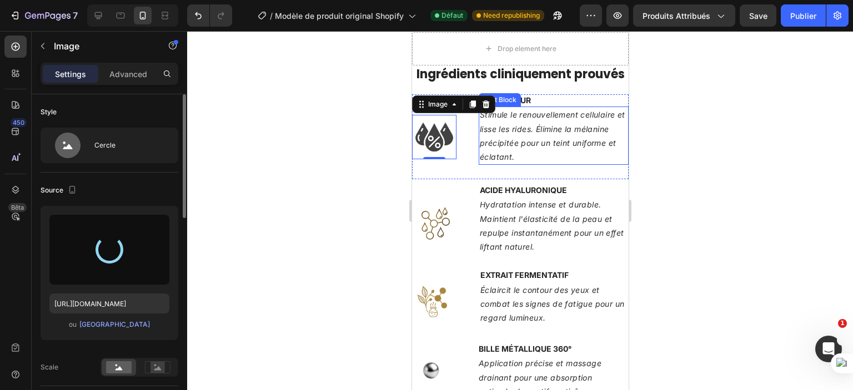
scroll to position [1645, 0]
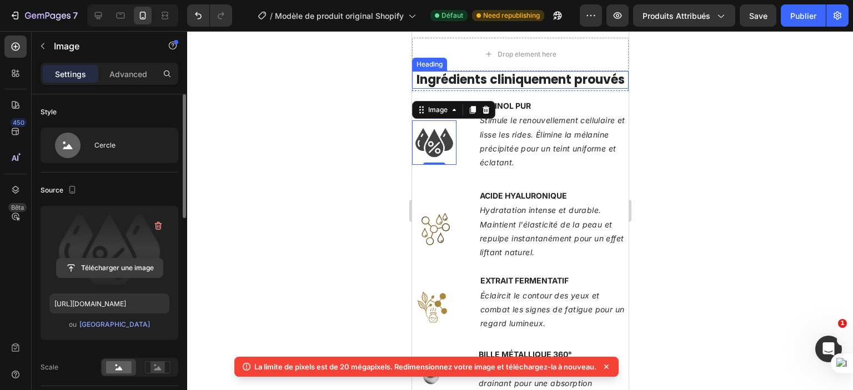
click at [117, 268] on input "file" at bounding box center [110, 268] width 106 height 19
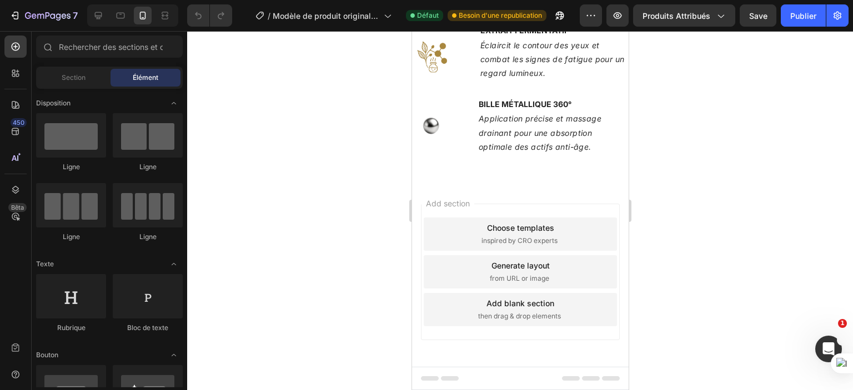
scroll to position [1694, 0]
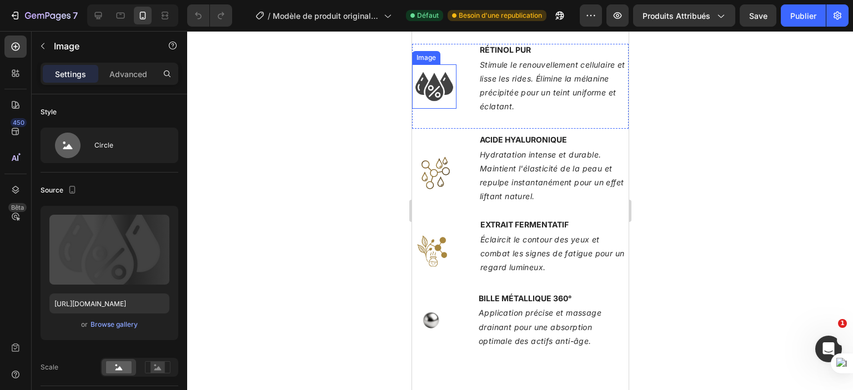
click at [439, 99] on img at bounding box center [433, 86] width 44 height 44
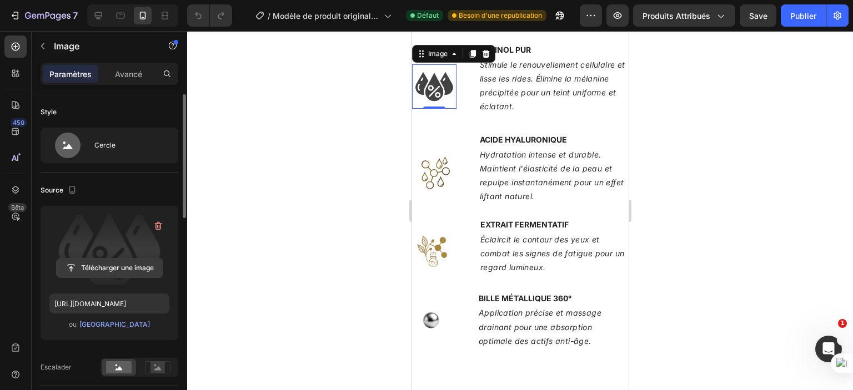
click at [119, 273] on input "file" at bounding box center [110, 268] width 106 height 19
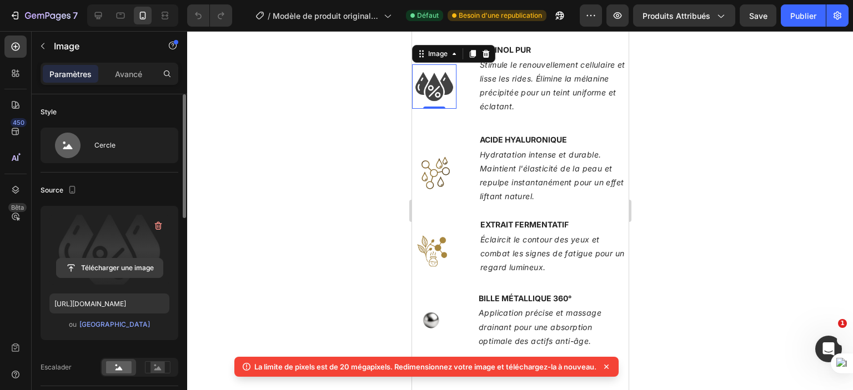
click at [98, 268] on input "file" at bounding box center [110, 268] width 106 height 19
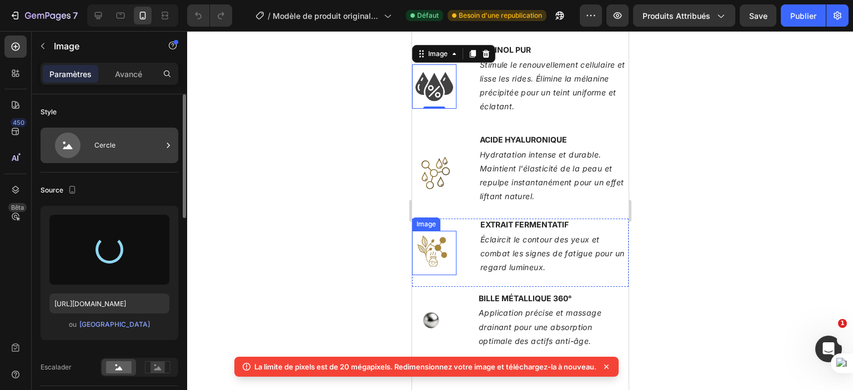
type input "[URL][DOMAIN_NAME]"
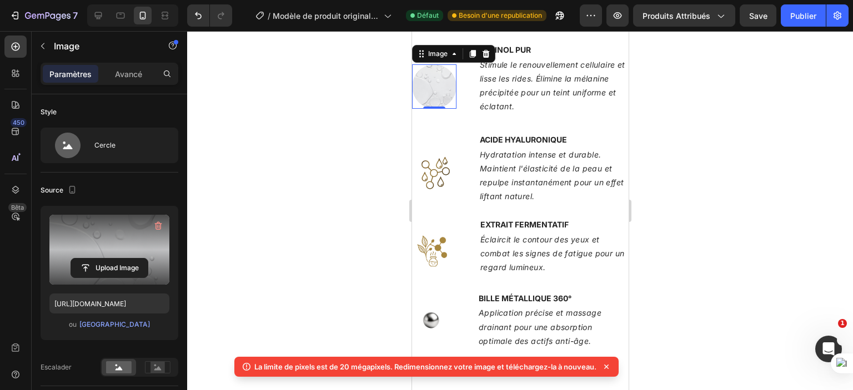
click at [719, 228] on div at bounding box center [520, 210] width 666 height 359
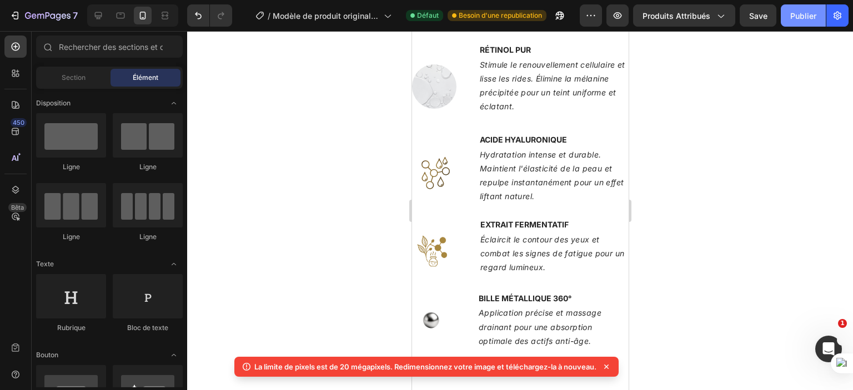
click at [808, 18] on font "Publier" at bounding box center [803, 15] width 26 height 9
